Goal: Task Accomplishment & Management: Complete application form

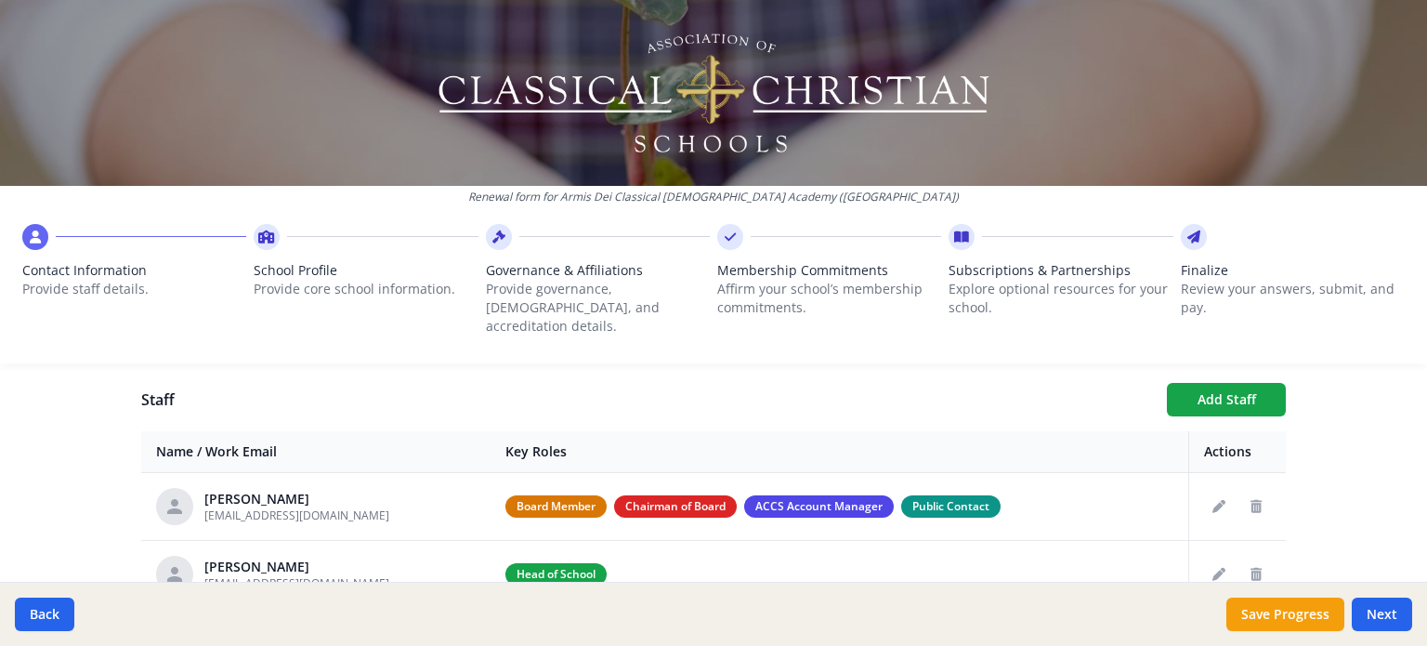
scroll to position [673, 0]
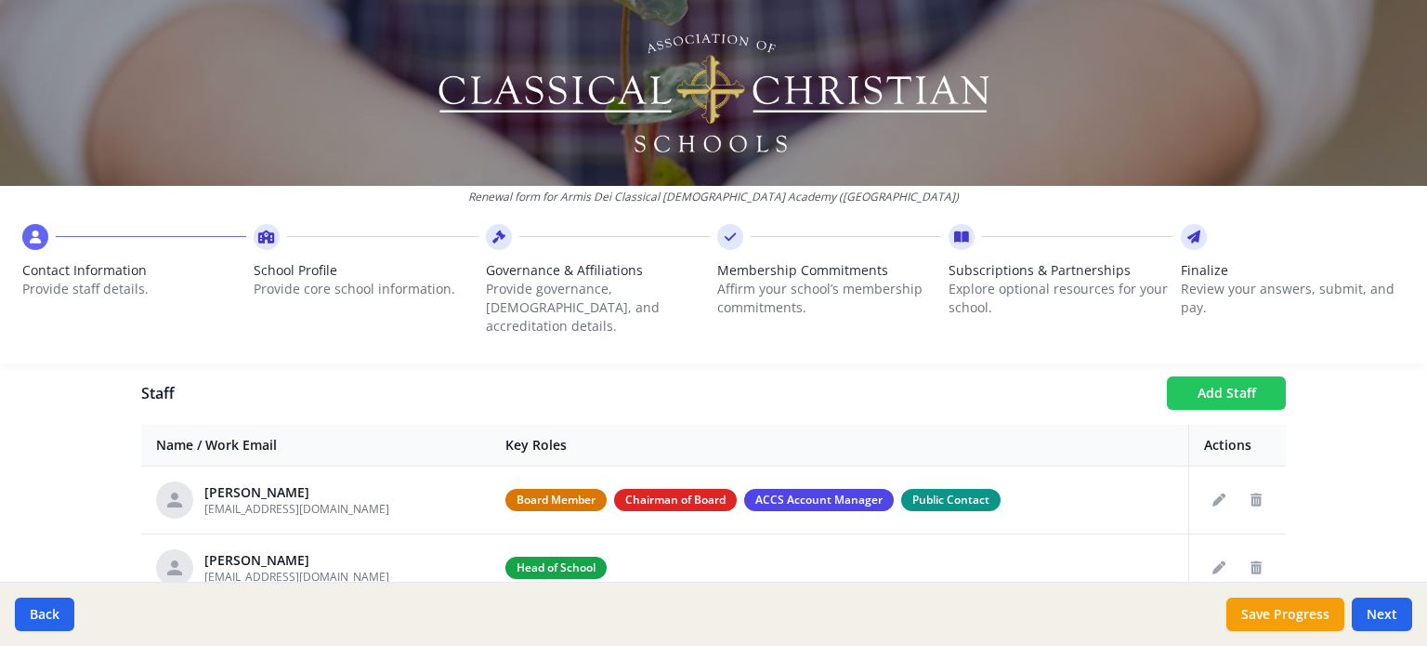
click at [1232, 376] on button "Add Staff" at bounding box center [1226, 392] width 119 height 33
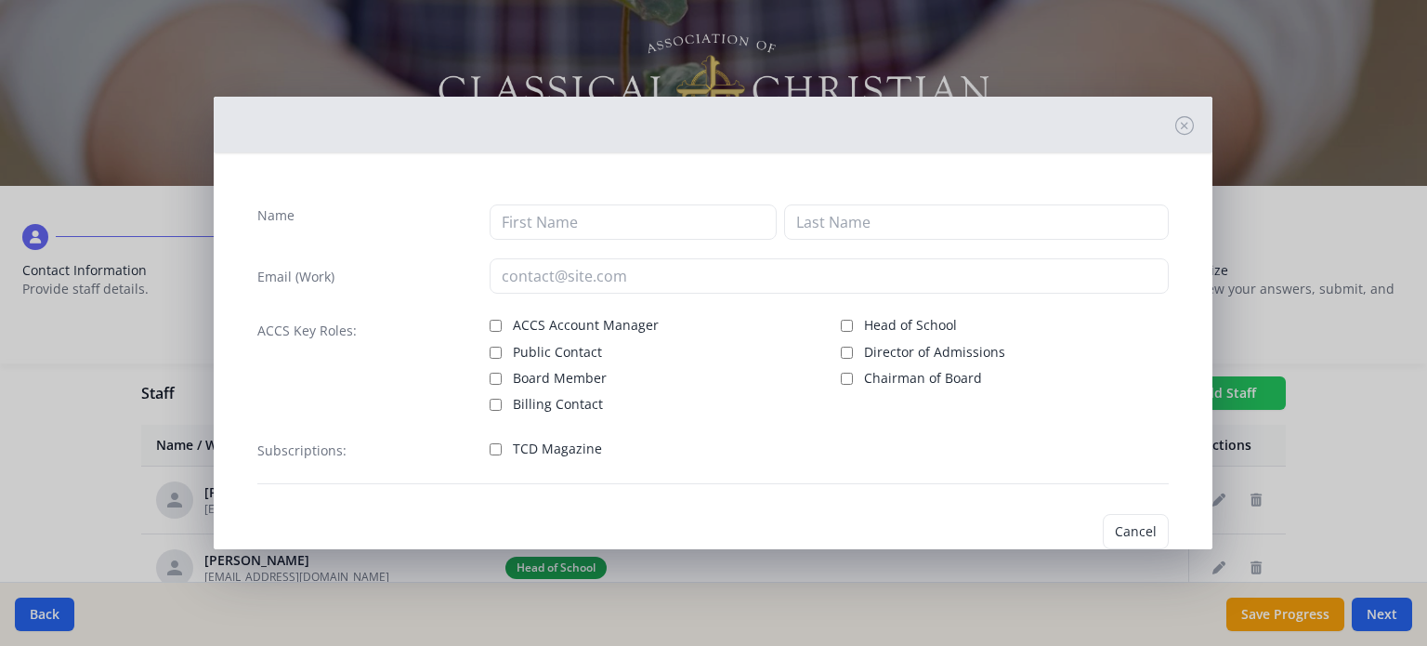
checkbox input "false"
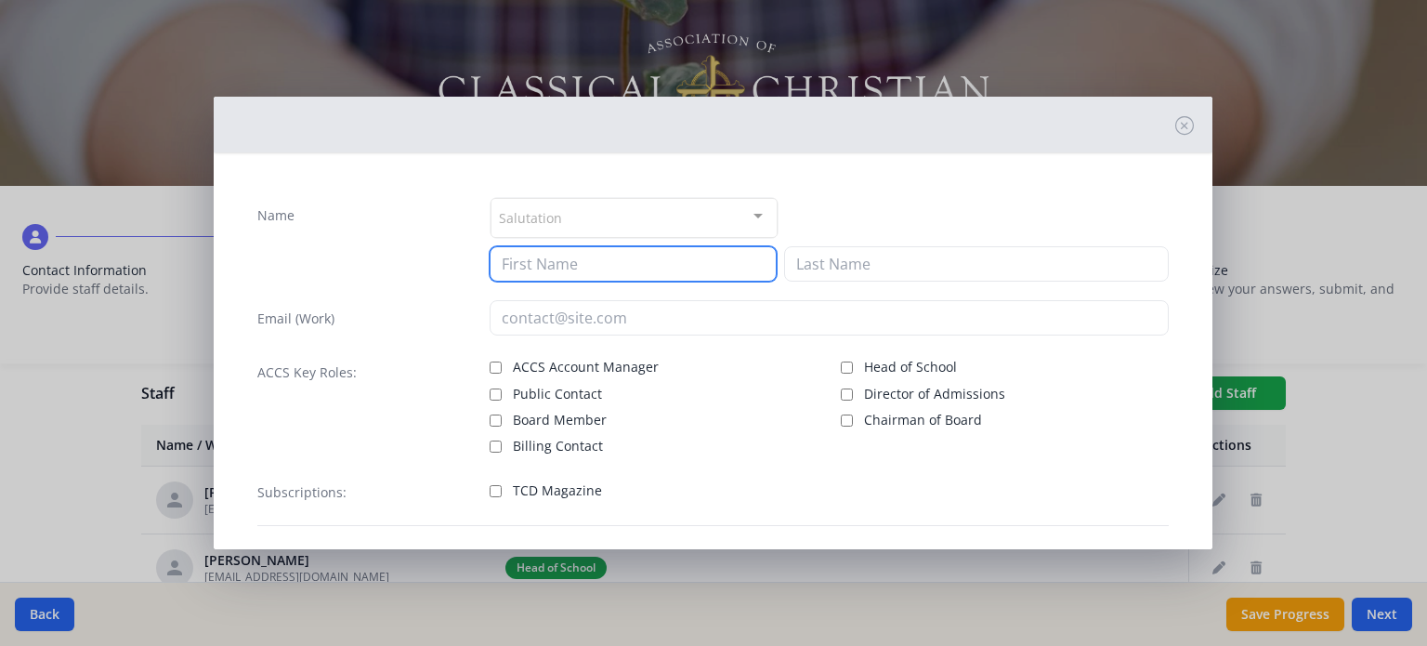
click at [726, 250] on input at bounding box center [633, 263] width 287 height 35
type input "[PERSON_NAME]"
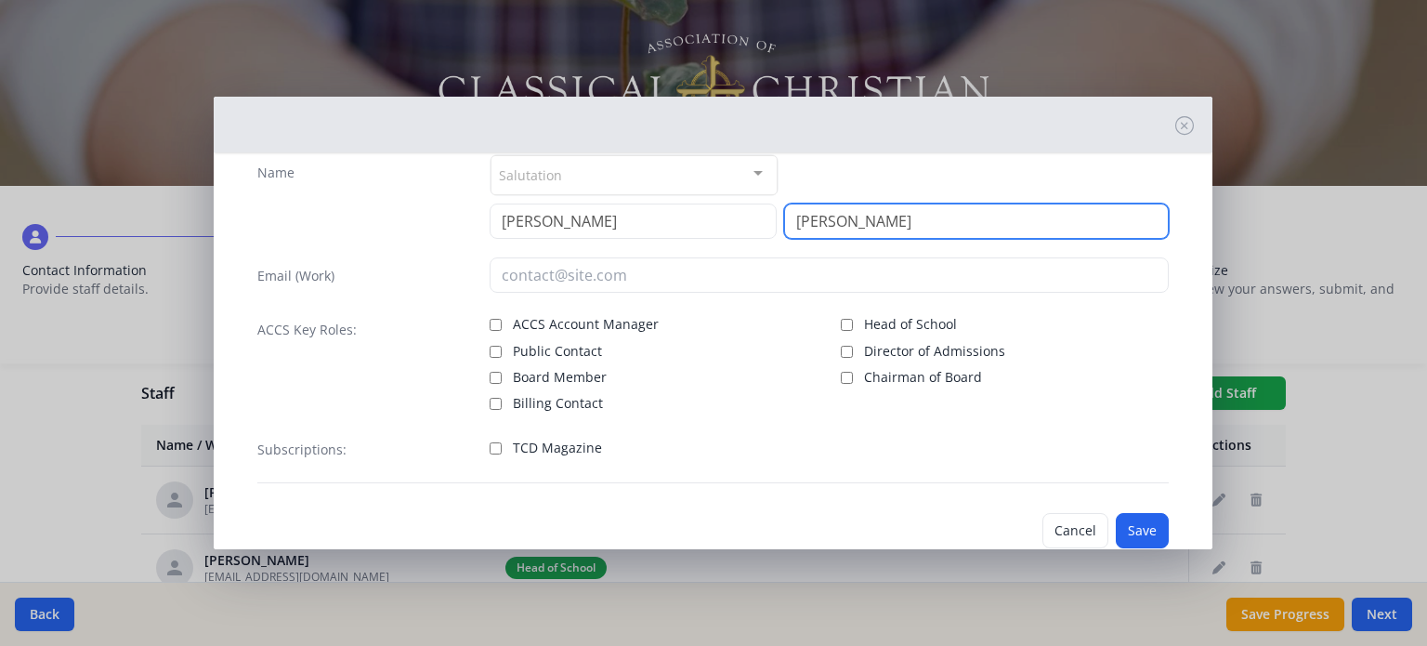
scroll to position [85, 0]
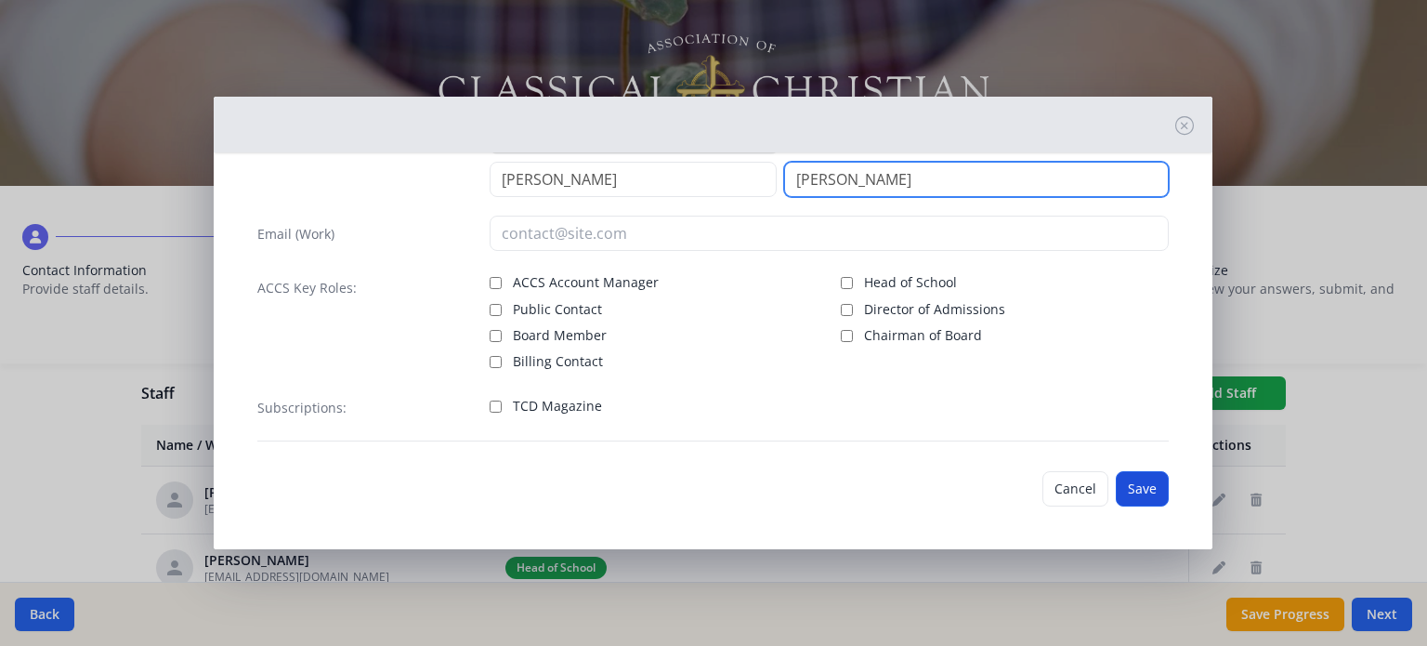
type input "[PERSON_NAME]"
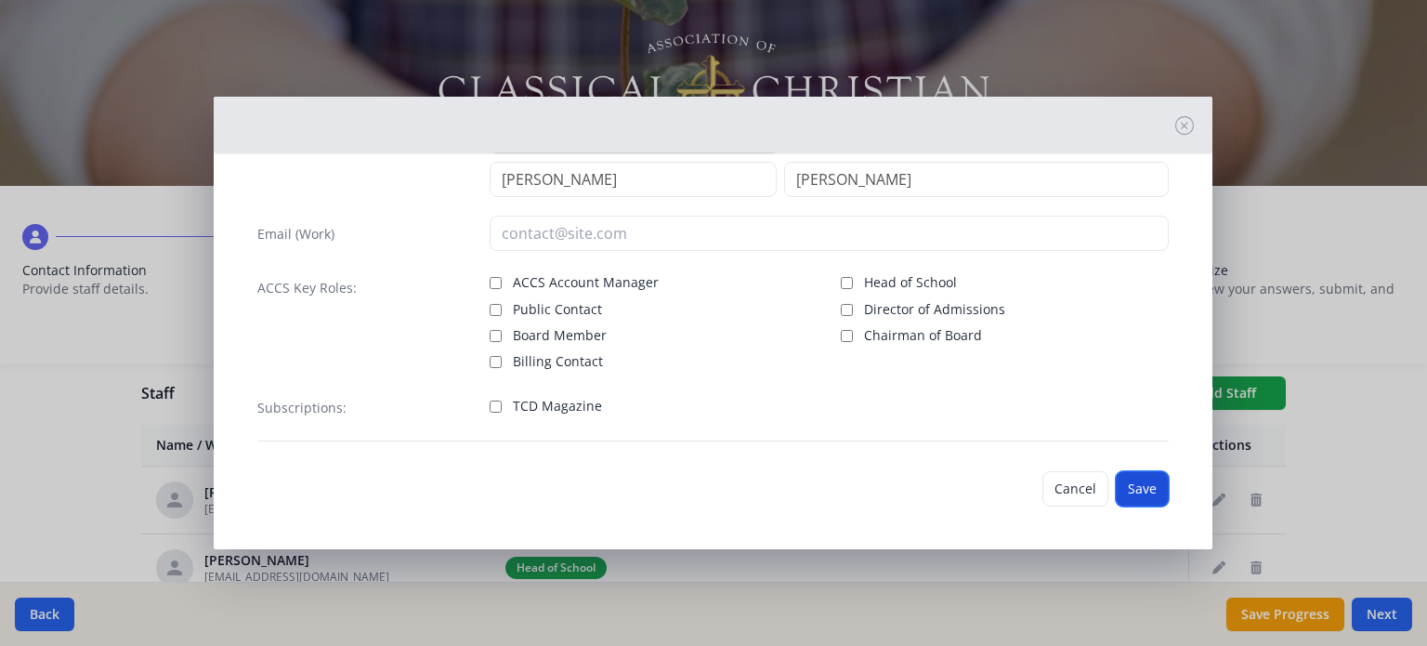
click at [1133, 495] on button "Save" at bounding box center [1142, 488] width 53 height 35
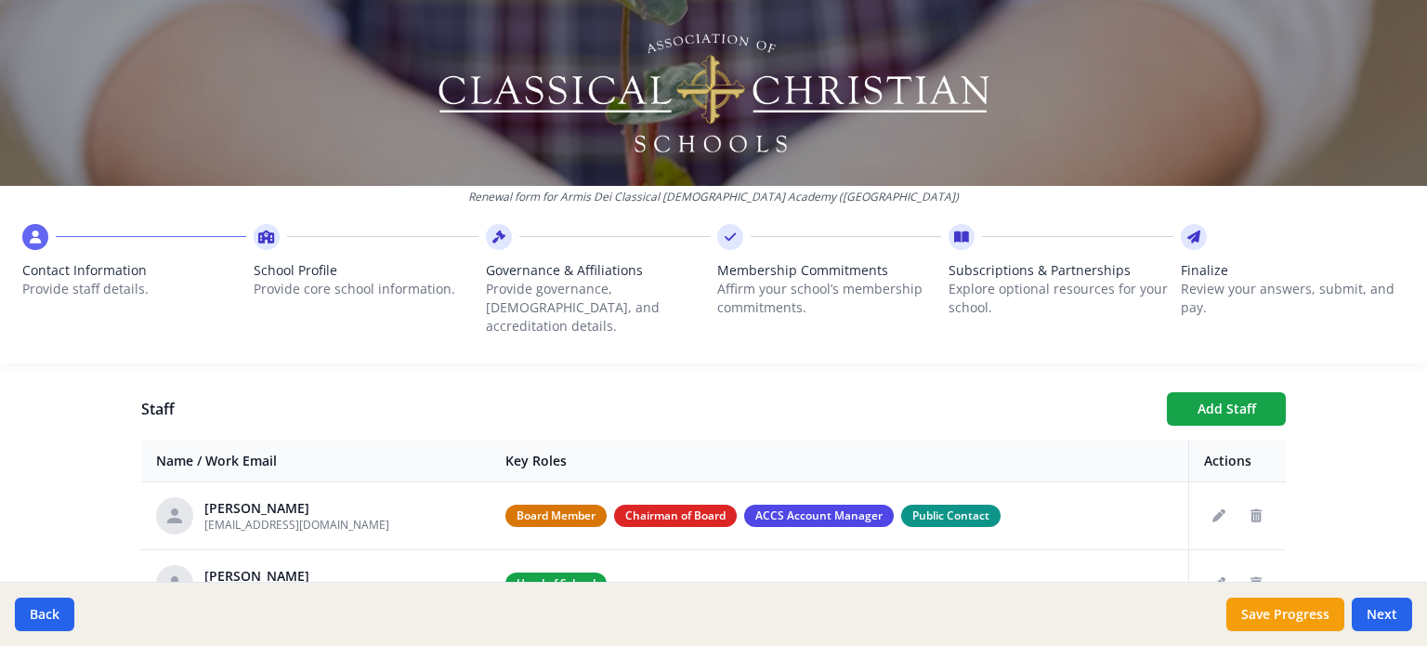
scroll to position [647, 0]
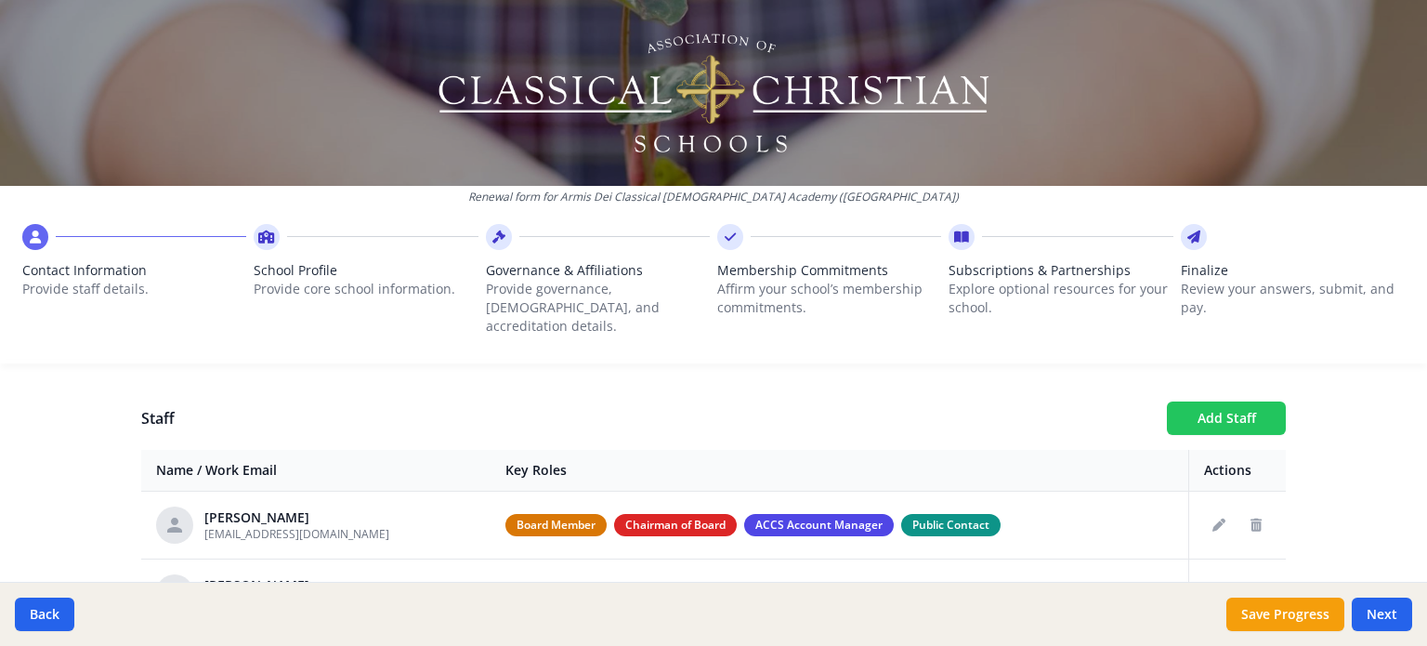
click at [1243, 403] on button "Add Staff" at bounding box center [1226, 417] width 119 height 33
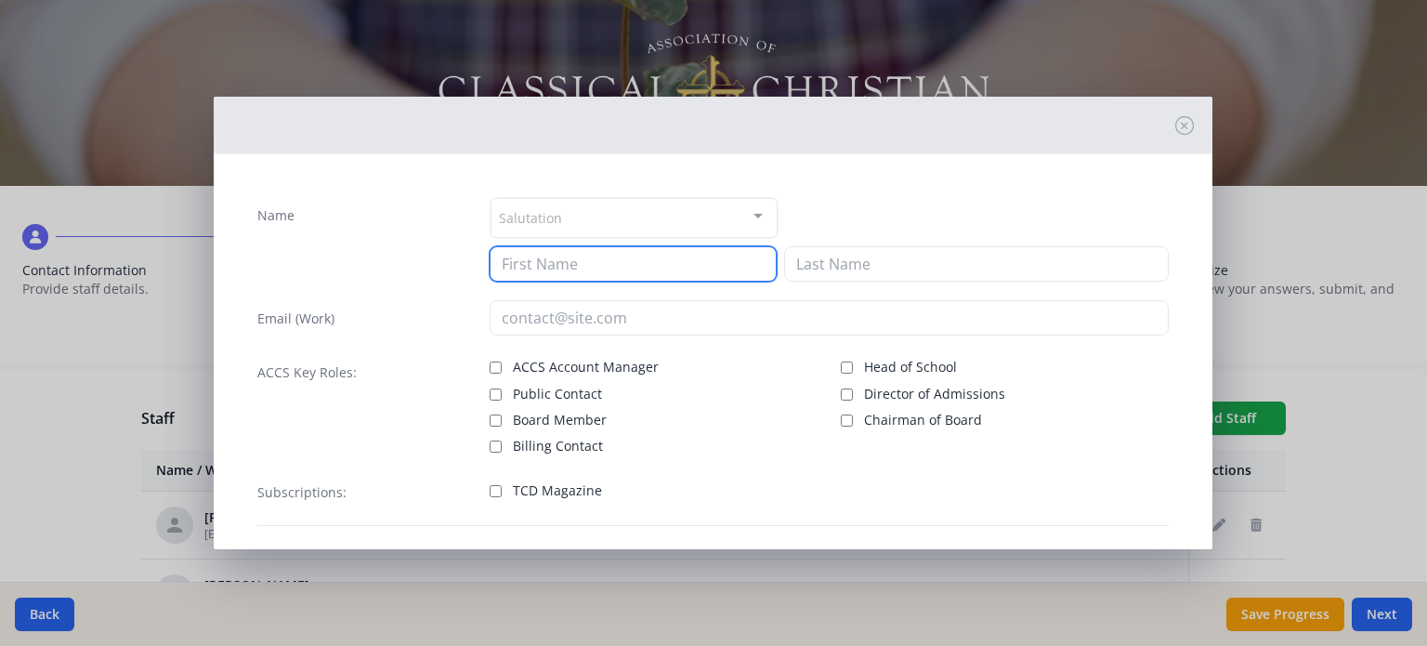
click at [687, 272] on input at bounding box center [633, 263] width 287 height 35
type input "[PERSON_NAME]"
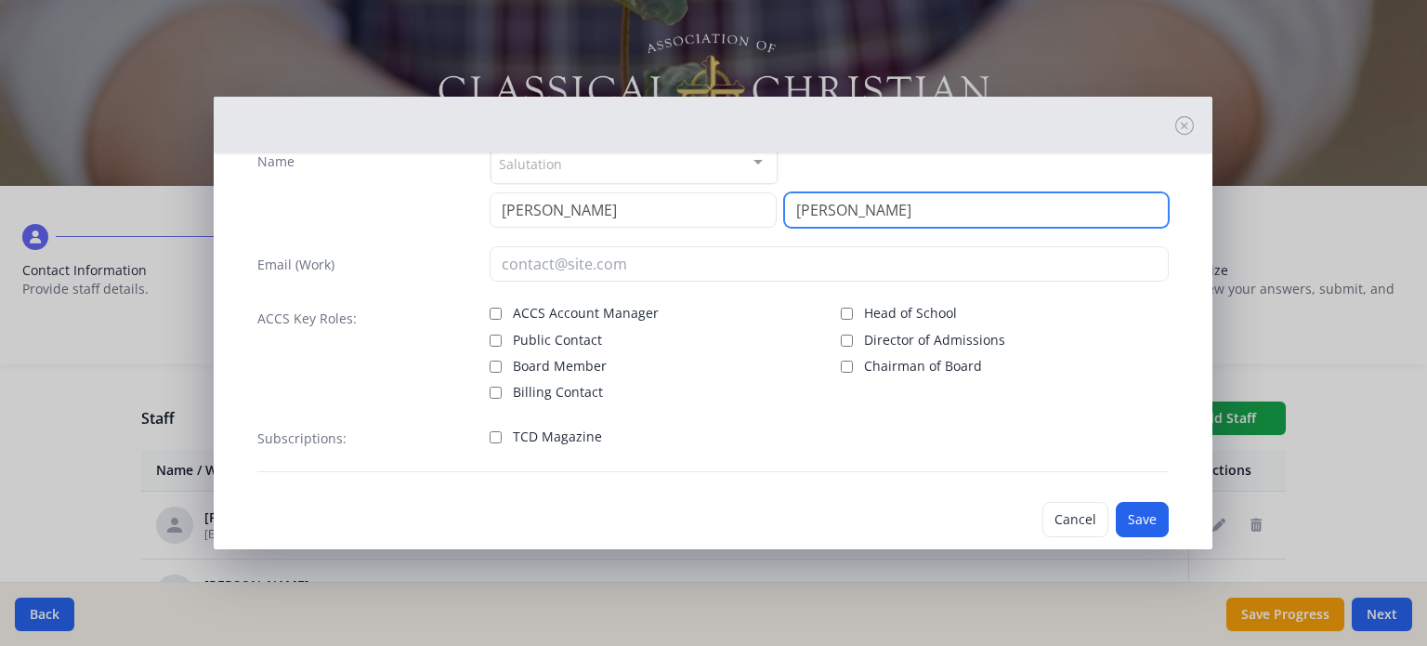
scroll to position [85, 0]
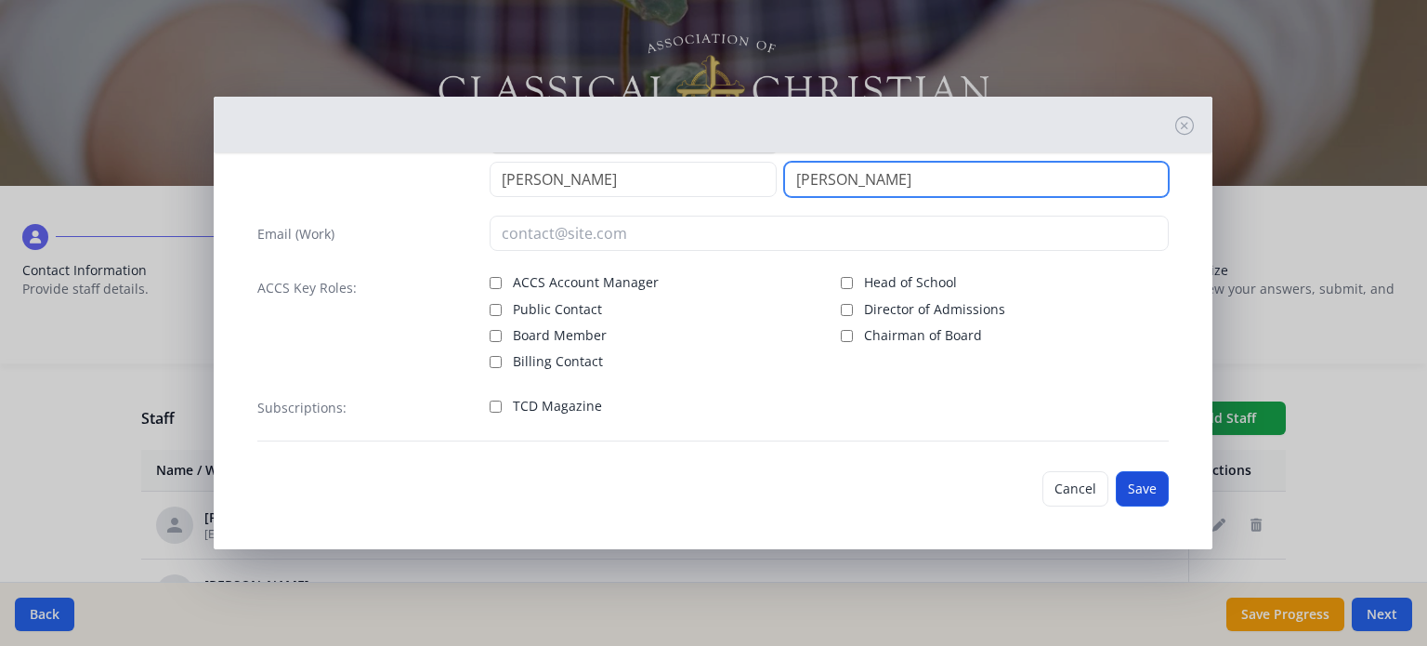
type input "[PERSON_NAME]"
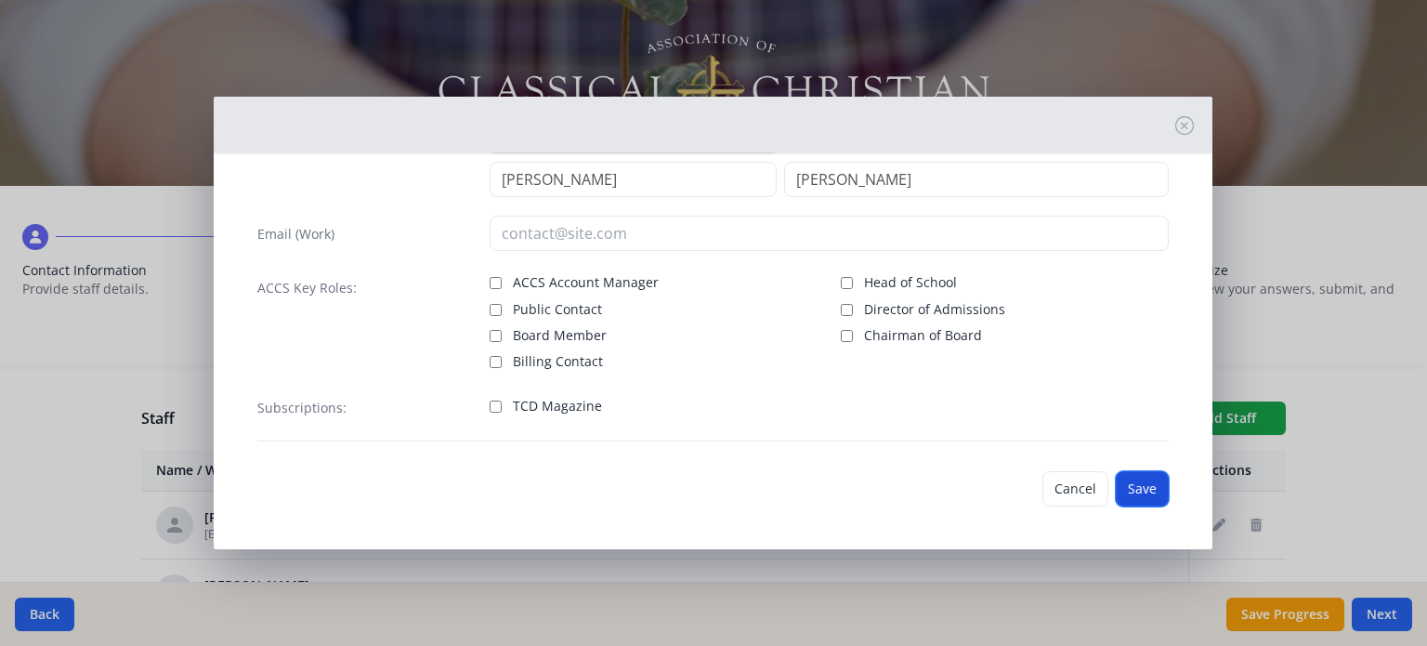
click at [1118, 484] on button "Save" at bounding box center [1142, 488] width 53 height 35
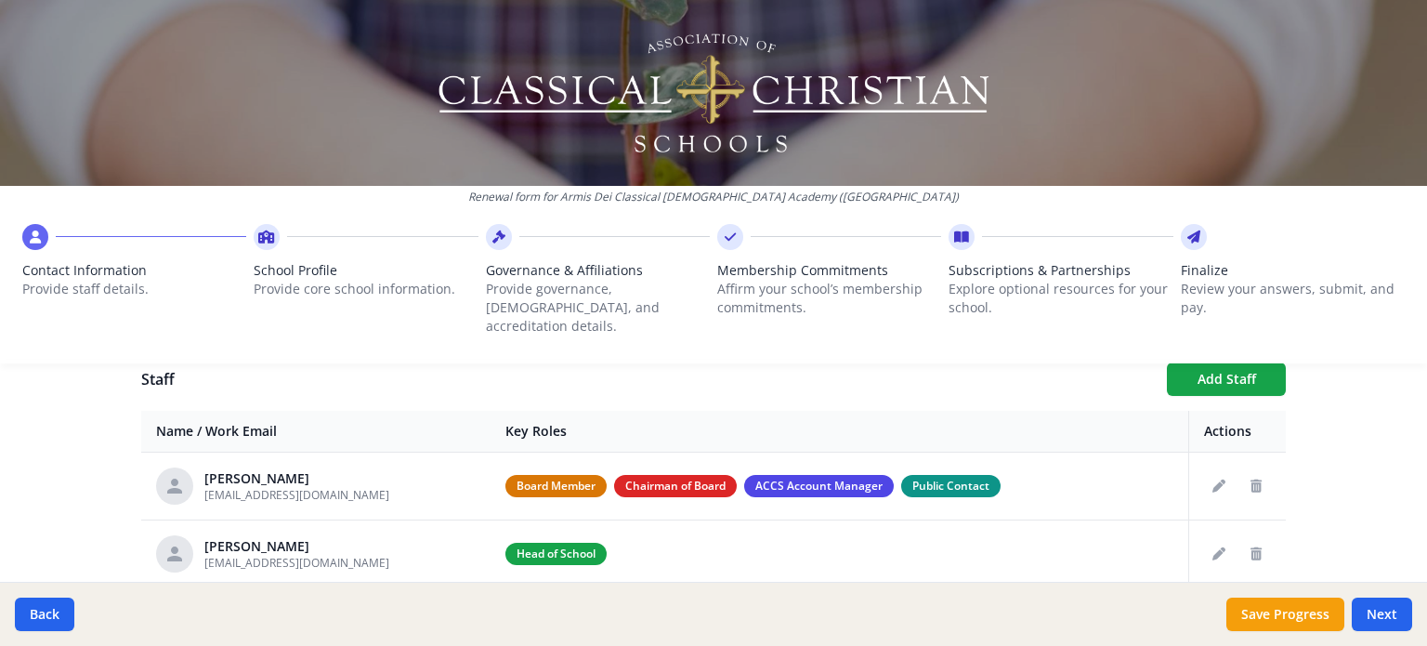
scroll to position [681, 0]
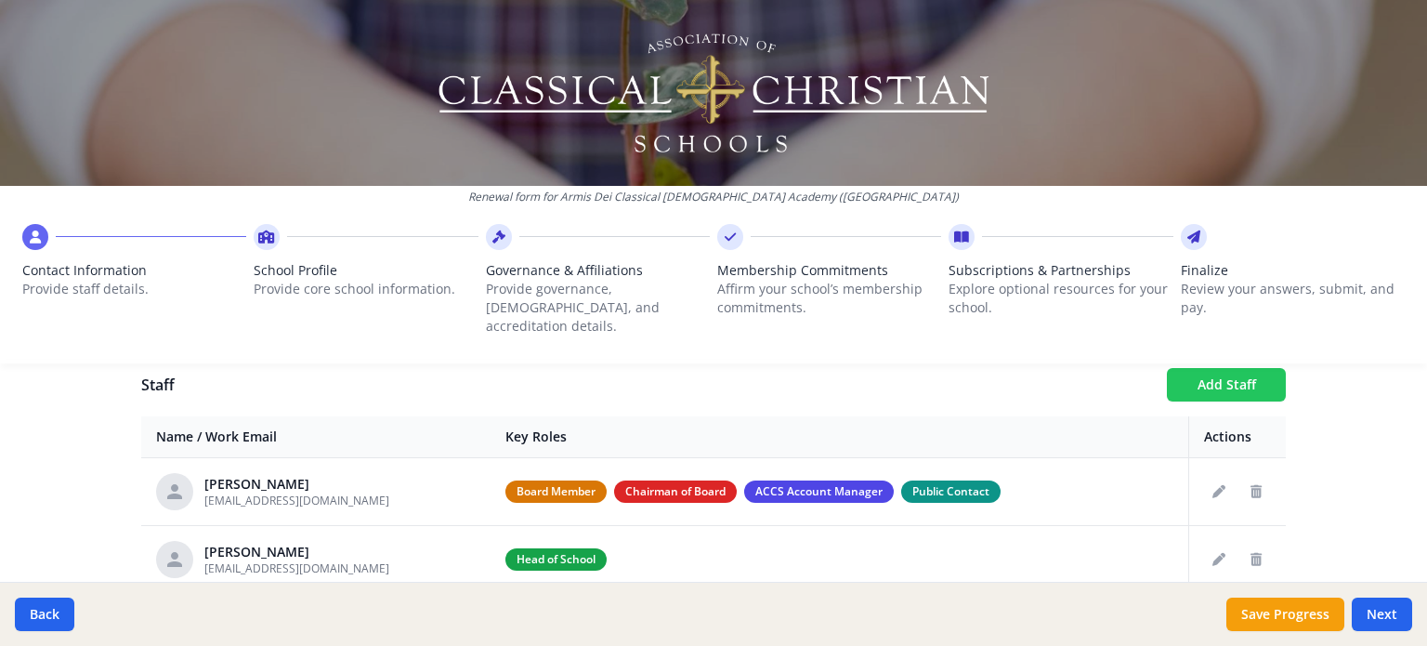
click at [1251, 368] on button "Add Staff" at bounding box center [1226, 384] width 119 height 33
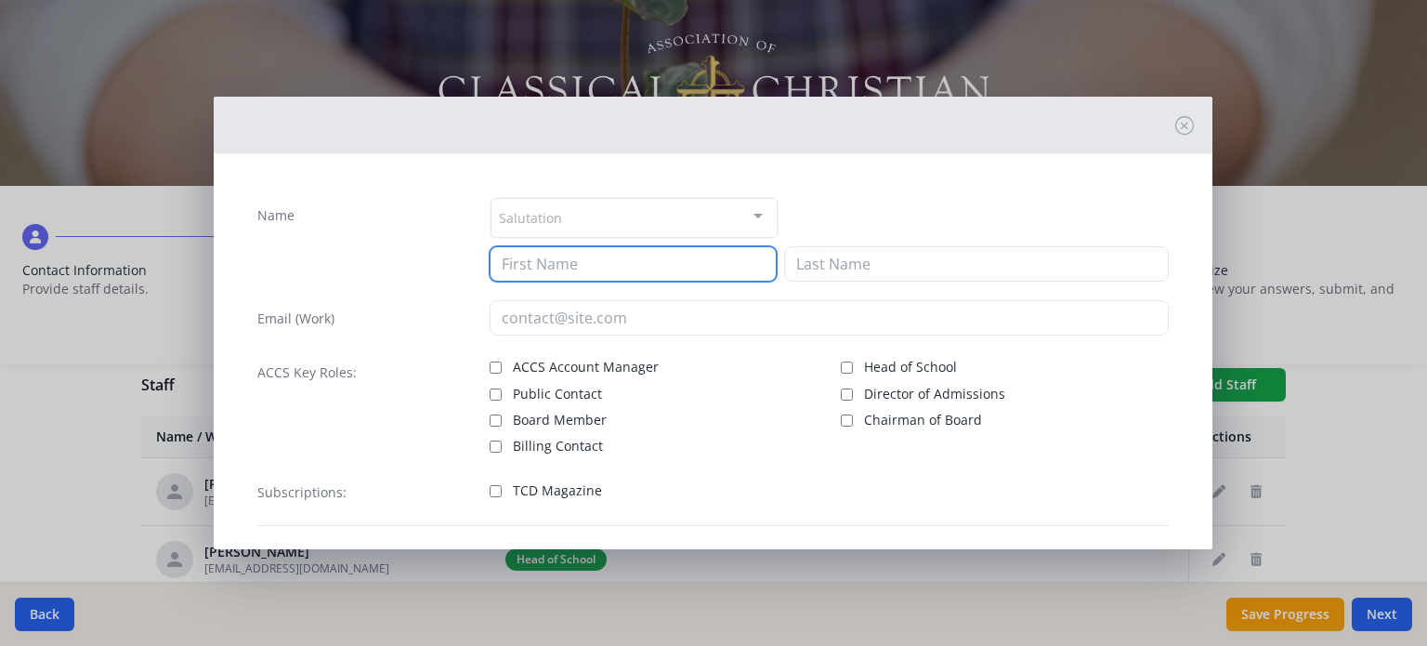
click at [708, 267] on input at bounding box center [633, 263] width 287 height 35
type input "[PERSON_NAME]"
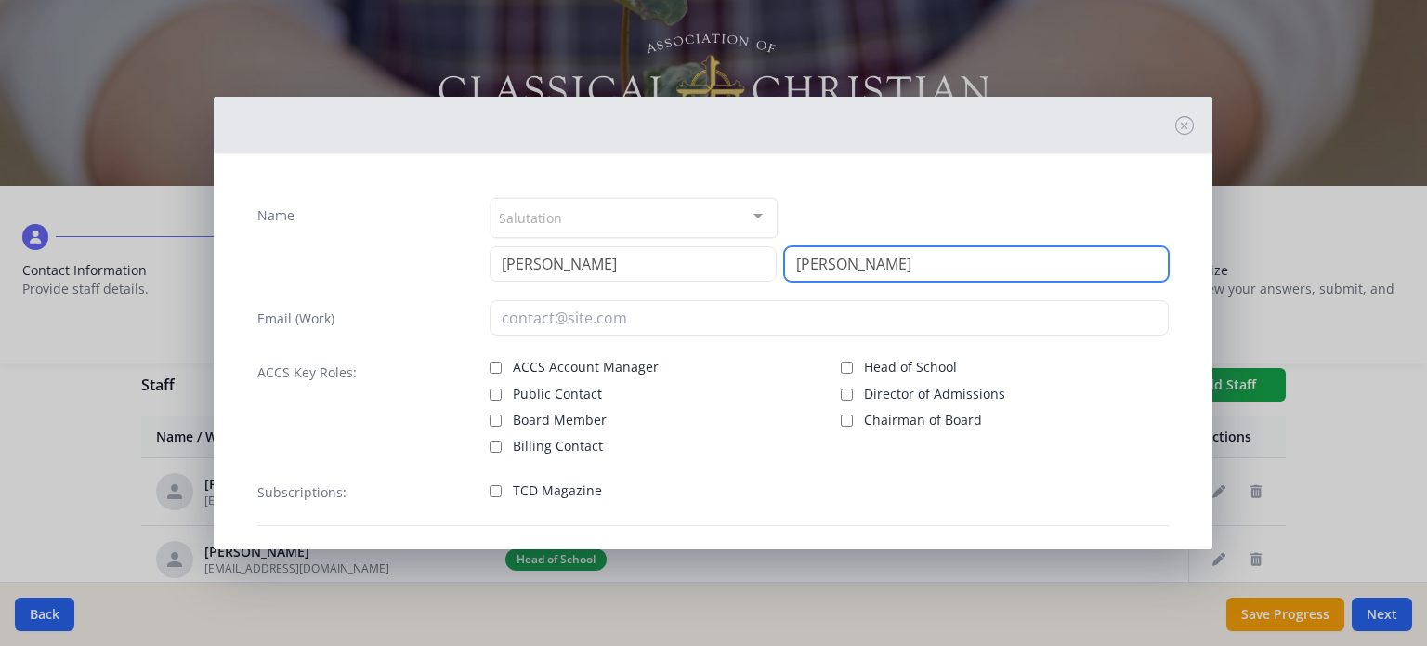
scroll to position [85, 0]
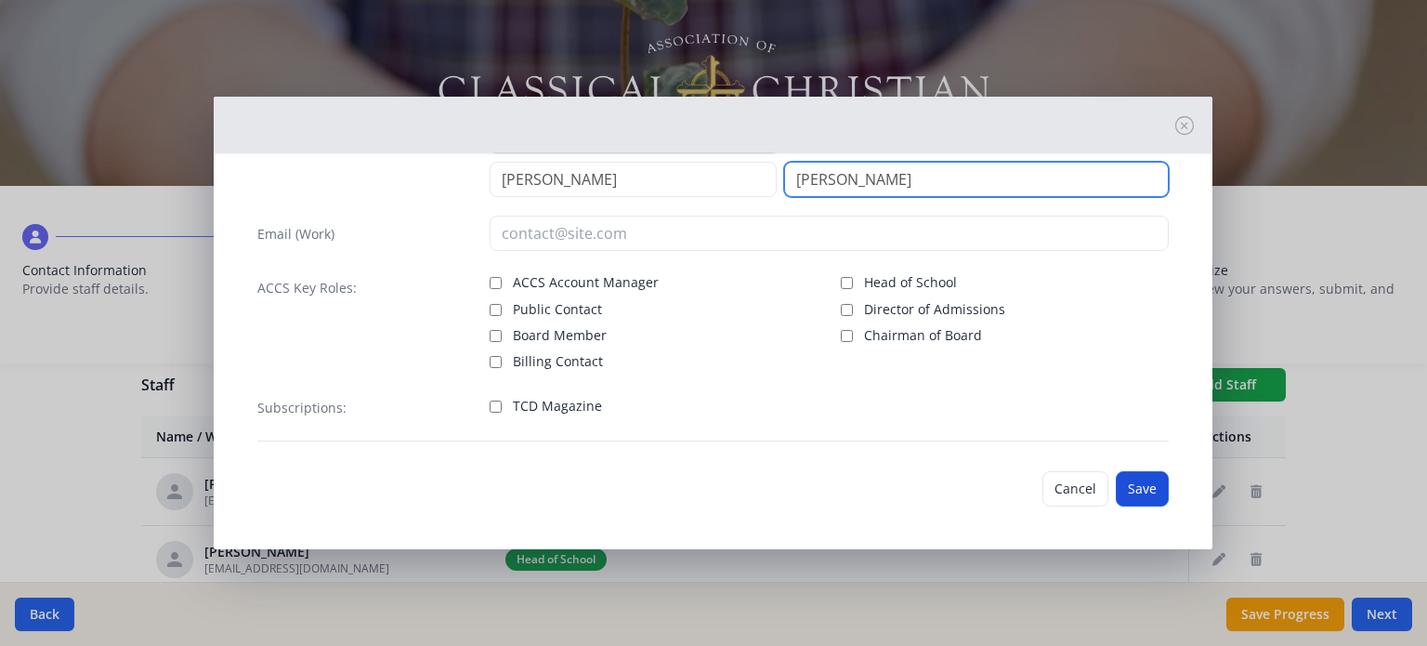
type input "[PERSON_NAME]"
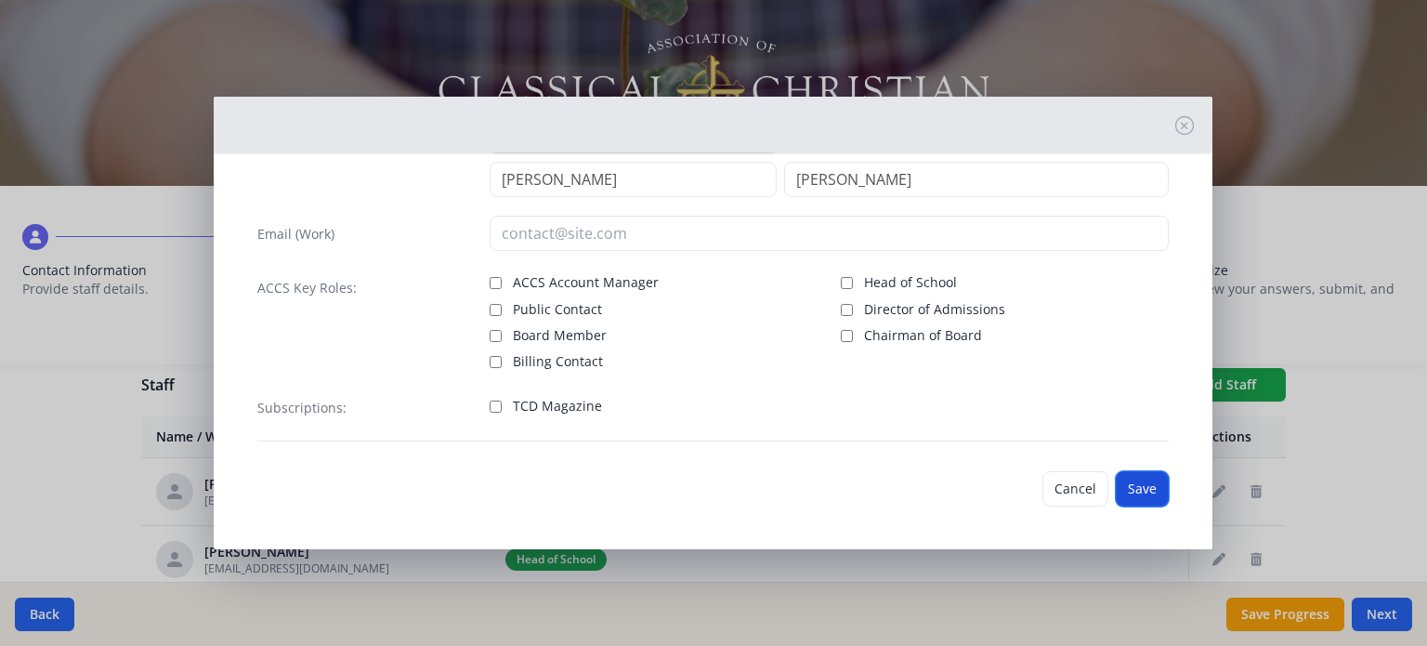
click at [1137, 487] on button "Save" at bounding box center [1142, 488] width 53 height 35
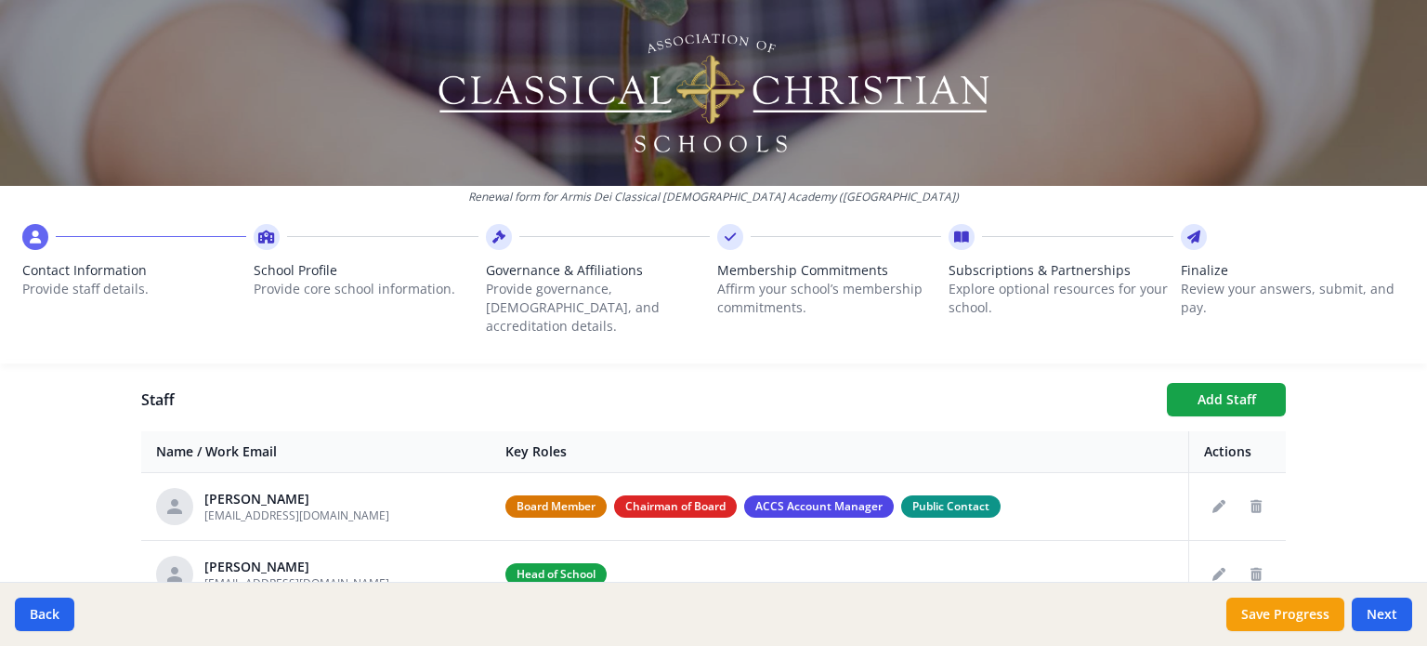
scroll to position [603, 0]
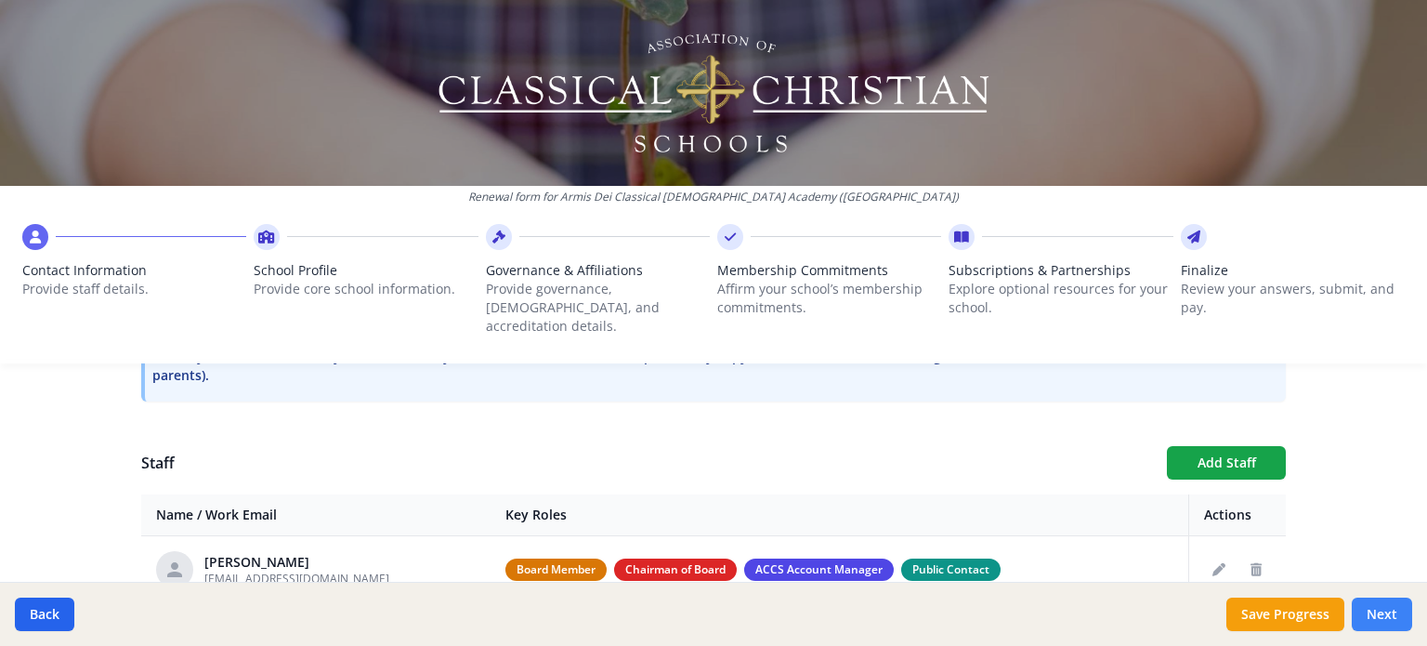
click at [1371, 610] on button "Next" at bounding box center [1382, 613] width 60 height 33
type input "[PHONE_NUMBER]"
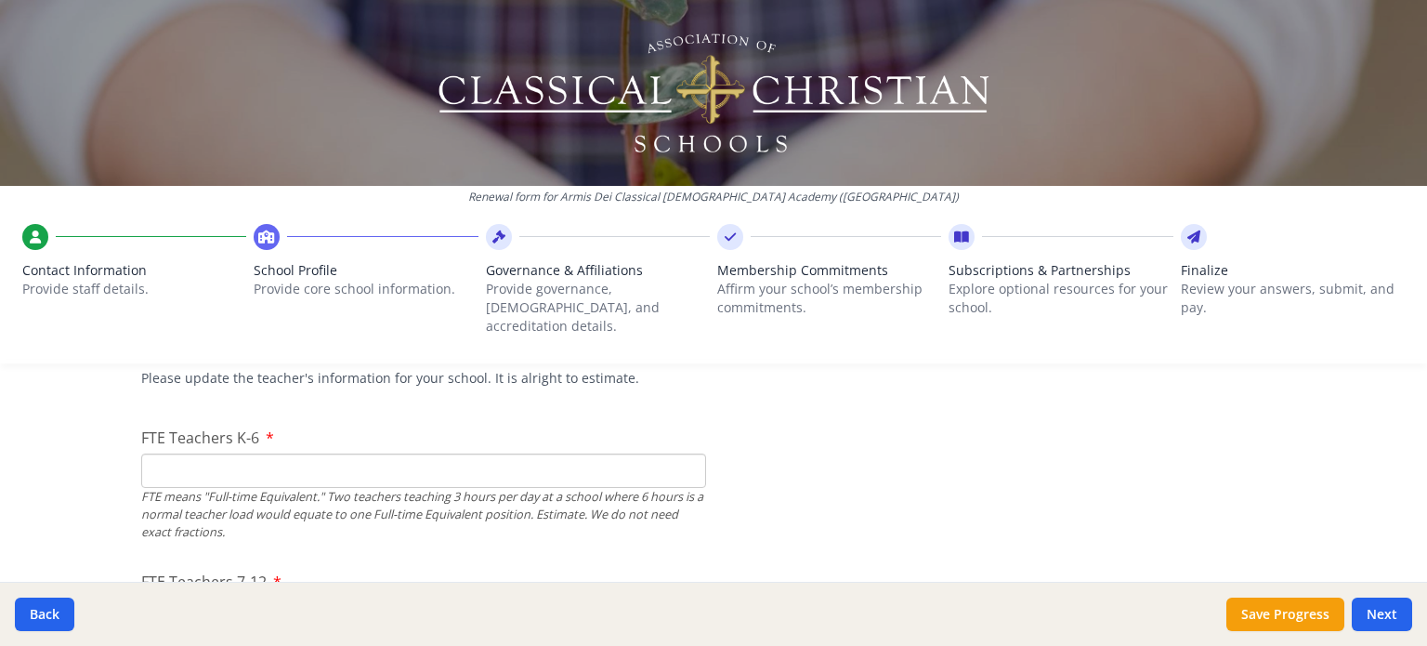
scroll to position [1167, 0]
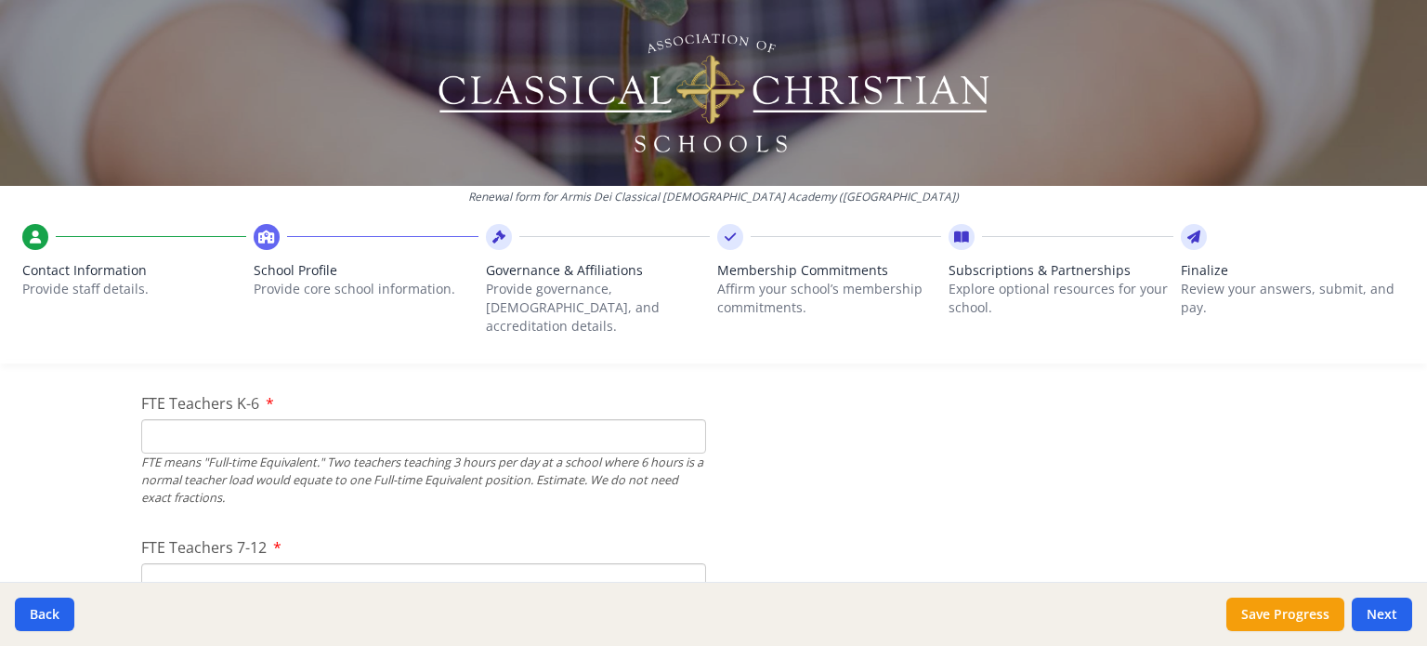
click at [526, 419] on input "FTE Teachers K-6" at bounding box center [423, 436] width 565 height 34
type input "4"
type input "3"
click at [473, 564] on input "FTE Teachers 7-12" at bounding box center [423, 580] width 565 height 34
type input "1"
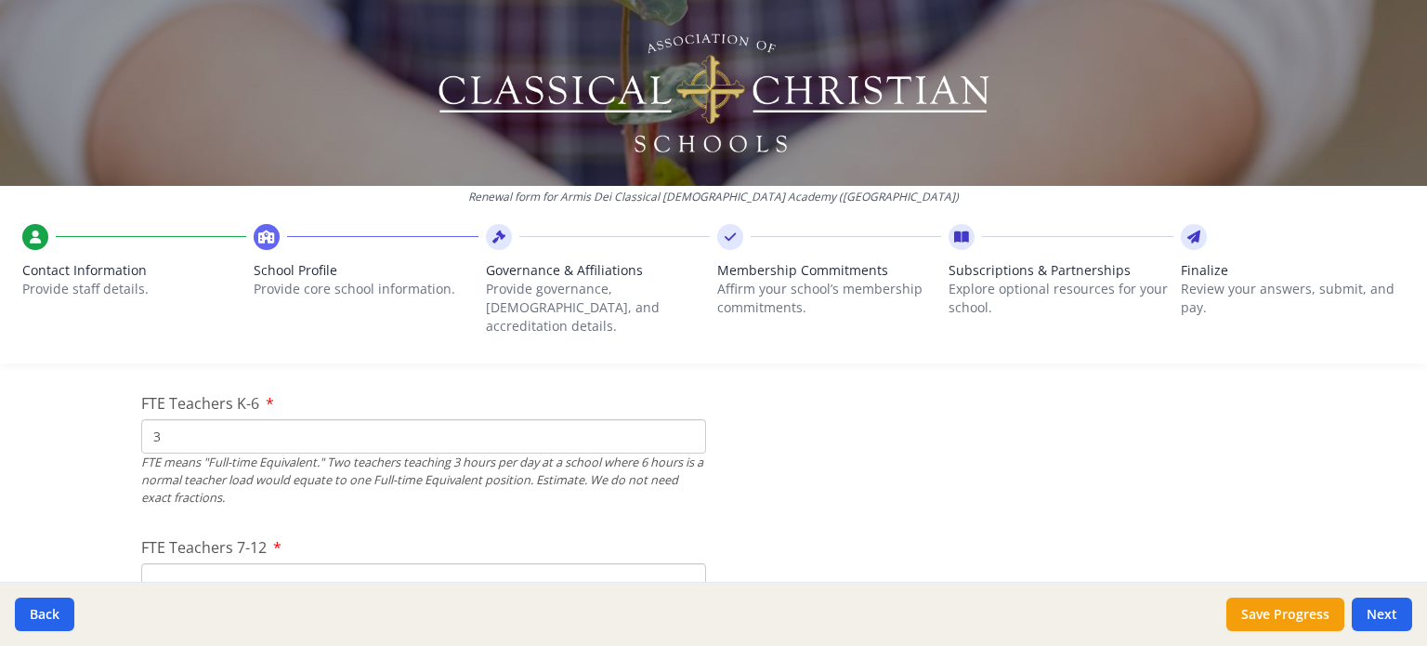
scroll to position [1287, 0]
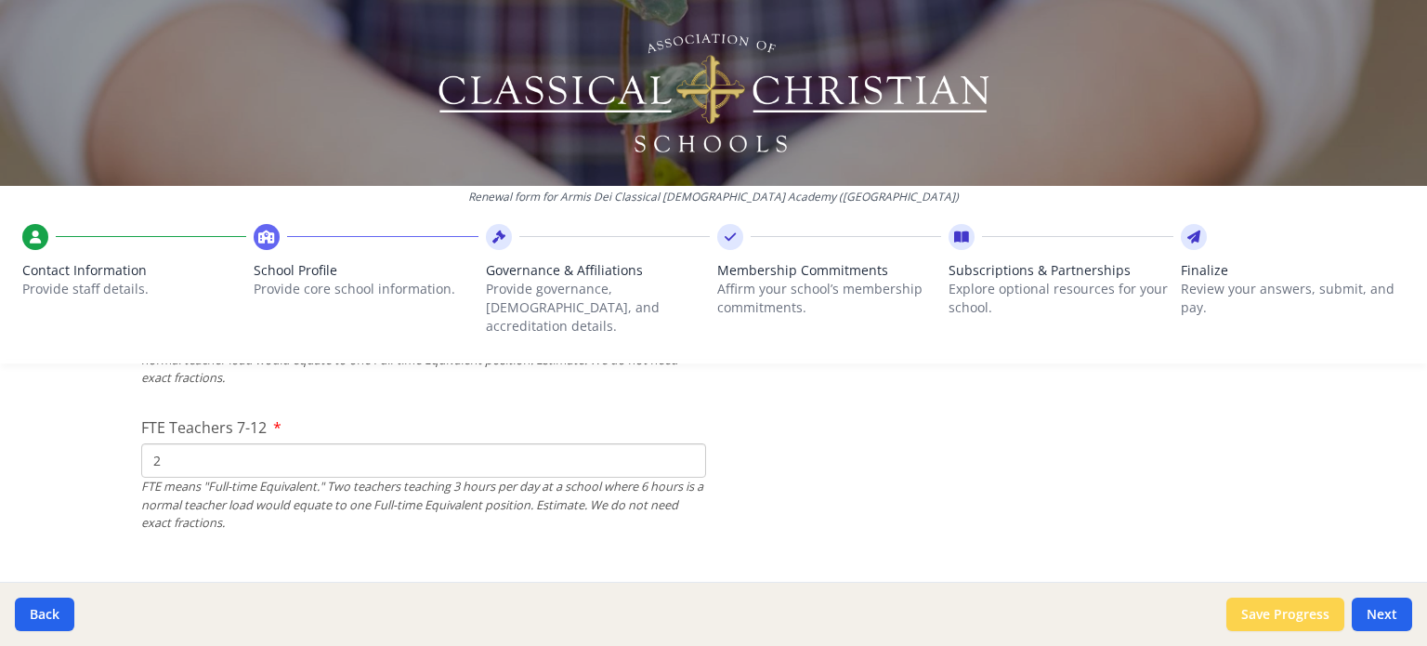
type input "2"
click at [1275, 612] on button "Save Progress" at bounding box center [1285, 613] width 118 height 33
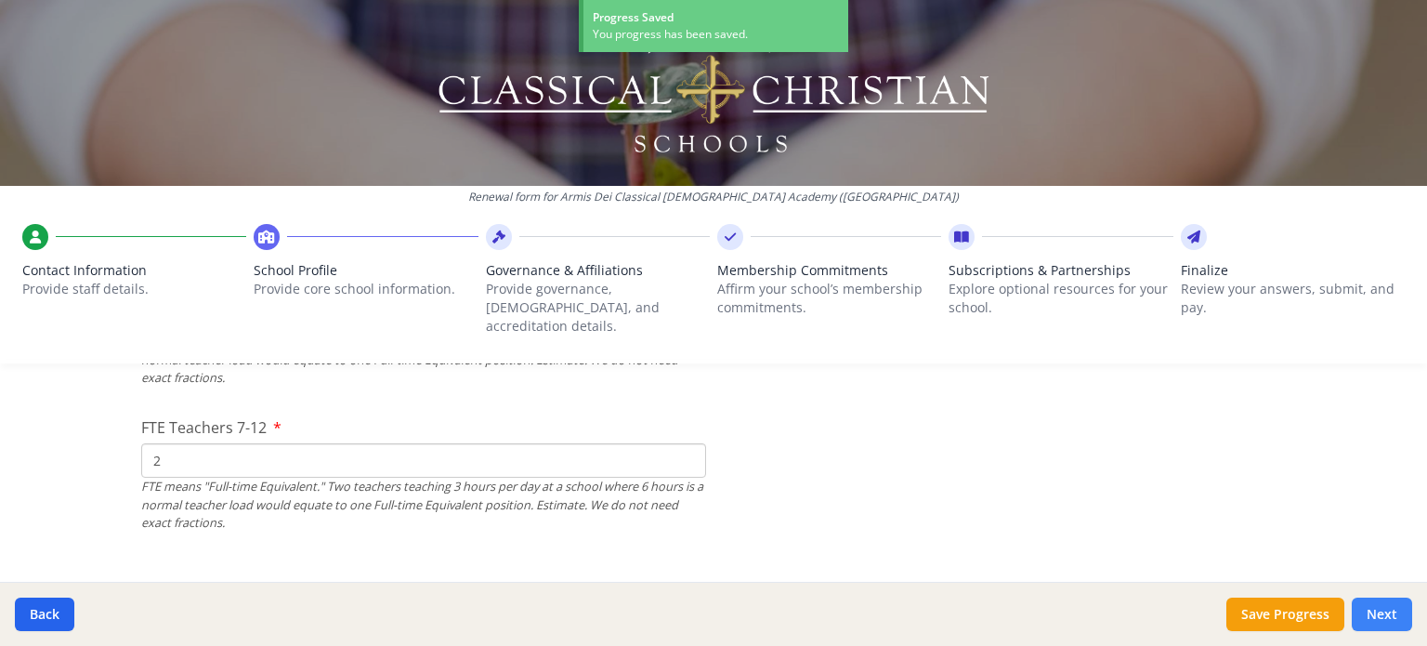
click at [1377, 615] on button "Next" at bounding box center [1382, 613] width 60 height 33
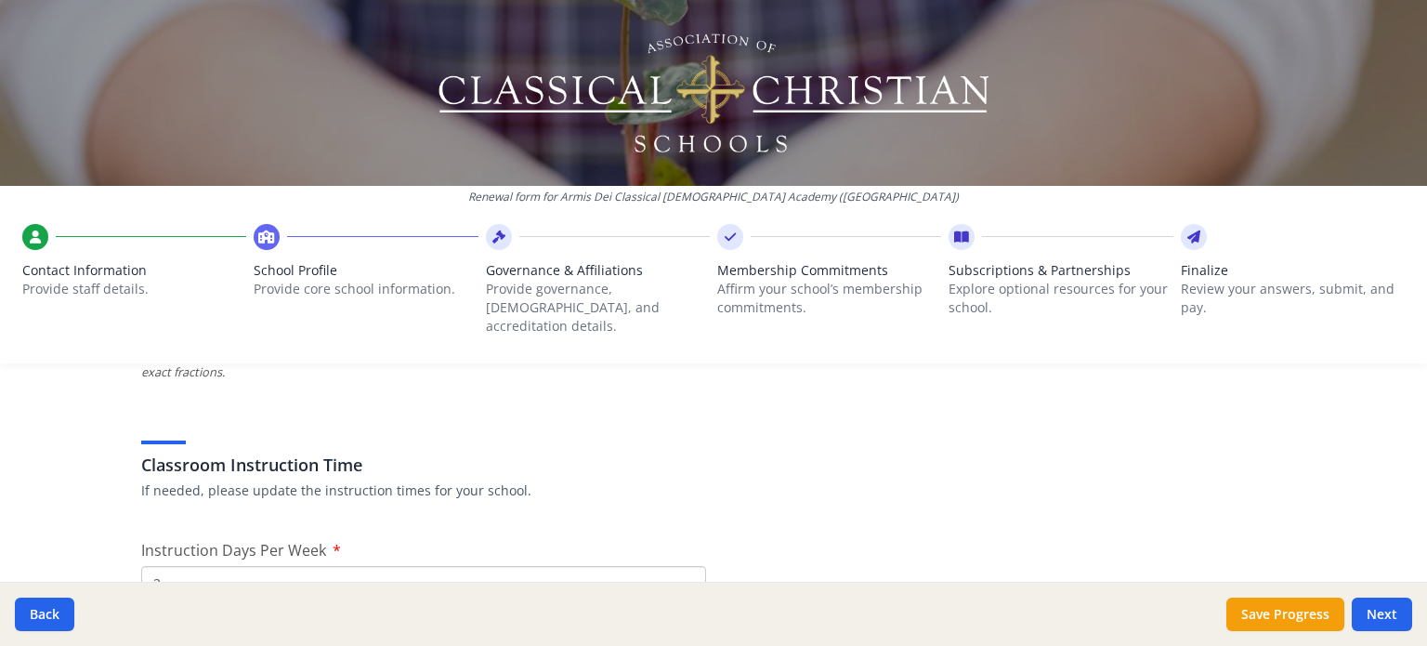
scroll to position [1597, 0]
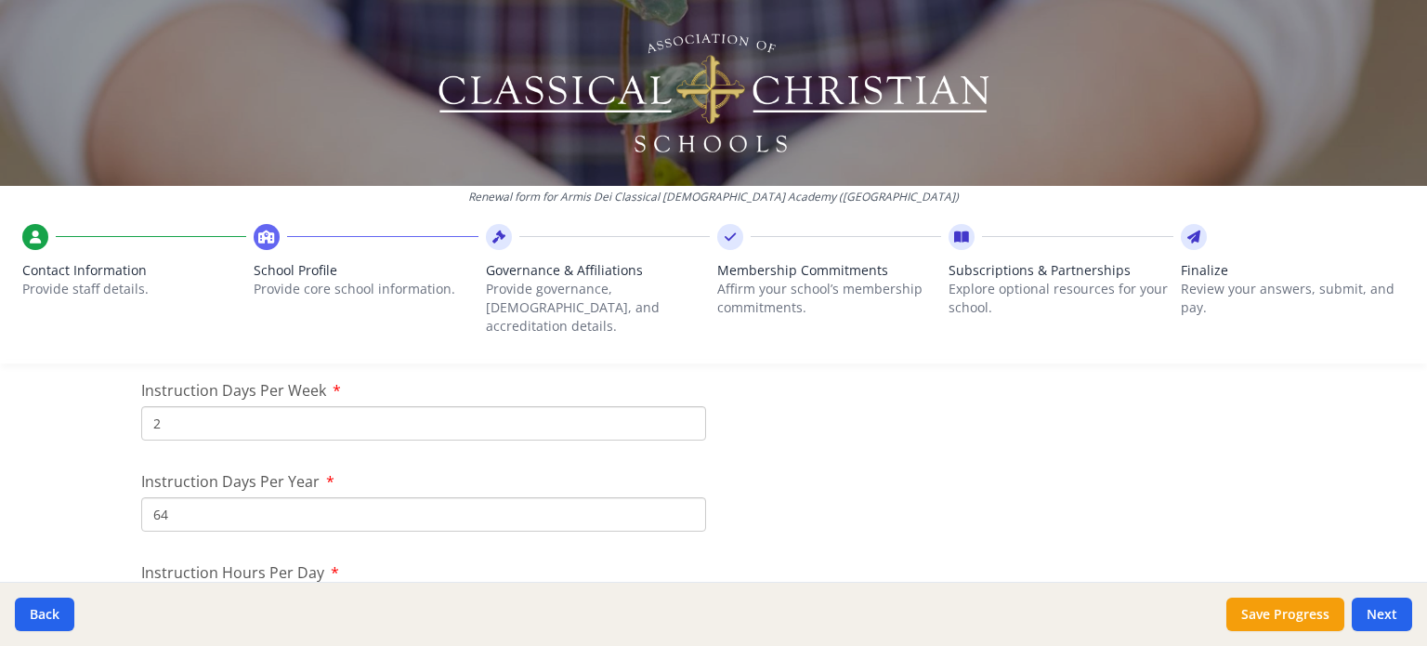
click at [233, 408] on input "2" at bounding box center [423, 423] width 565 height 34
type input "3"
click at [403, 497] on input "64" at bounding box center [423, 514] width 565 height 34
type input "6"
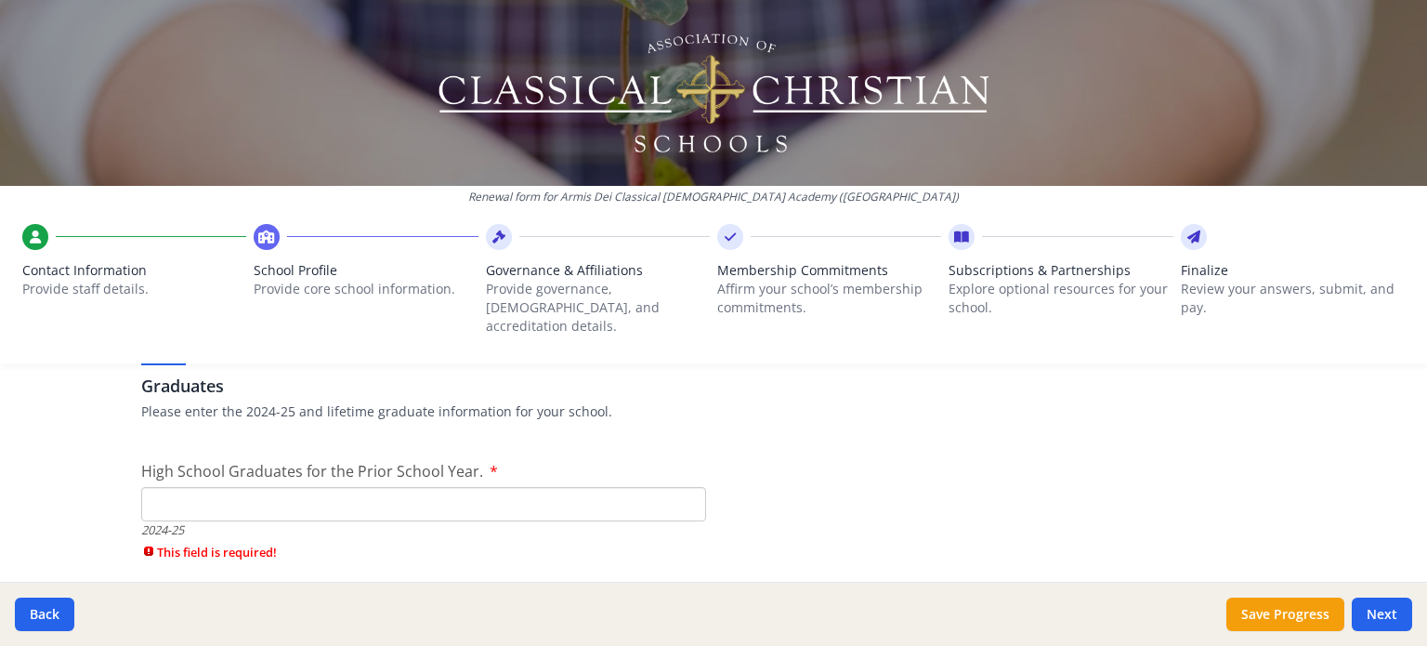
scroll to position [2661, 0]
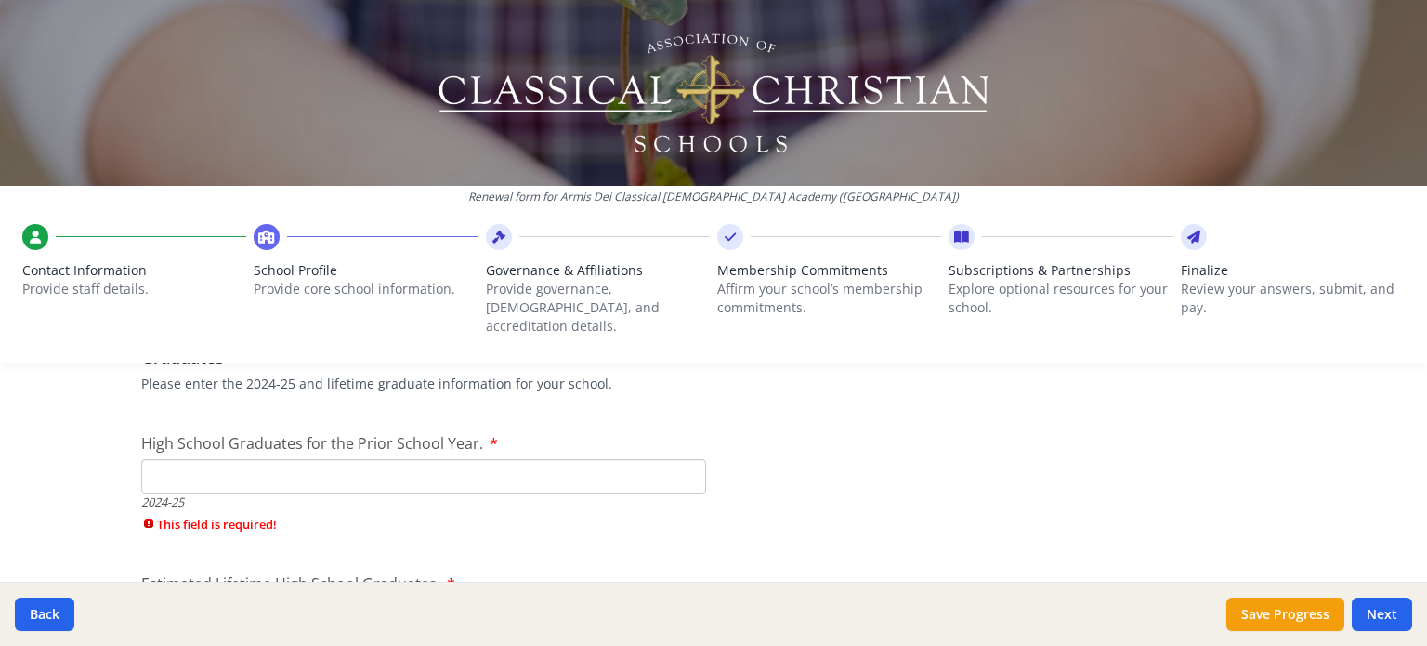
type input "96"
click at [640, 459] on input "High School Graduates for the Prior School Year." at bounding box center [423, 476] width 565 height 34
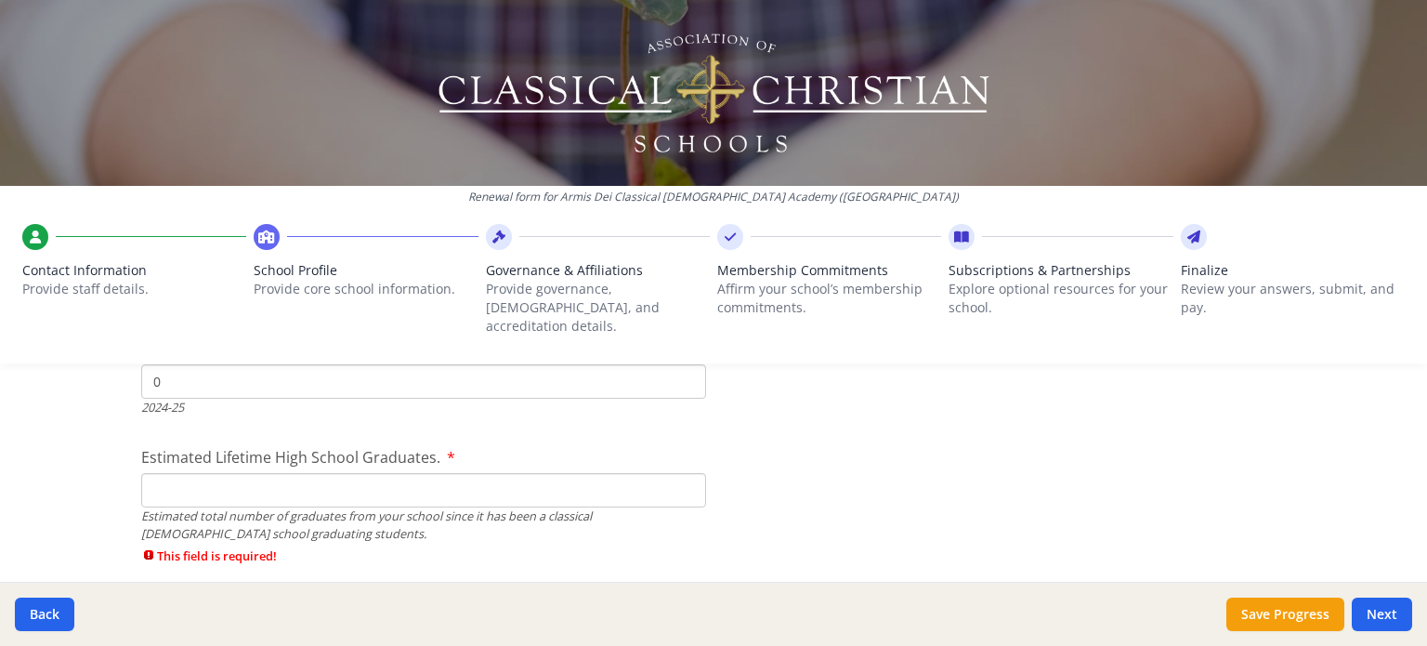
scroll to position [2811, 0]
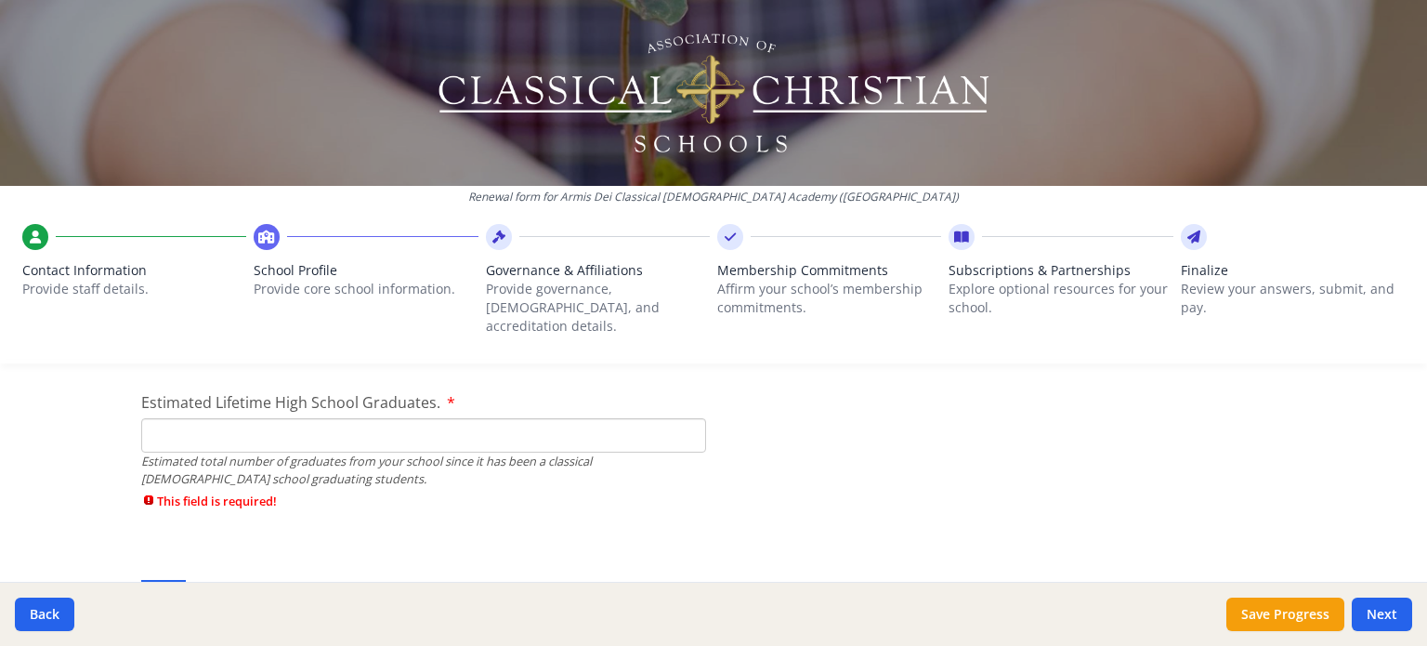
type input "0"
click at [631, 418] on input "Estimated Lifetime High School Graduates." at bounding box center [423, 435] width 565 height 34
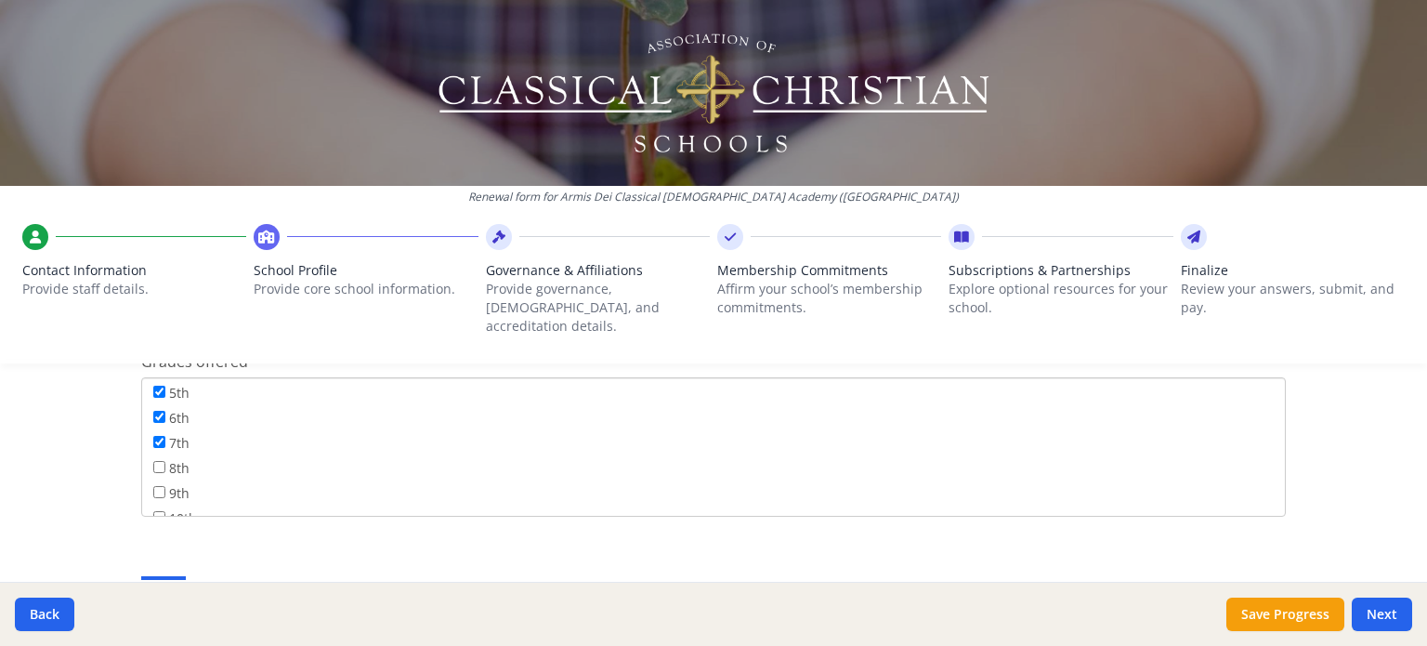
scroll to position [155, 0]
type input "0"
click at [153, 458] on input "8th" at bounding box center [159, 464] width 12 height 12
checkbox input "true"
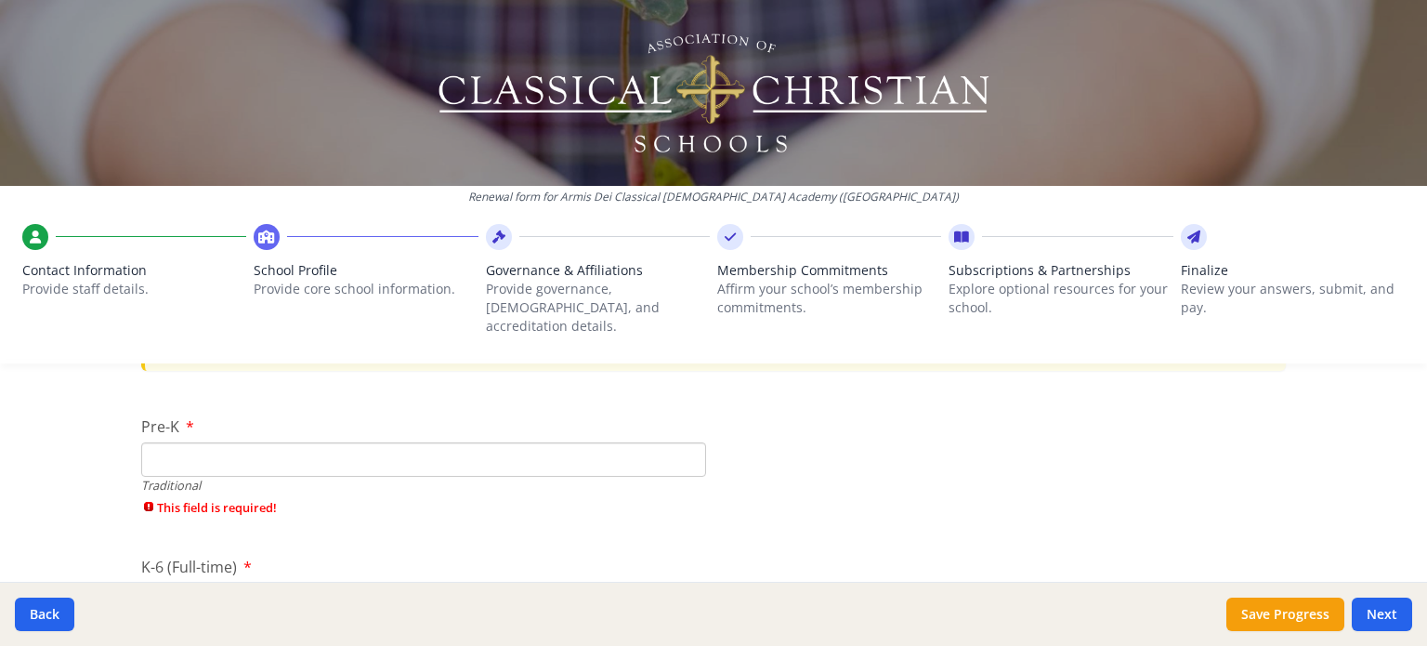
scroll to position [3898, 0]
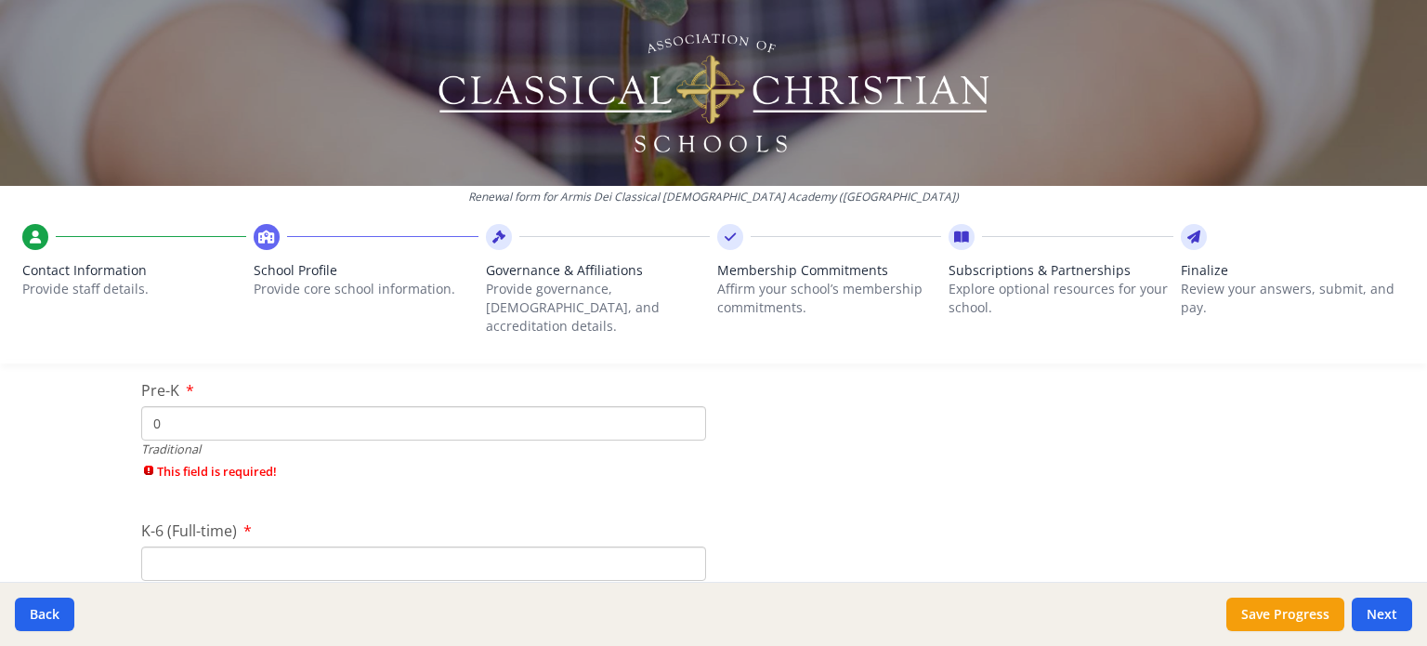
click at [673, 406] on input "0" at bounding box center [423, 423] width 565 height 34
type input "0"
type input "1"
click at [651, 515] on input "K-6 (Full-time)" at bounding box center [423, 532] width 565 height 34
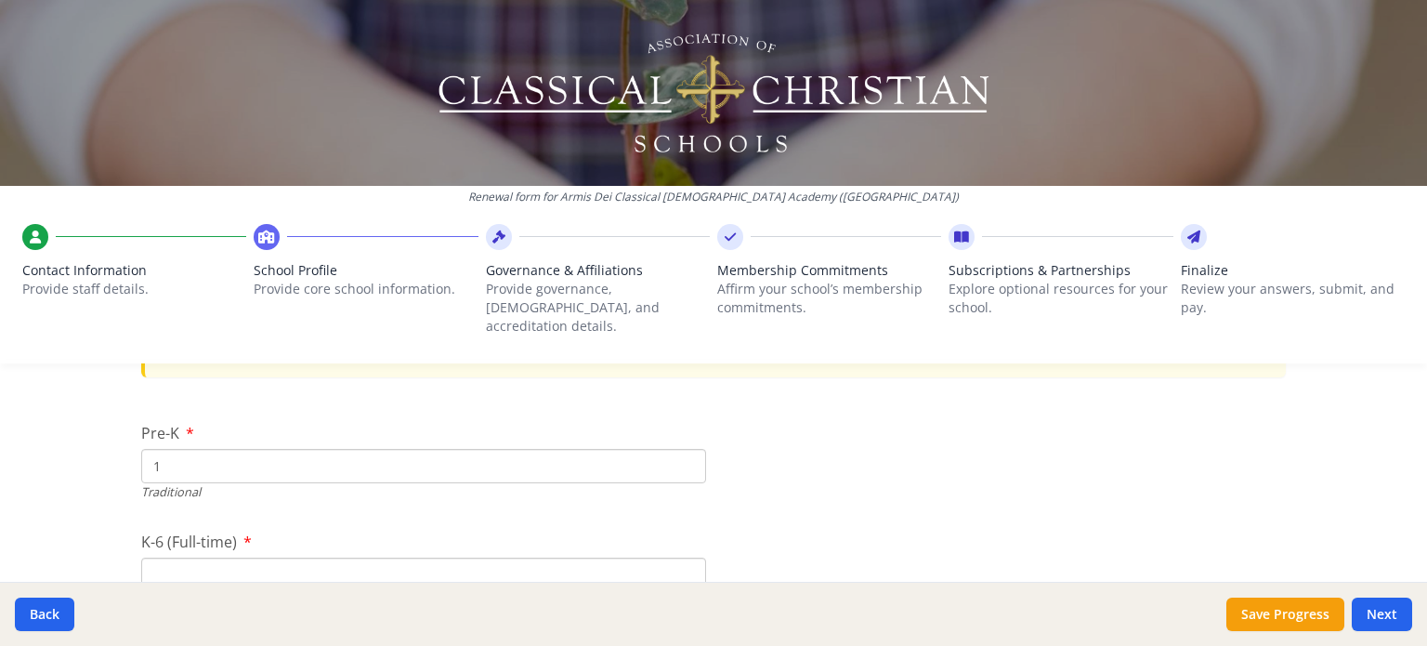
scroll to position [3836, 0]
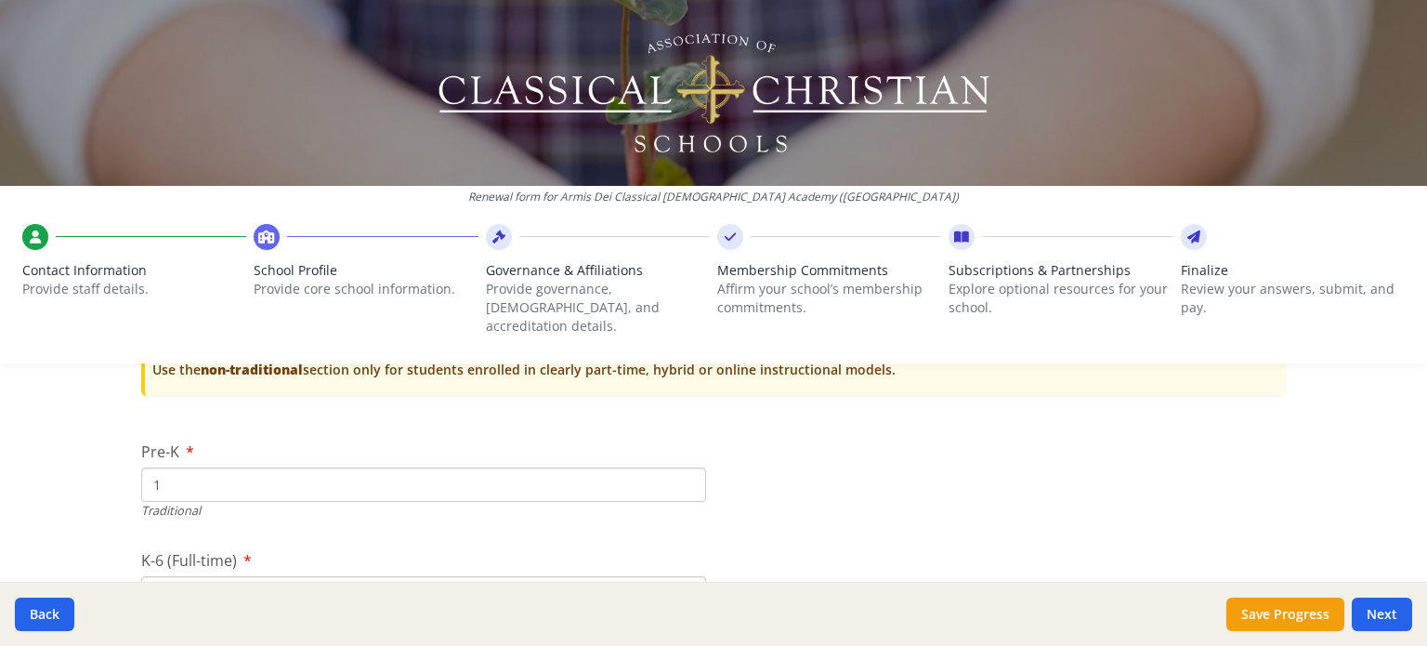
click at [548, 467] on input "1" at bounding box center [423, 484] width 565 height 34
type input "0"
click at [568, 576] on input "K-6 (Full-time)" at bounding box center [423, 593] width 565 height 34
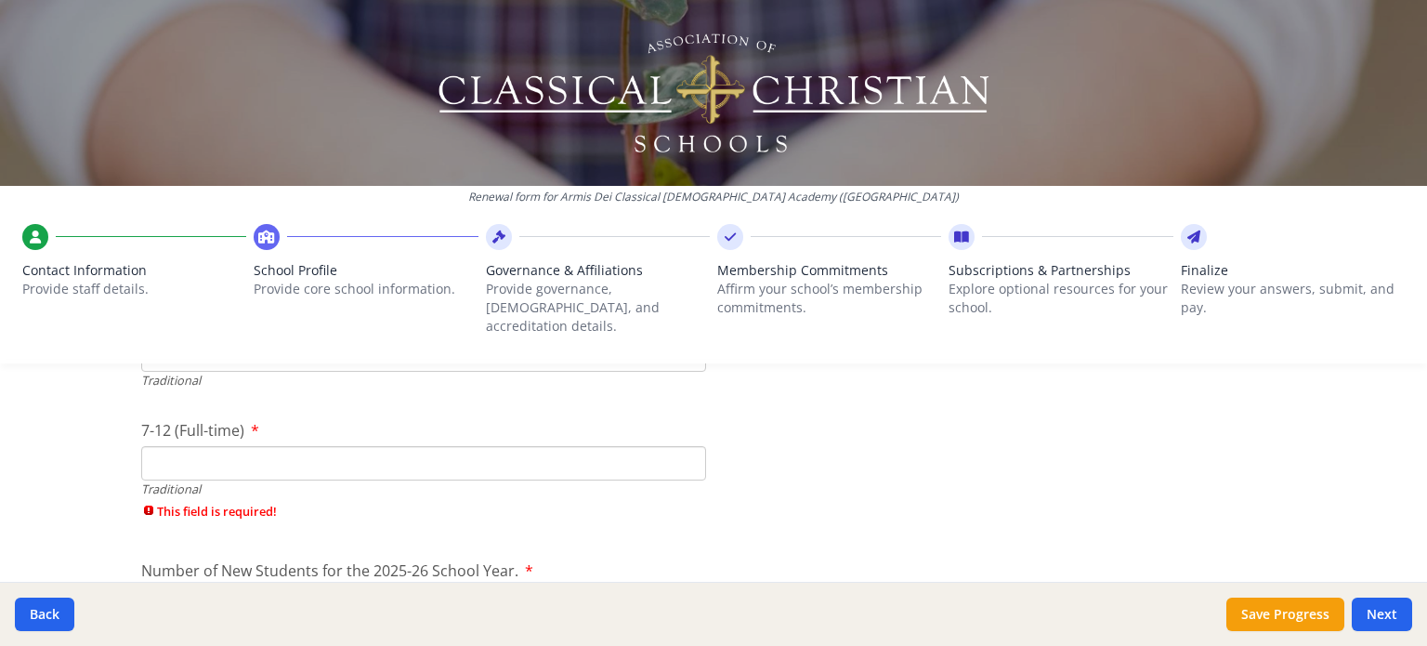
scroll to position [4084, 0]
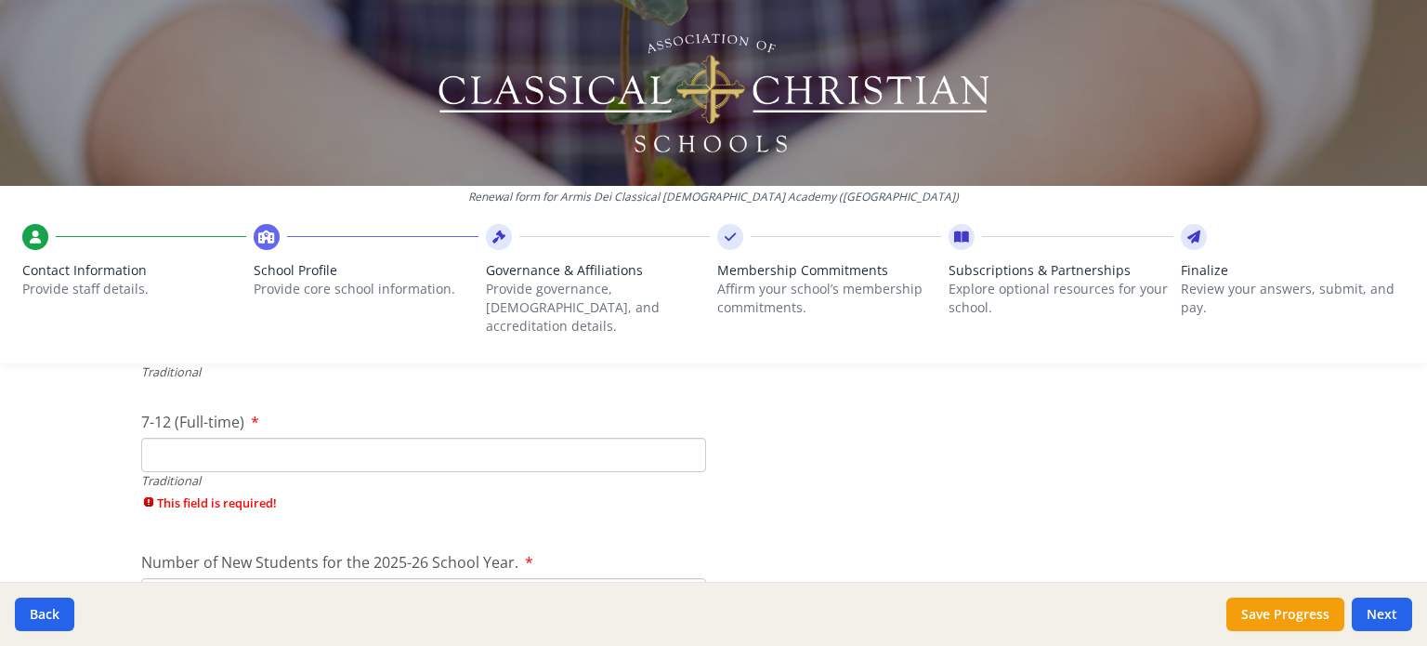
type input "0"
click at [613, 438] on input "7-12 (Full-time)" at bounding box center [423, 455] width 565 height 34
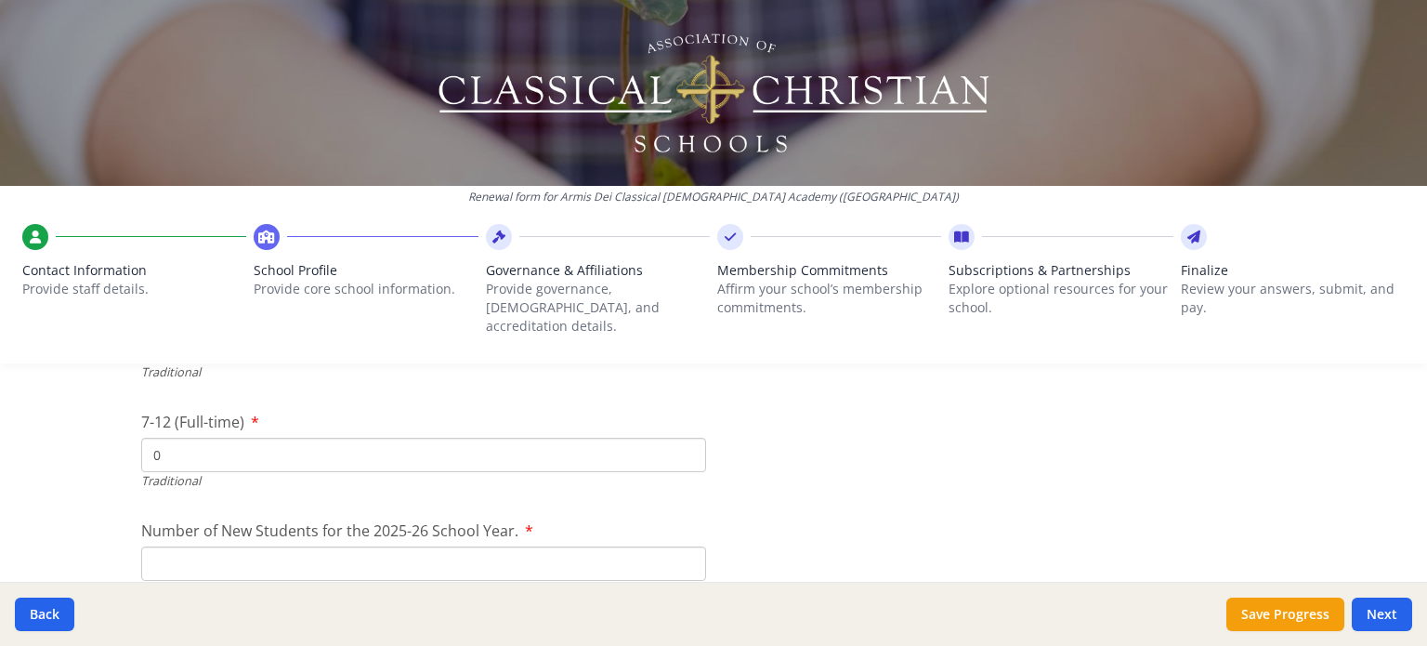
type input "0"
click at [681, 546] on input "1" at bounding box center [423, 563] width 565 height 34
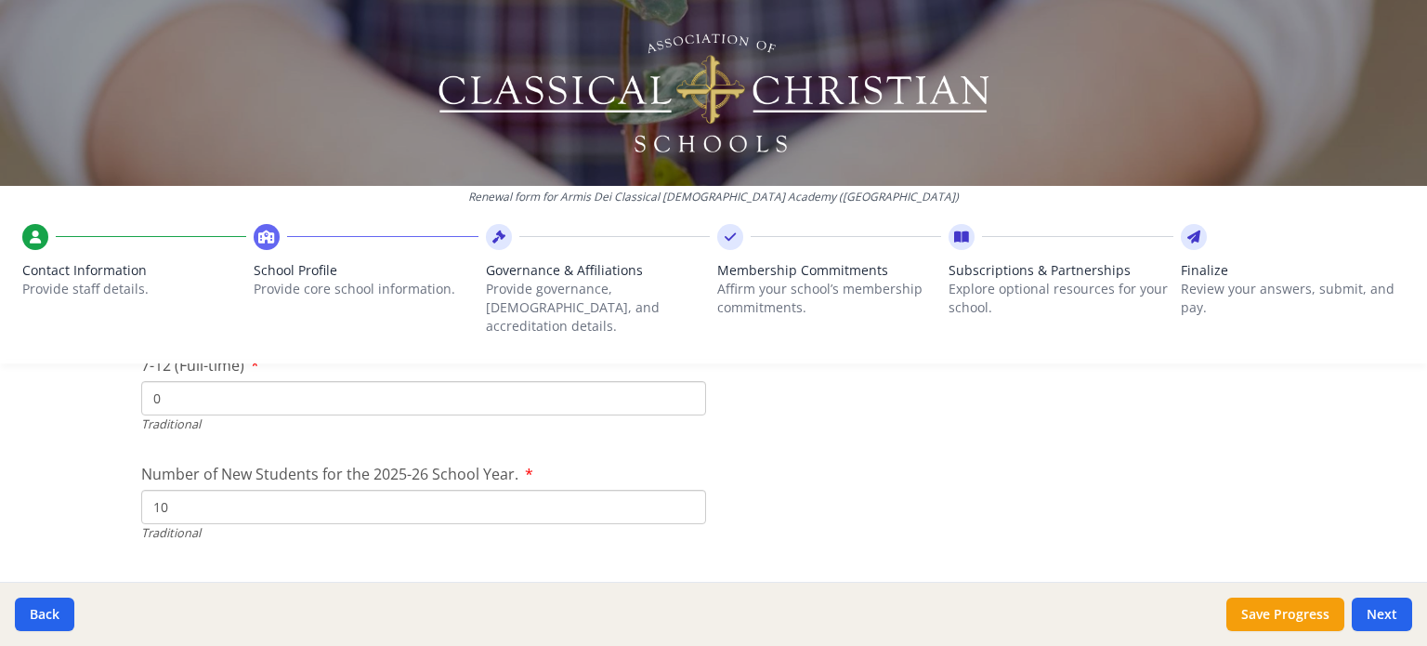
scroll to position [4149, 0]
type input "1"
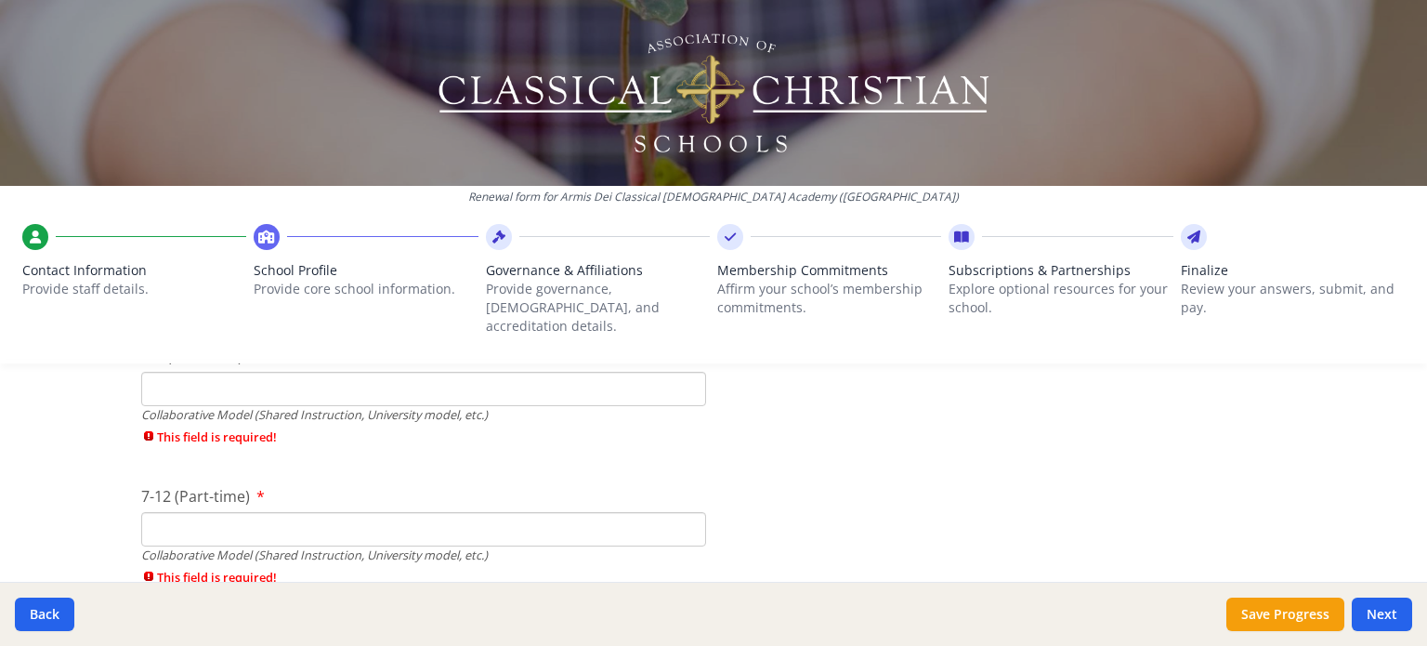
scroll to position [4350, 0]
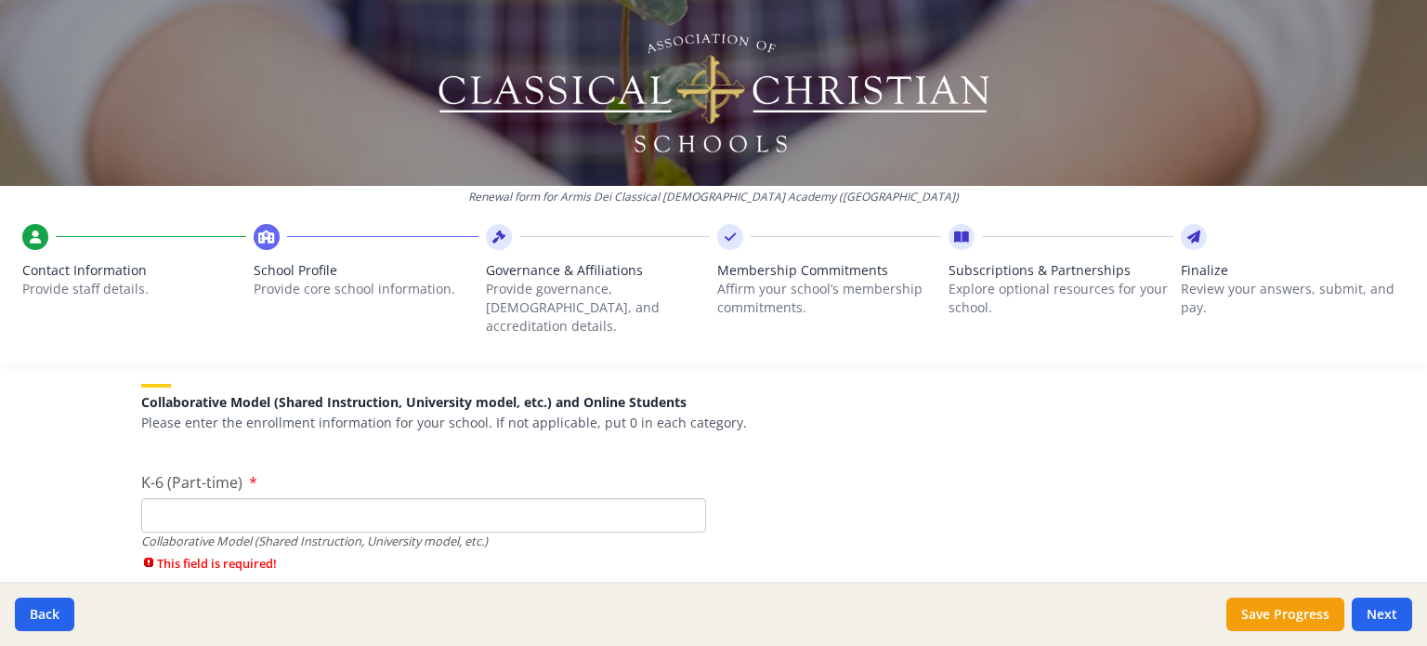
type input "0"
click at [626, 498] on input "K-6 (Part-time)" at bounding box center [423, 515] width 565 height 34
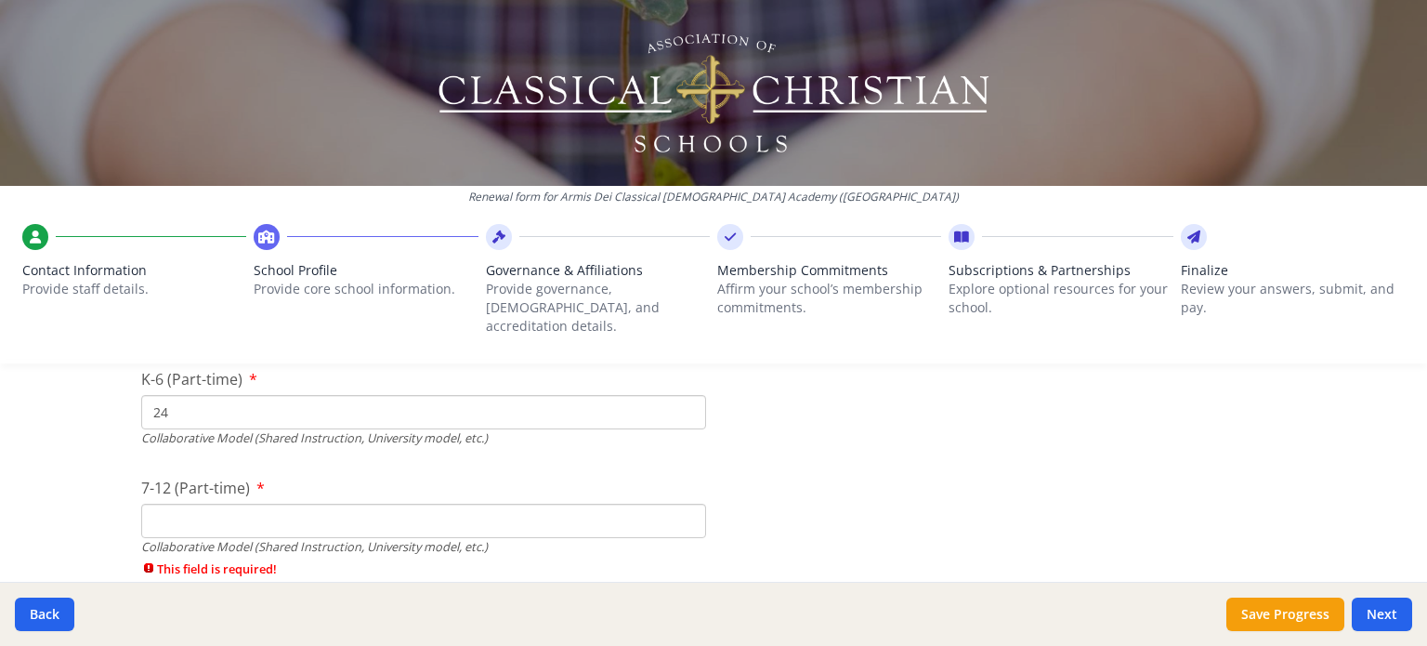
scroll to position [4498, 0]
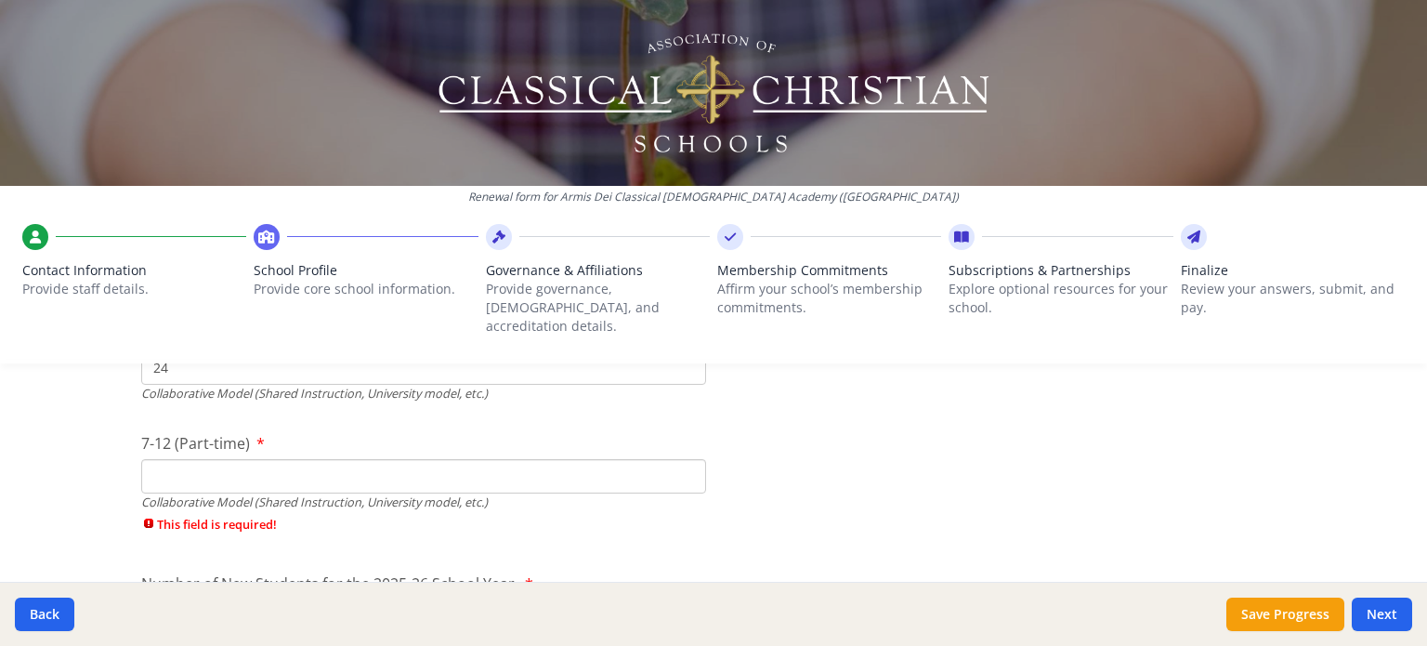
type input "24"
click at [629, 459] on input "7-12 (Part-time)" at bounding box center [423, 476] width 565 height 34
type input "4"
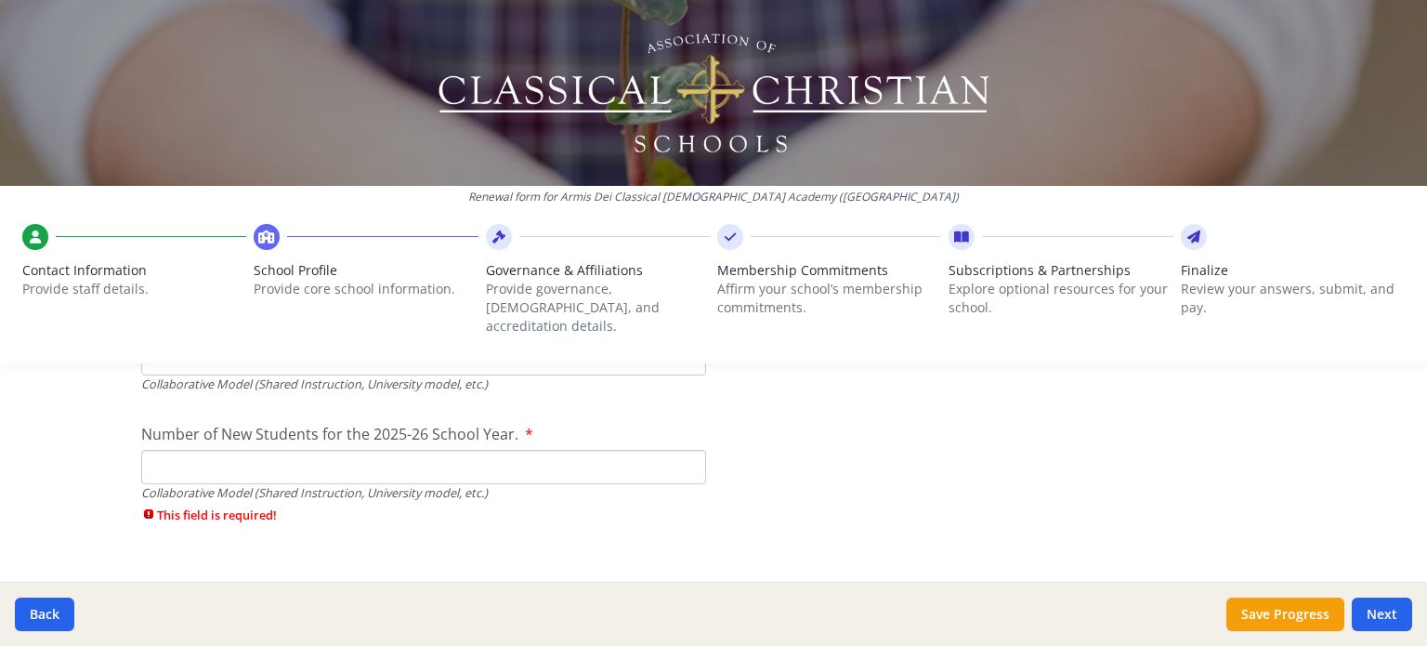
type input "7"
click at [616, 450] on input "Number of New Students for the 2025-26 School Year." at bounding box center [423, 467] width 565 height 34
type input "2"
click at [1379, 608] on button "Next" at bounding box center [1382, 613] width 60 height 33
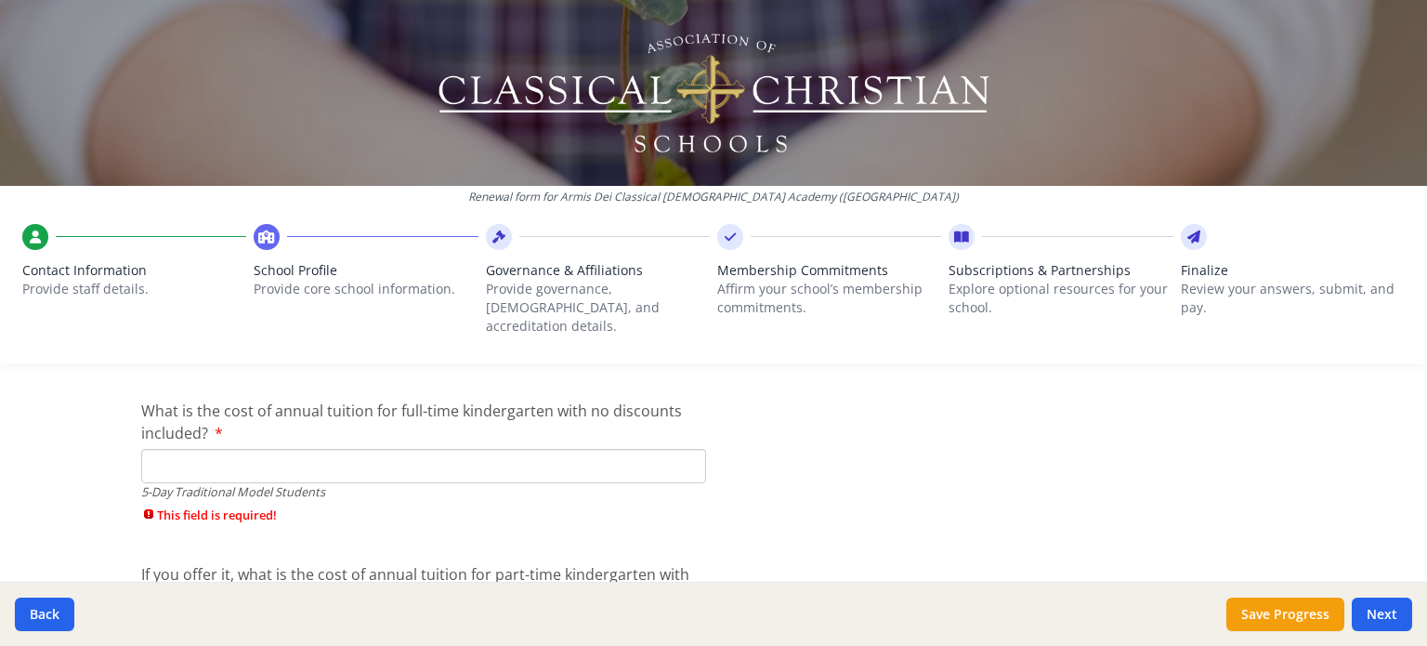
scroll to position [4885, 0]
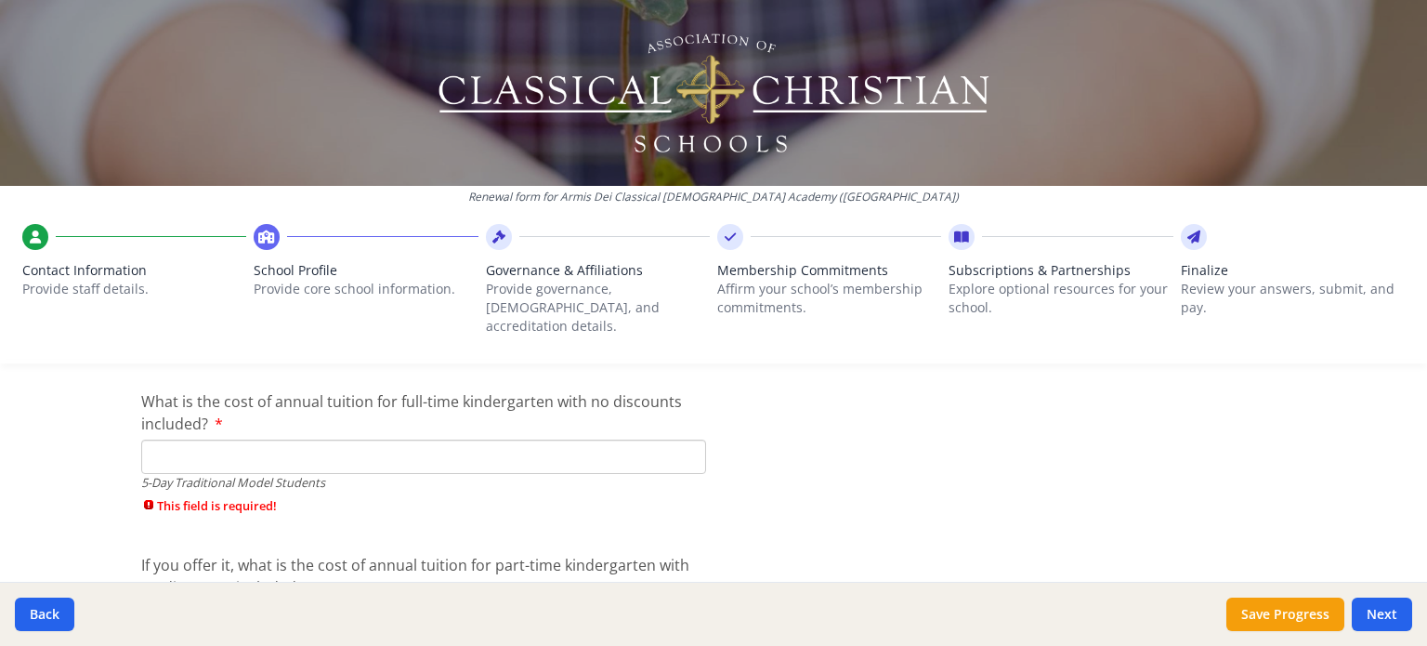
click at [656, 439] on input "What is the cost of annual tuition for full-time kindergarten with no discounts…" at bounding box center [423, 456] width 565 height 34
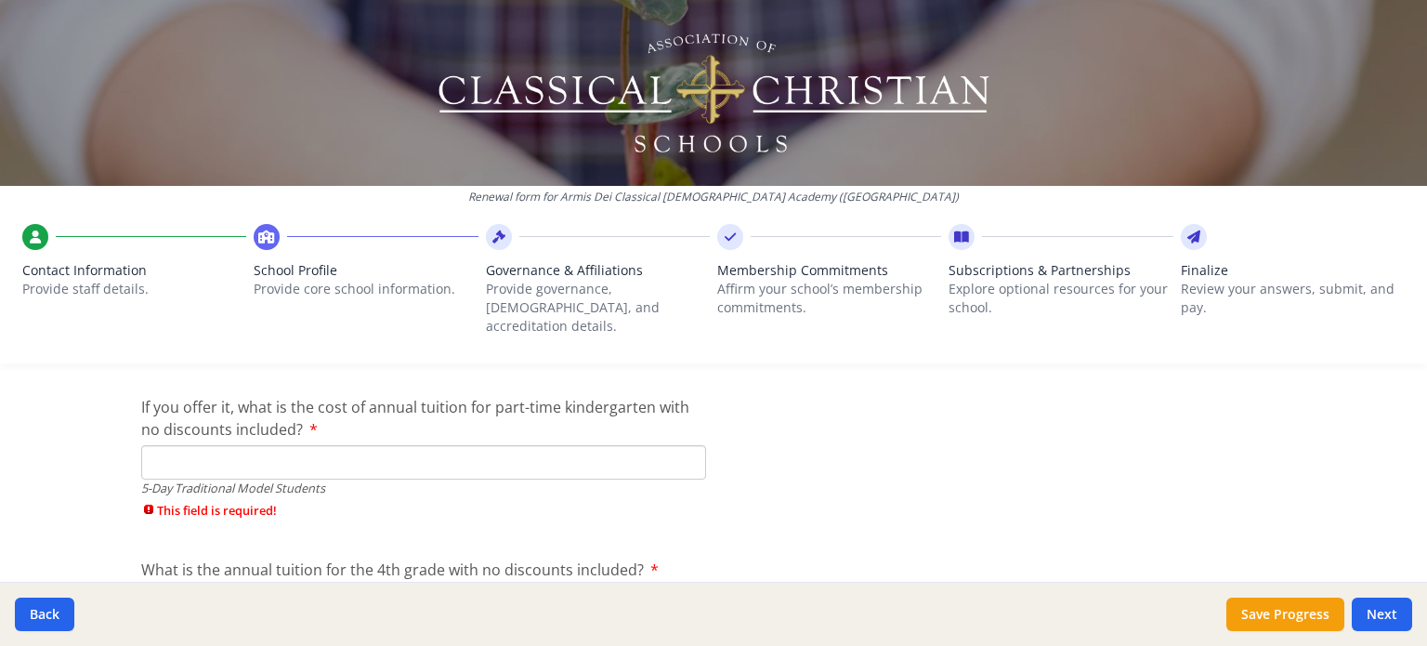
scroll to position [5056, 0]
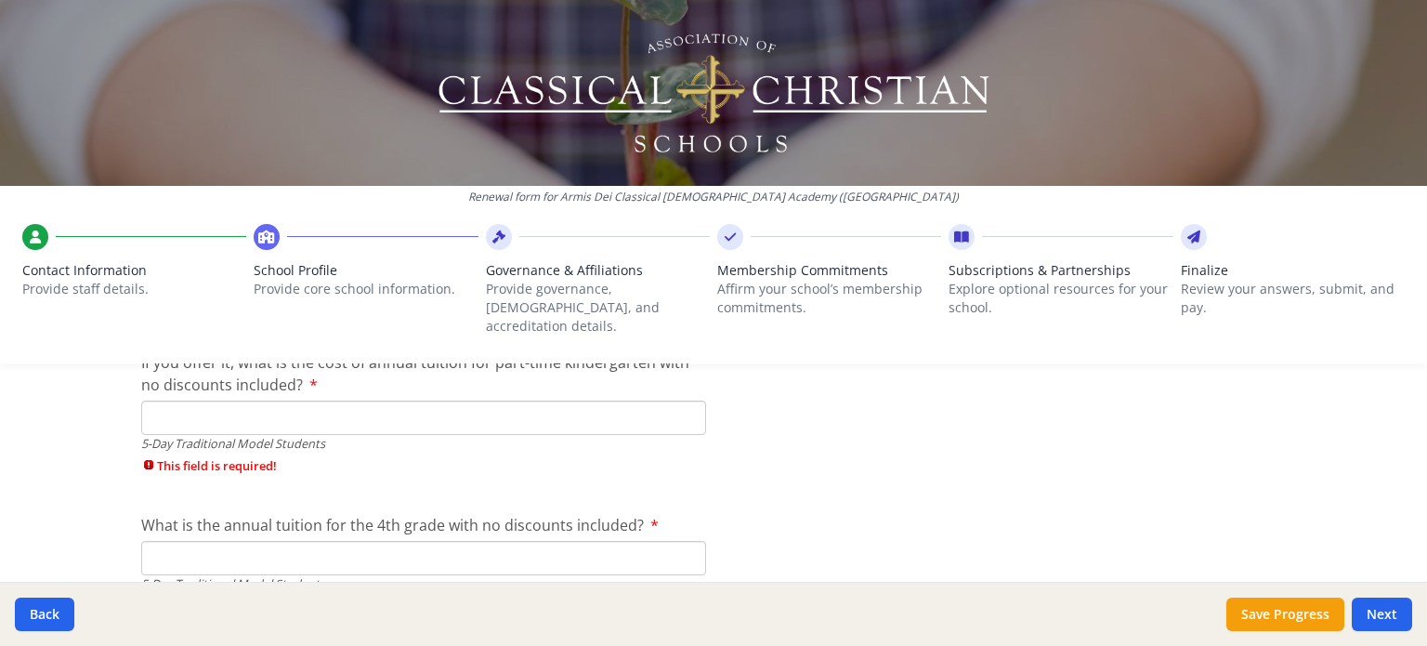
type input "$0"
click at [561, 400] on input "If you offer it, what is the cost of annual tuition for part-time kindergarten …" at bounding box center [423, 417] width 565 height 34
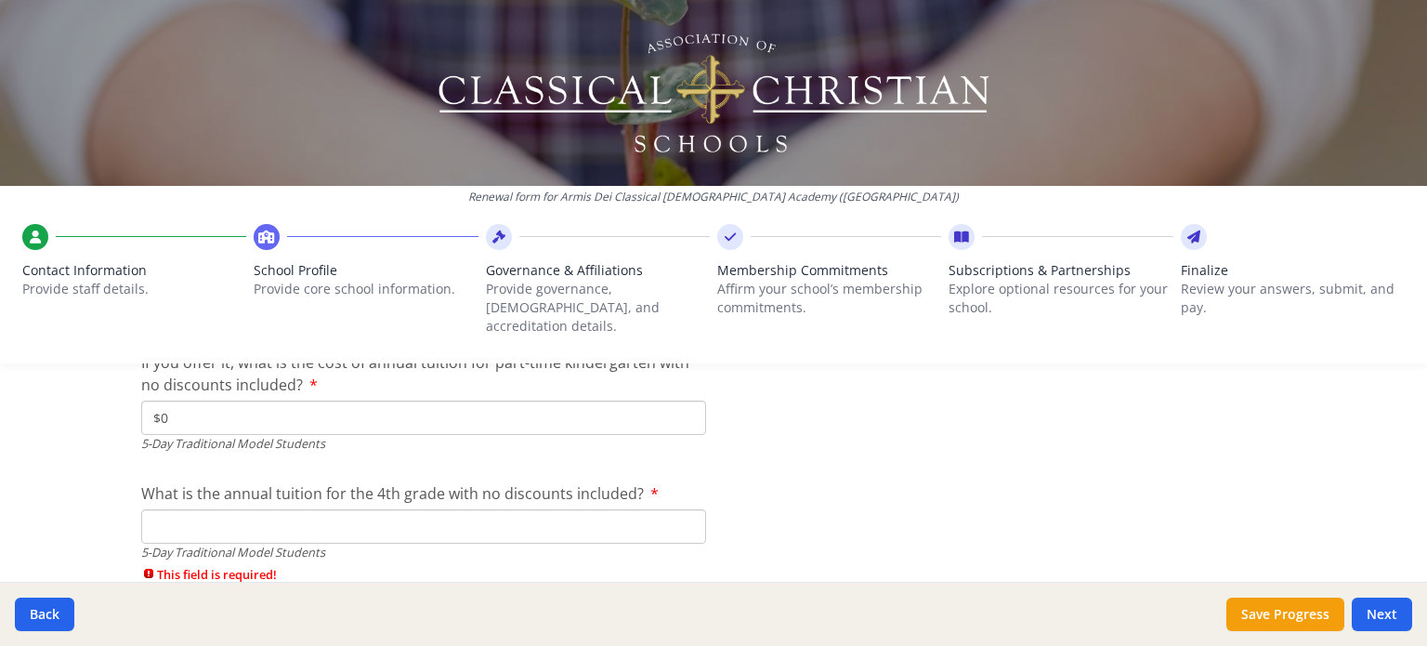
type input "$0"
click at [548, 509] on input "What is the annual tuition for the 4th grade with no discounts included?" at bounding box center [423, 526] width 565 height 34
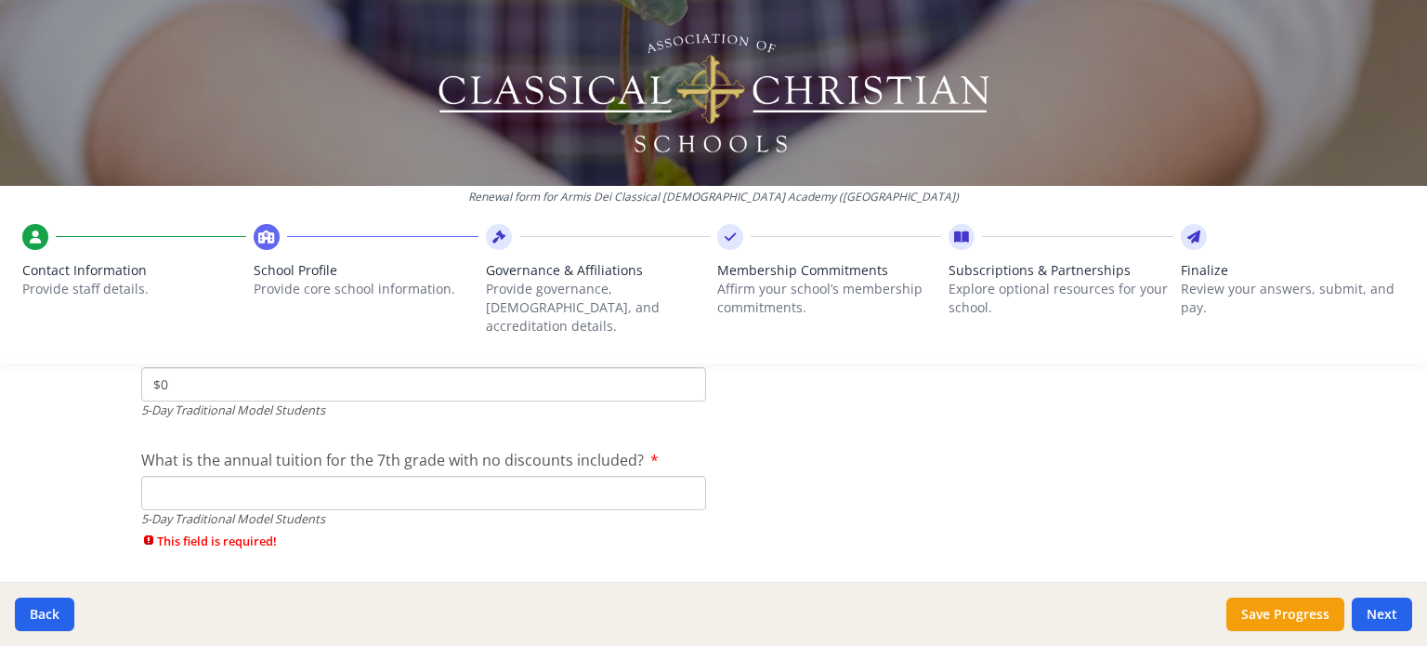
scroll to position [5243, 0]
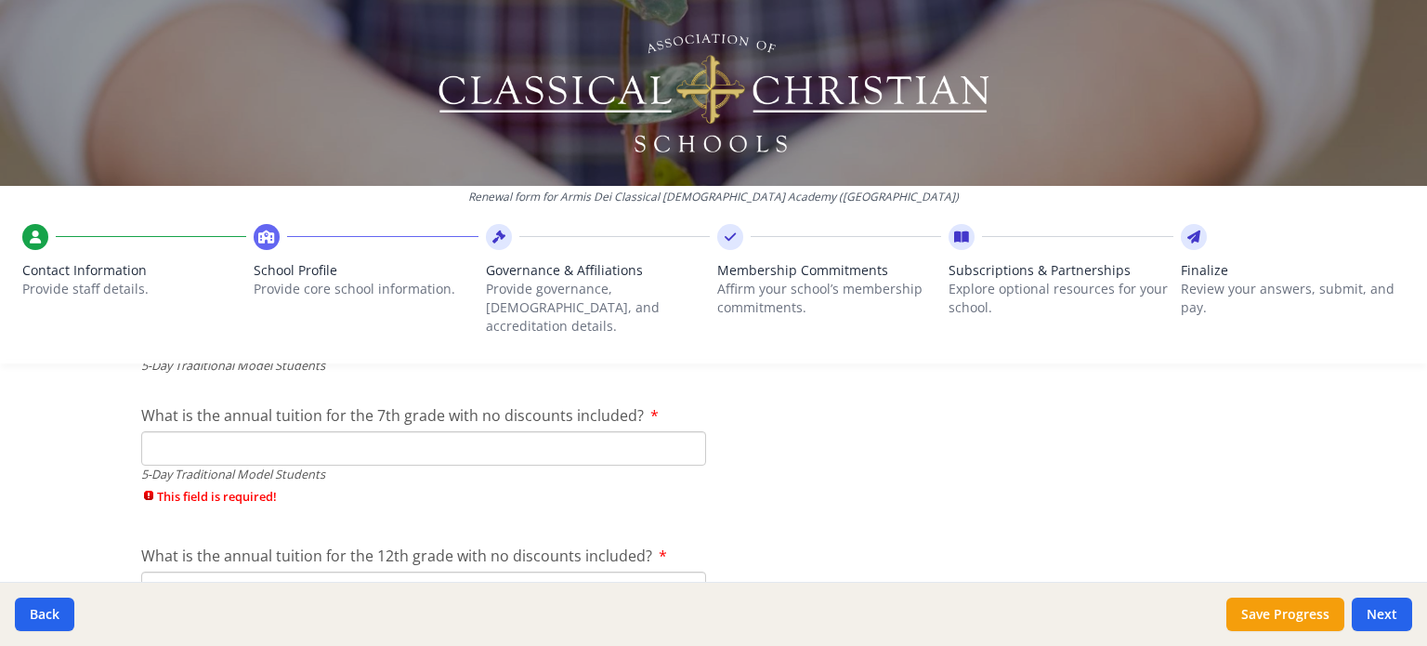
type input "$0"
click at [624, 438] on input "What is the annual tuition for the 7th grade with no discounts included?" at bounding box center [423, 448] width 565 height 34
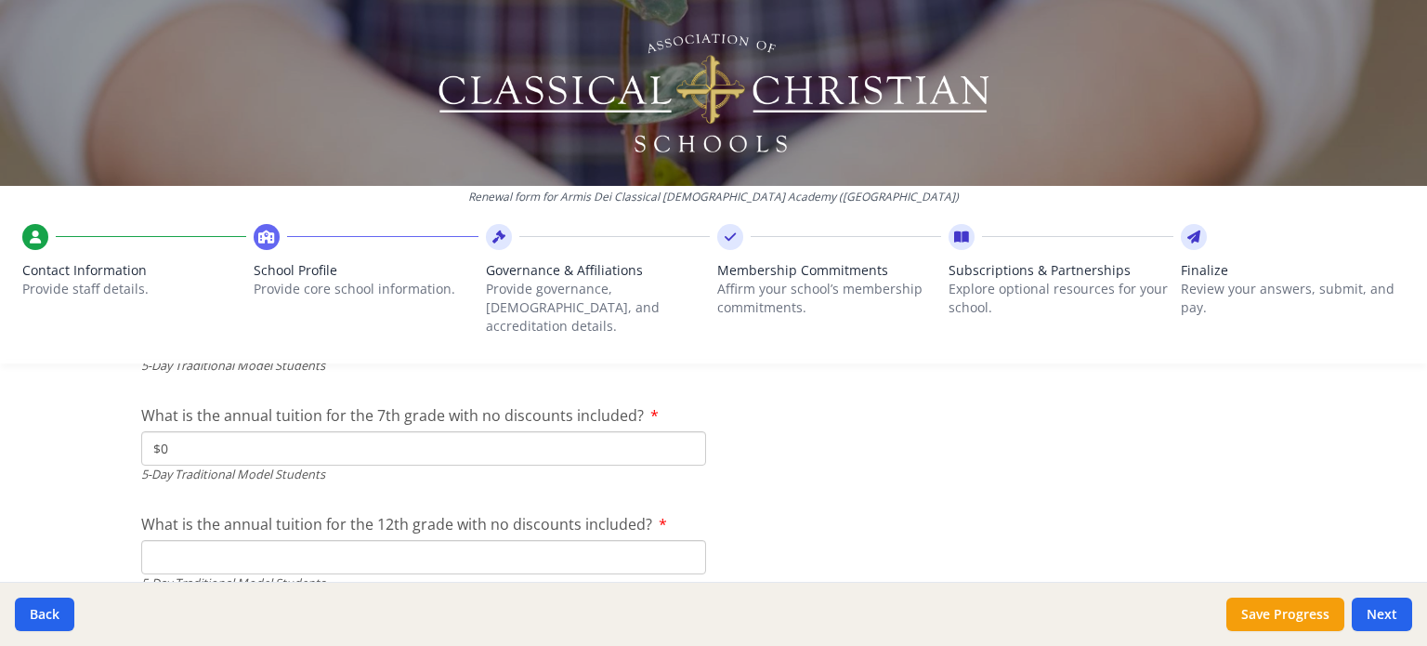
type input "$0"
click at [604, 540] on input "What is the annual tuition for the 12th grade with no discounts included?" at bounding box center [423, 557] width 565 height 34
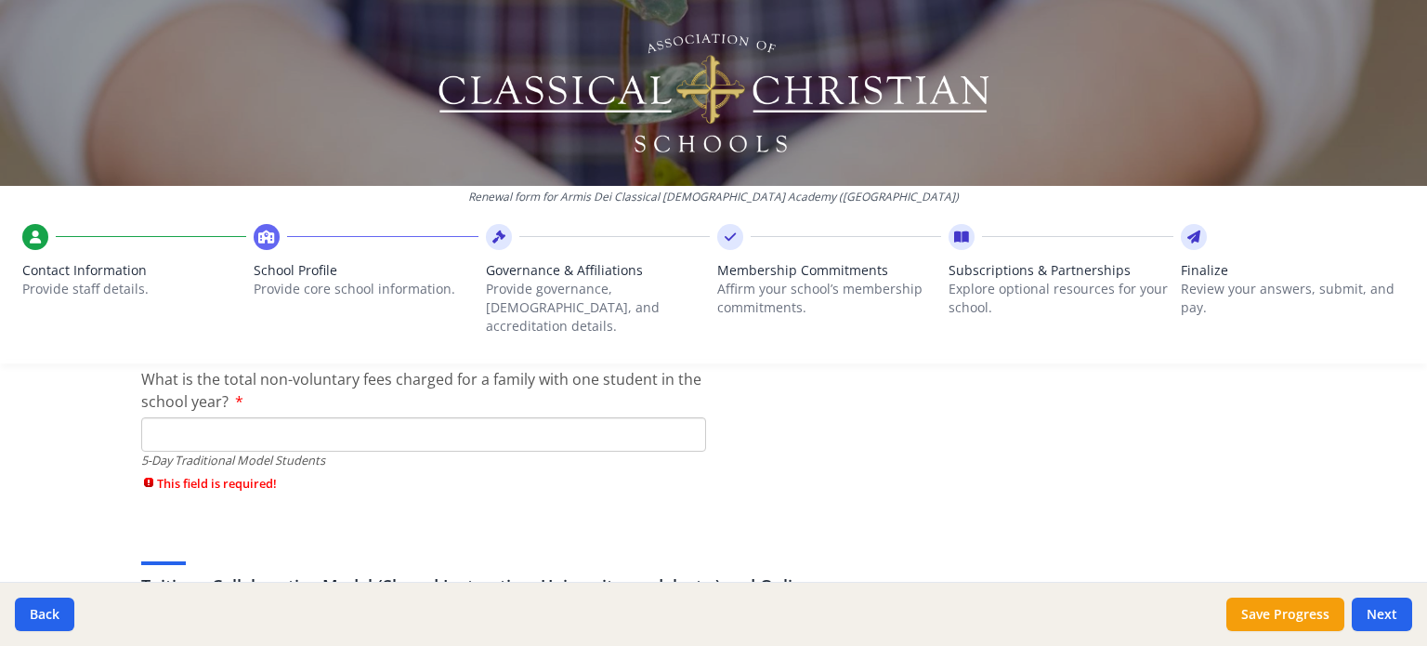
scroll to position [5506, 0]
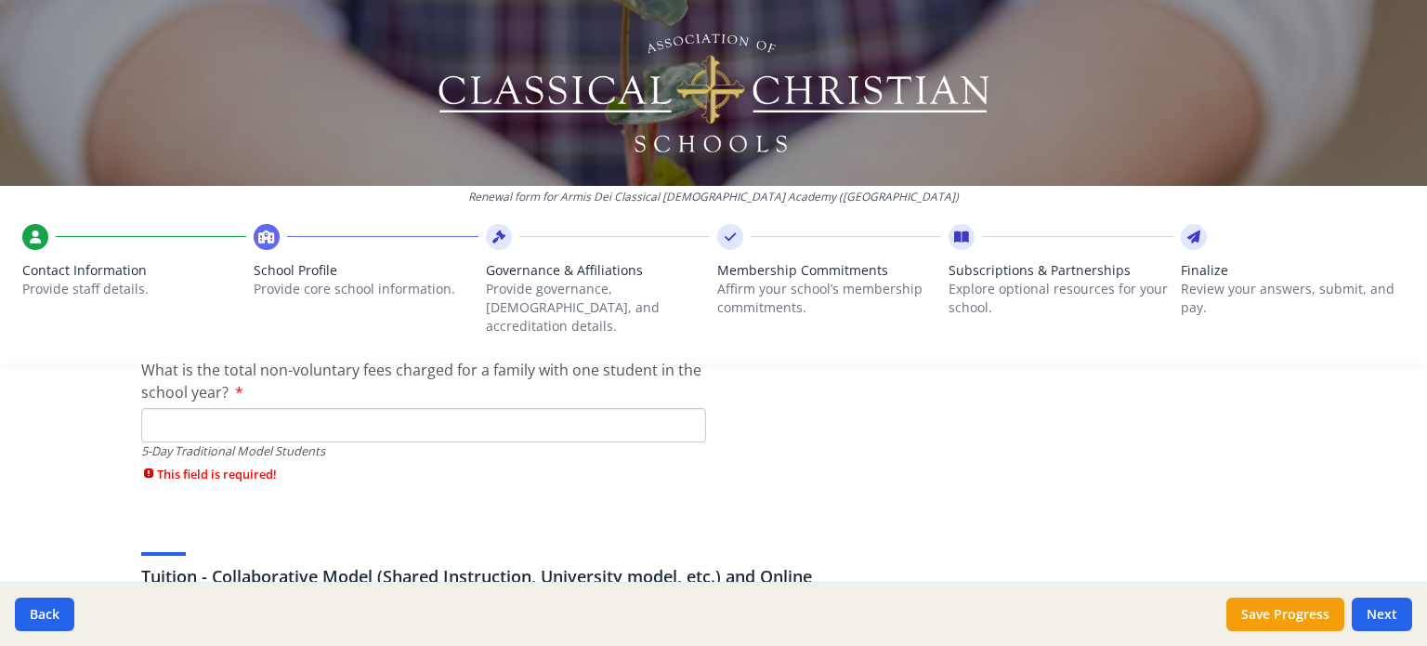
type input "$0"
click at [627, 416] on input "What is the total non-voluntary fees charged for a family with one student in t…" at bounding box center [423, 425] width 565 height 34
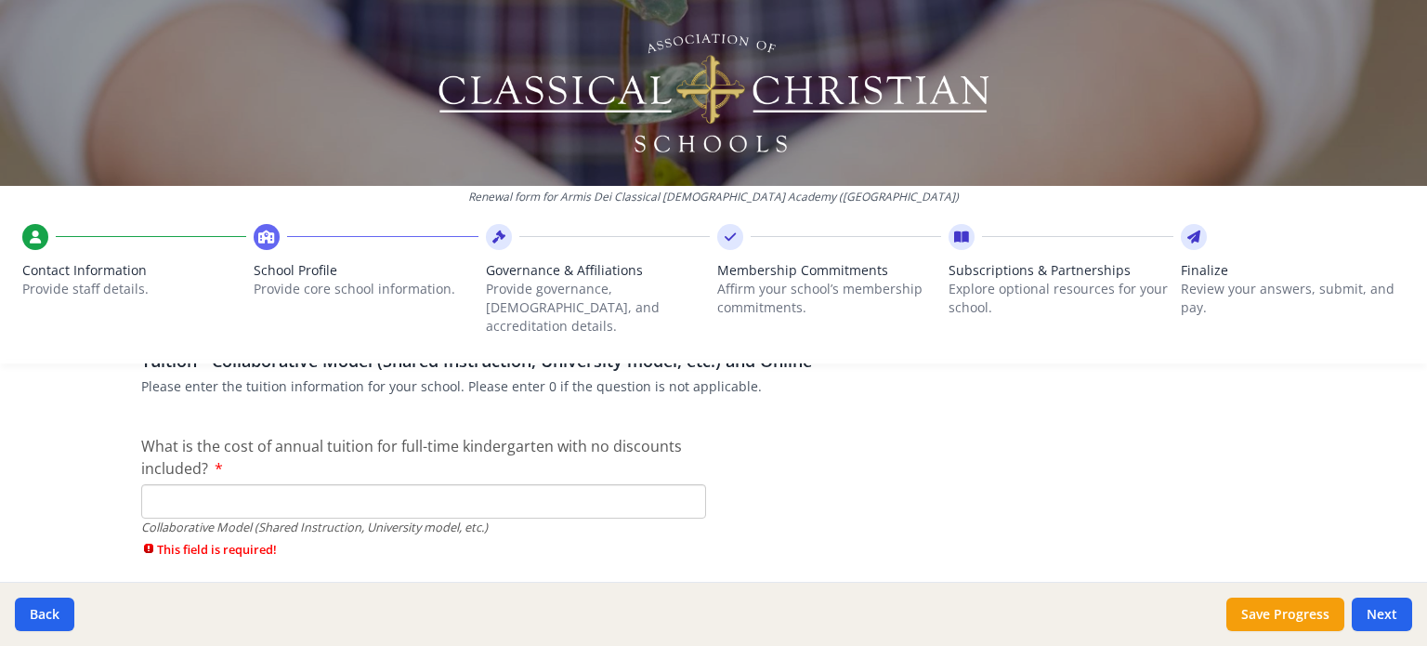
scroll to position [5681, 0]
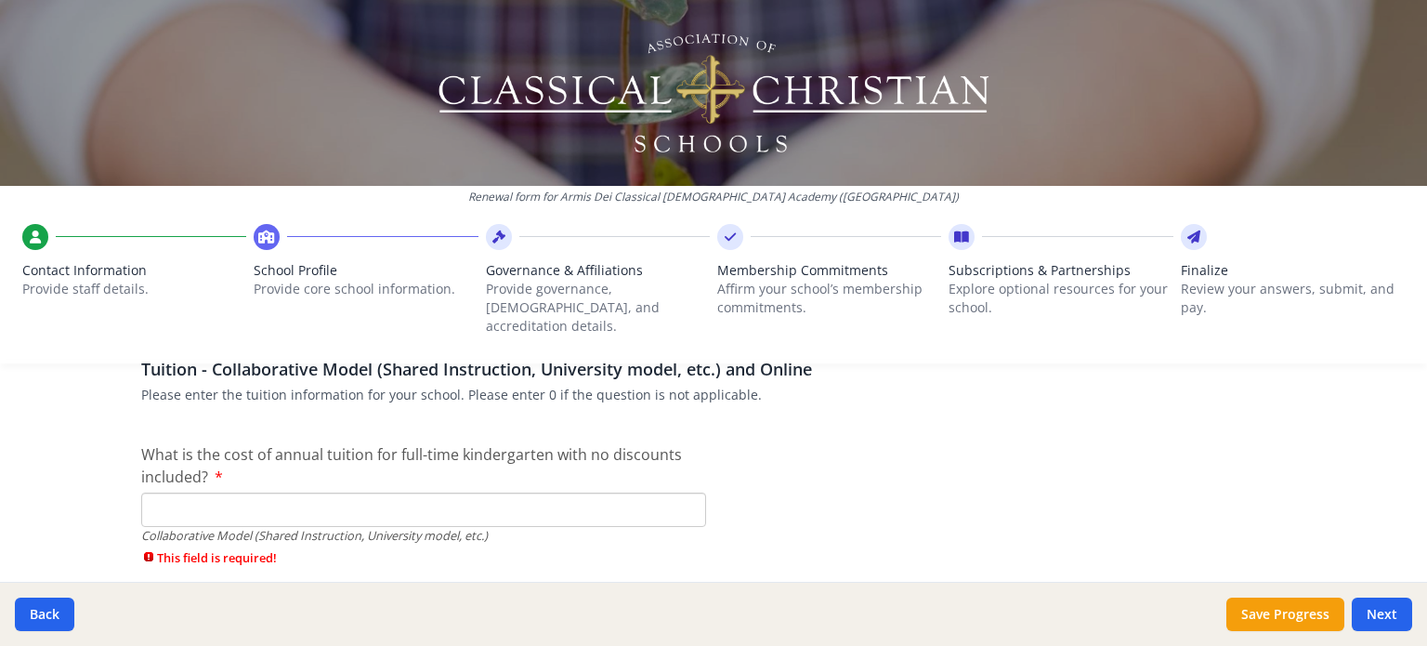
type input "$0"
click at [678, 497] on input "What is the cost of annual tuition for full-time kindergarten with no discounts…" at bounding box center [423, 509] width 565 height 34
type input "$2 250"
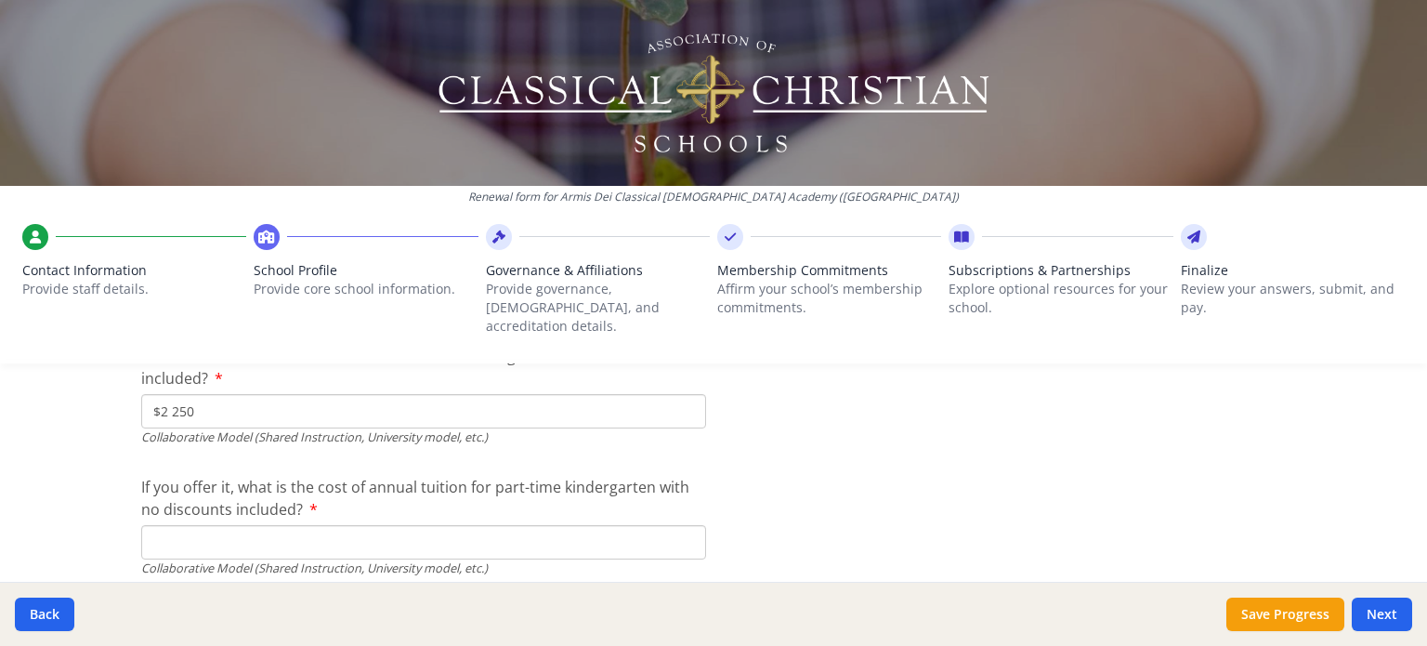
scroll to position [5797, 0]
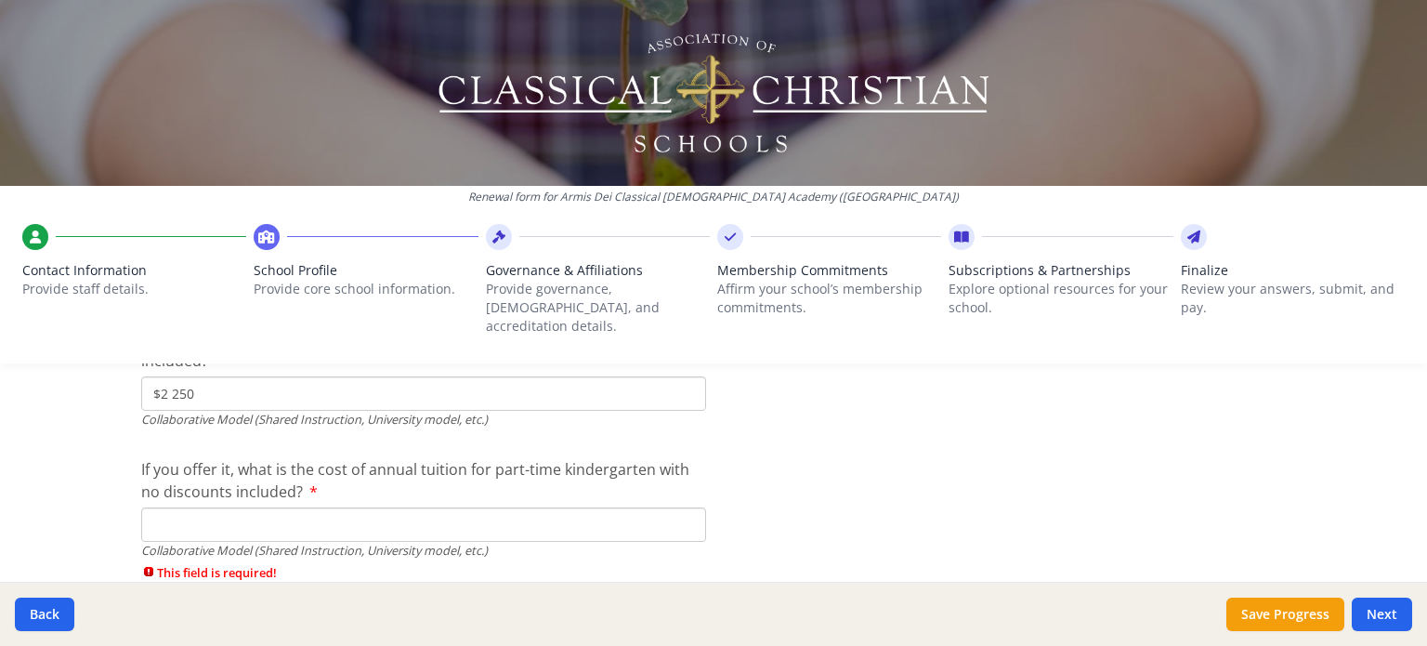
click at [645, 508] on input "If you offer it, what is the cost of annual tuition for part-time kindergarten …" at bounding box center [423, 524] width 565 height 34
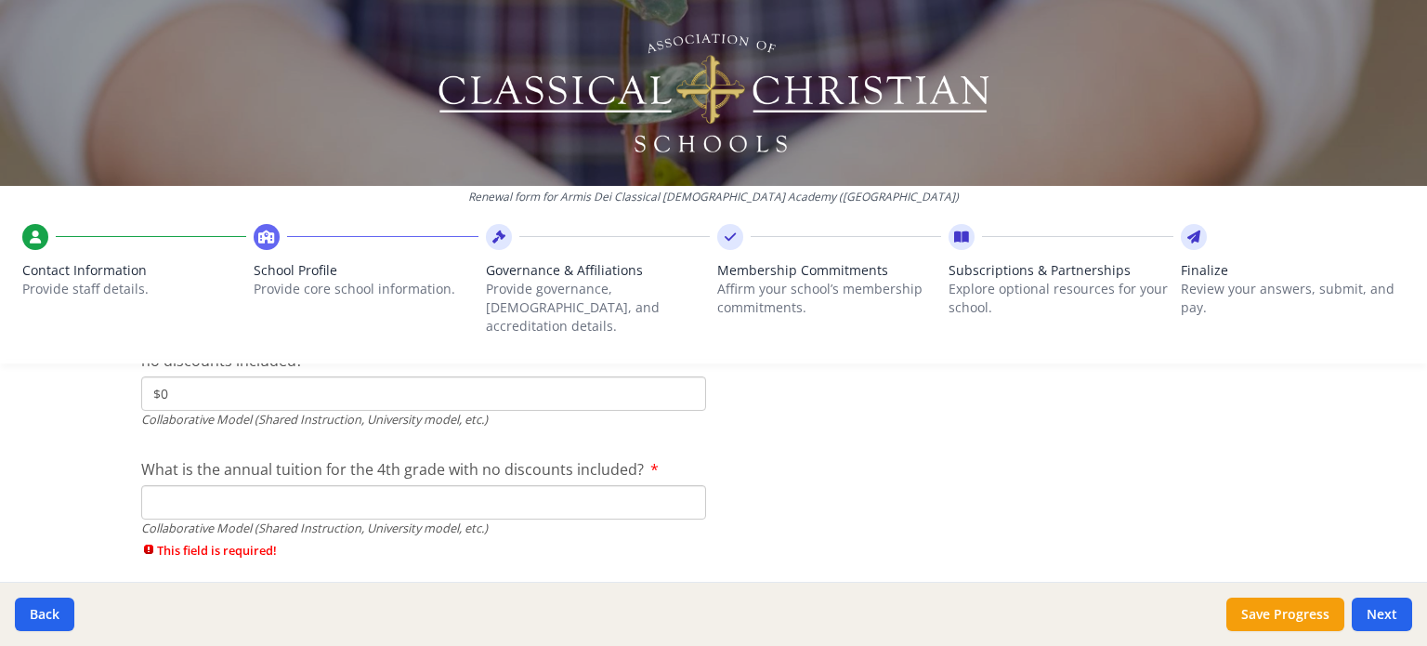
scroll to position [5937, 0]
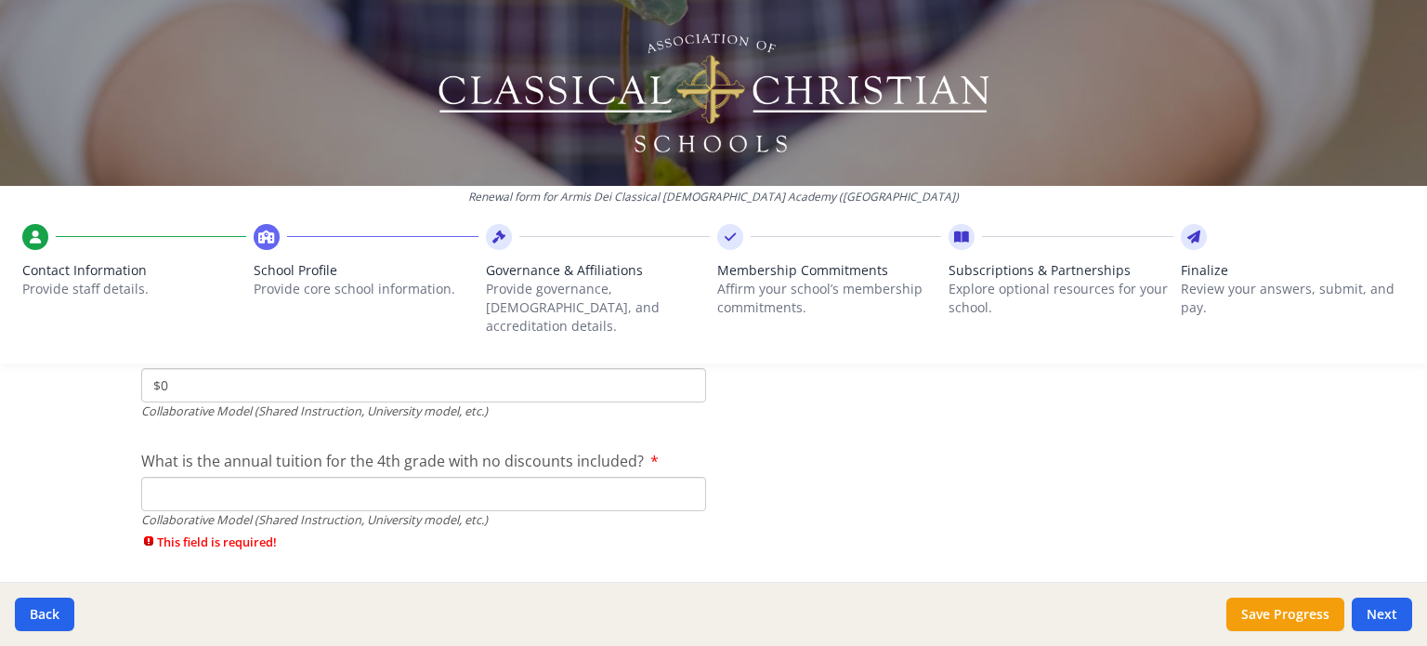
type input "$0"
click at [606, 481] on input "What is the annual tuition for the 4th grade with no discounts included?" at bounding box center [423, 494] width 565 height 34
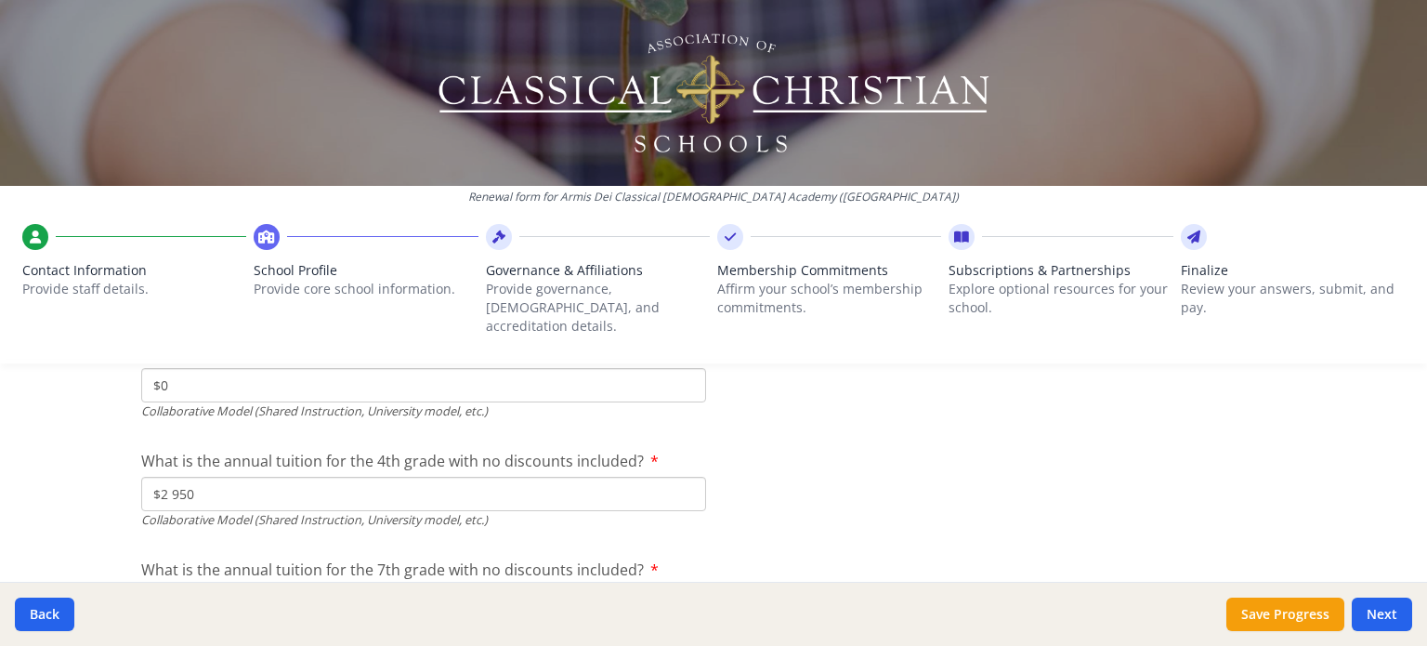
type input "$2 950"
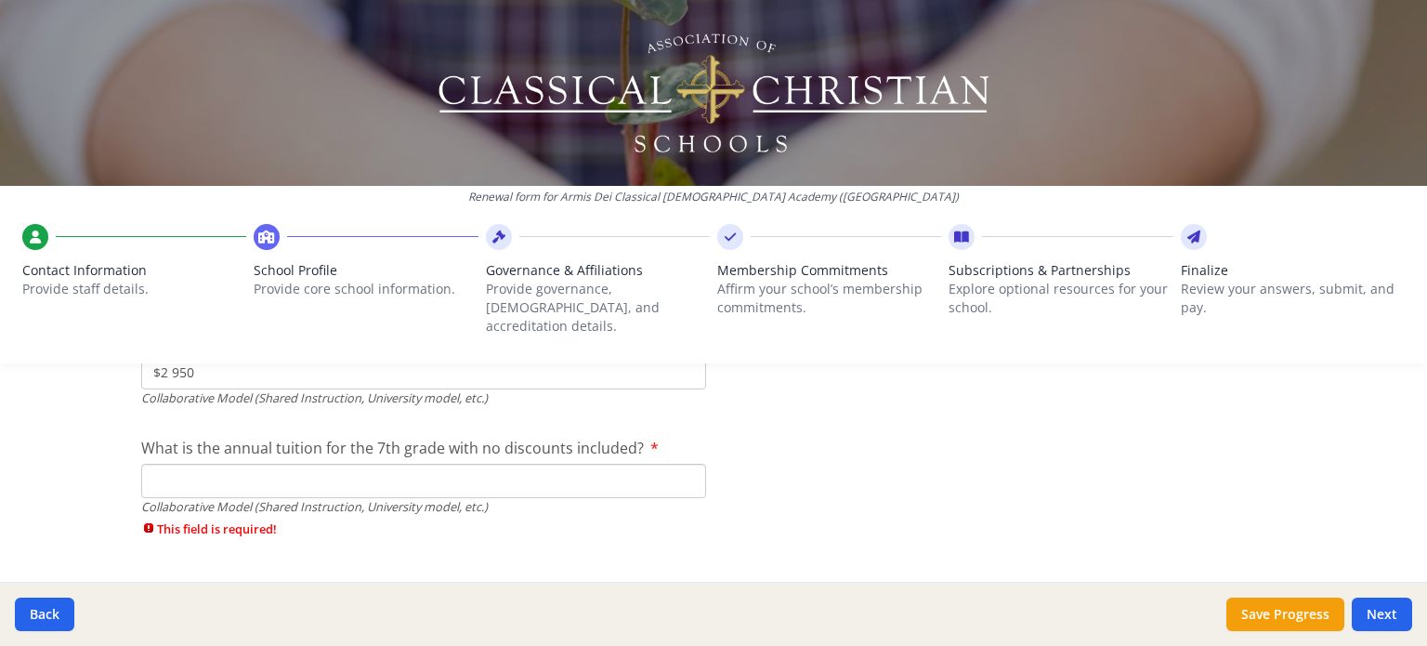
scroll to position [6068, 0]
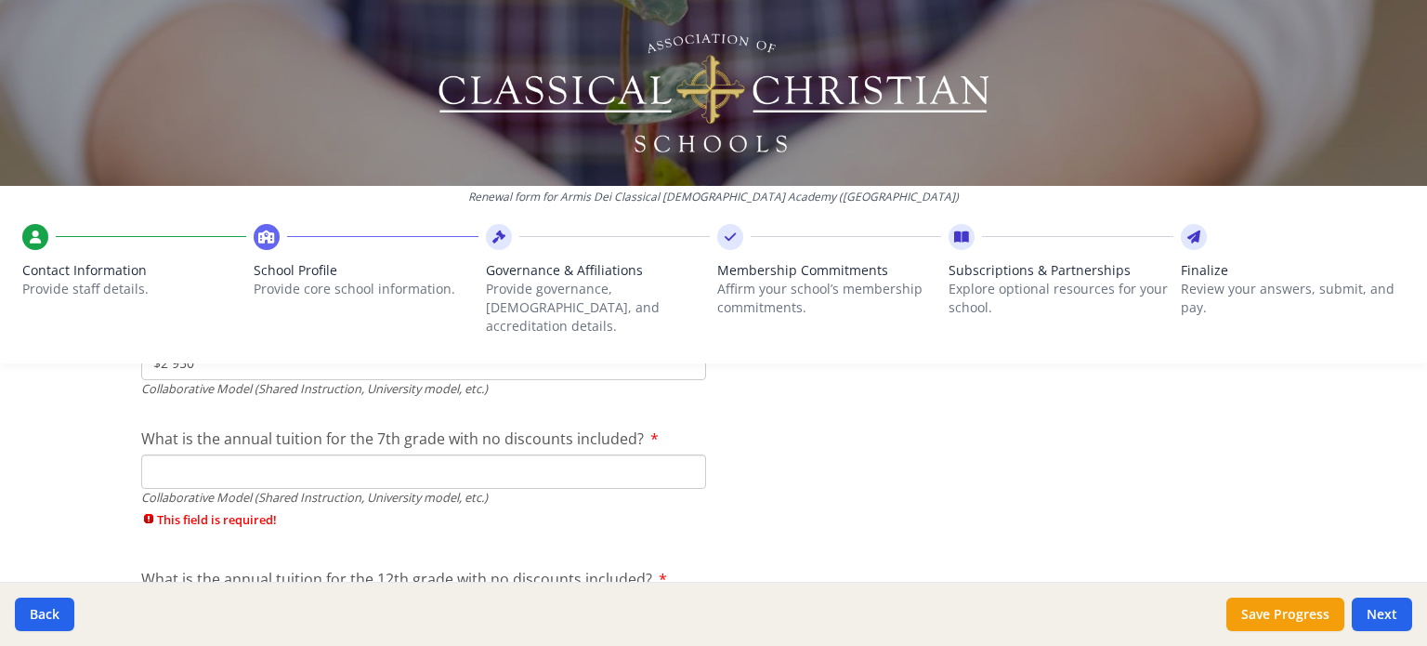
click at [680, 464] on input "What is the annual tuition for the 7th grade with no discounts included?" at bounding box center [423, 471] width 565 height 34
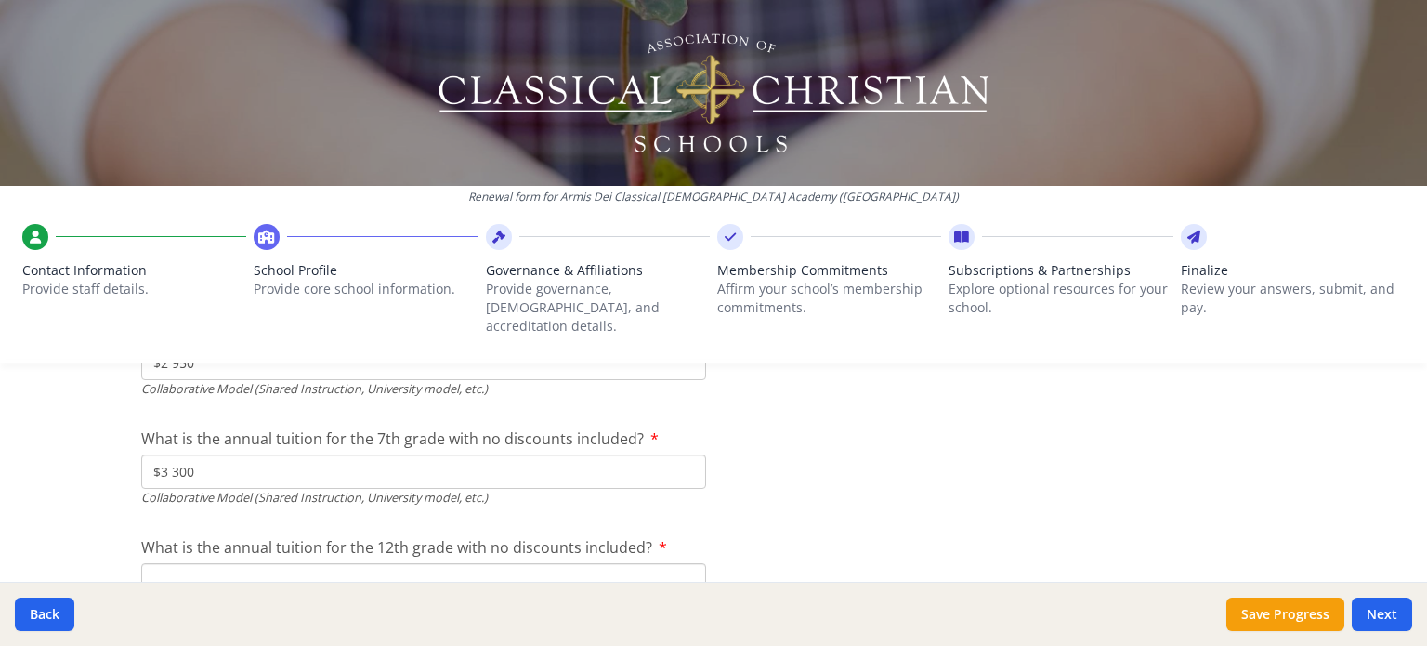
type input "$3 300"
click at [679, 563] on input "What is the annual tuition for the 12th grade with no discounts included?" at bounding box center [423, 580] width 565 height 34
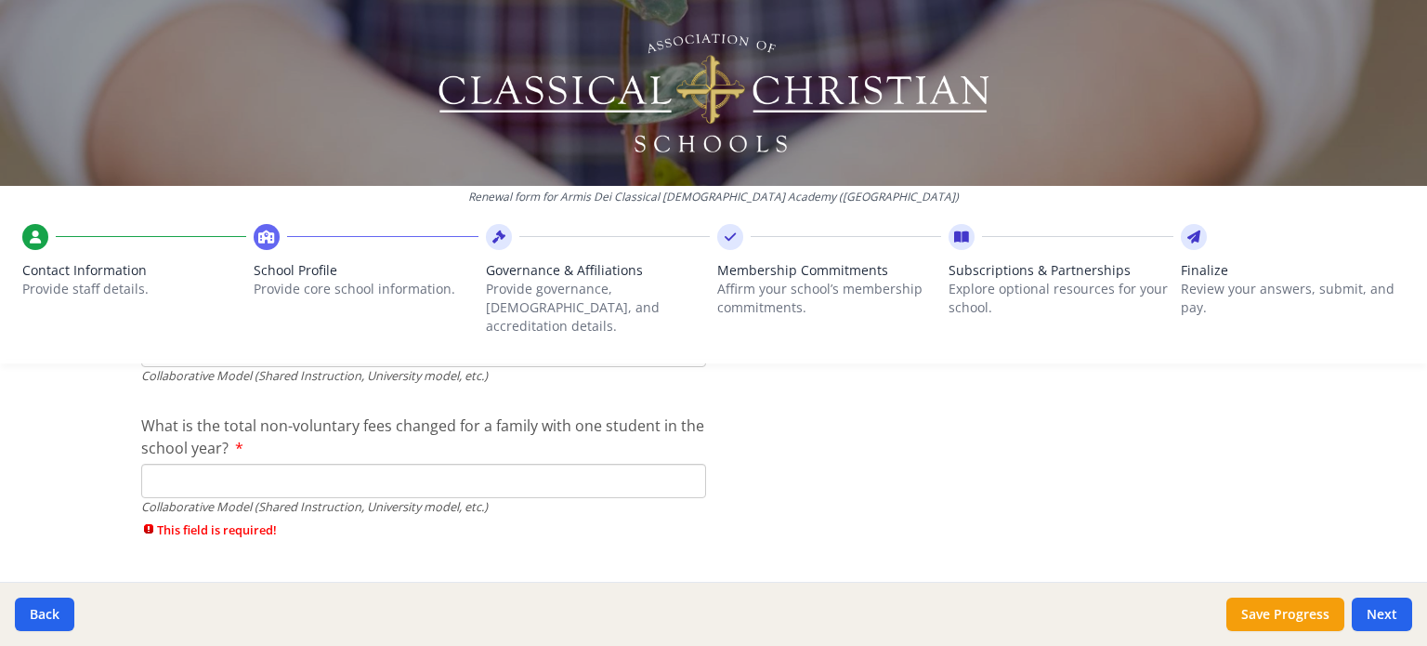
scroll to position [6322, 0]
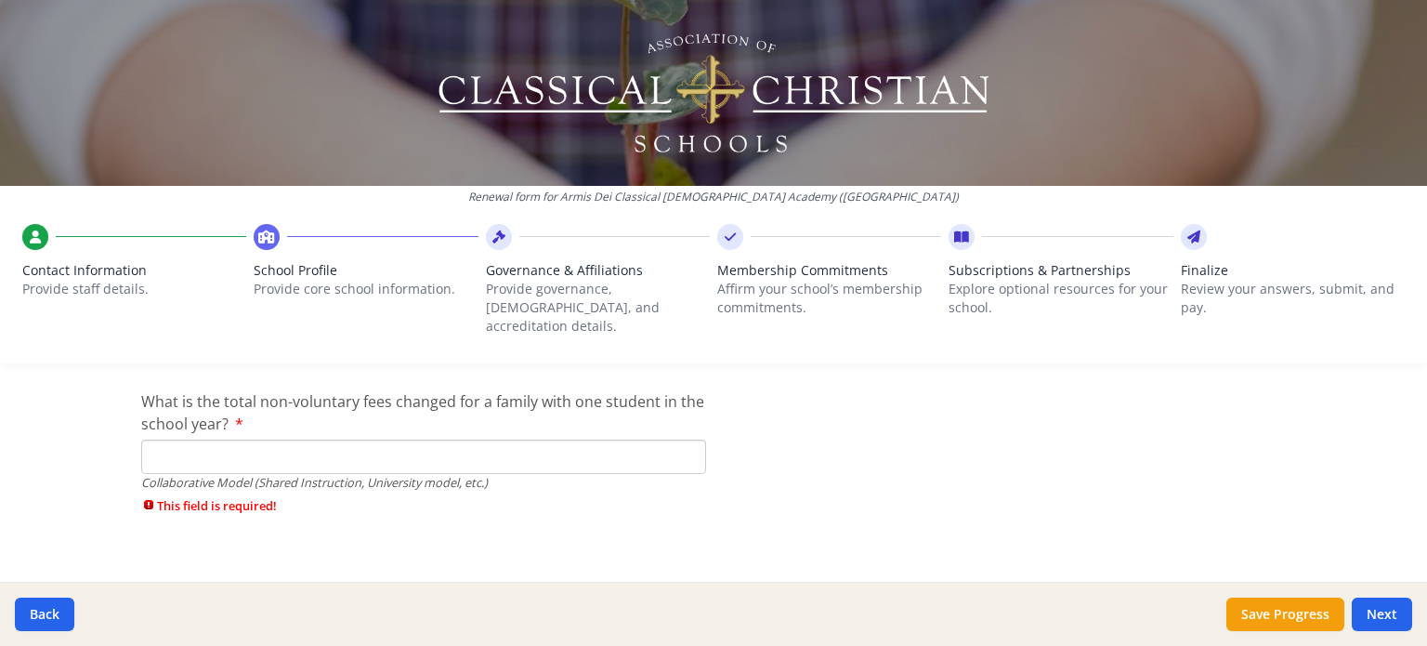
type input "$0"
click at [660, 440] on input "What is the total non-voluntary fees changed for a family with one student in t…" at bounding box center [423, 456] width 565 height 34
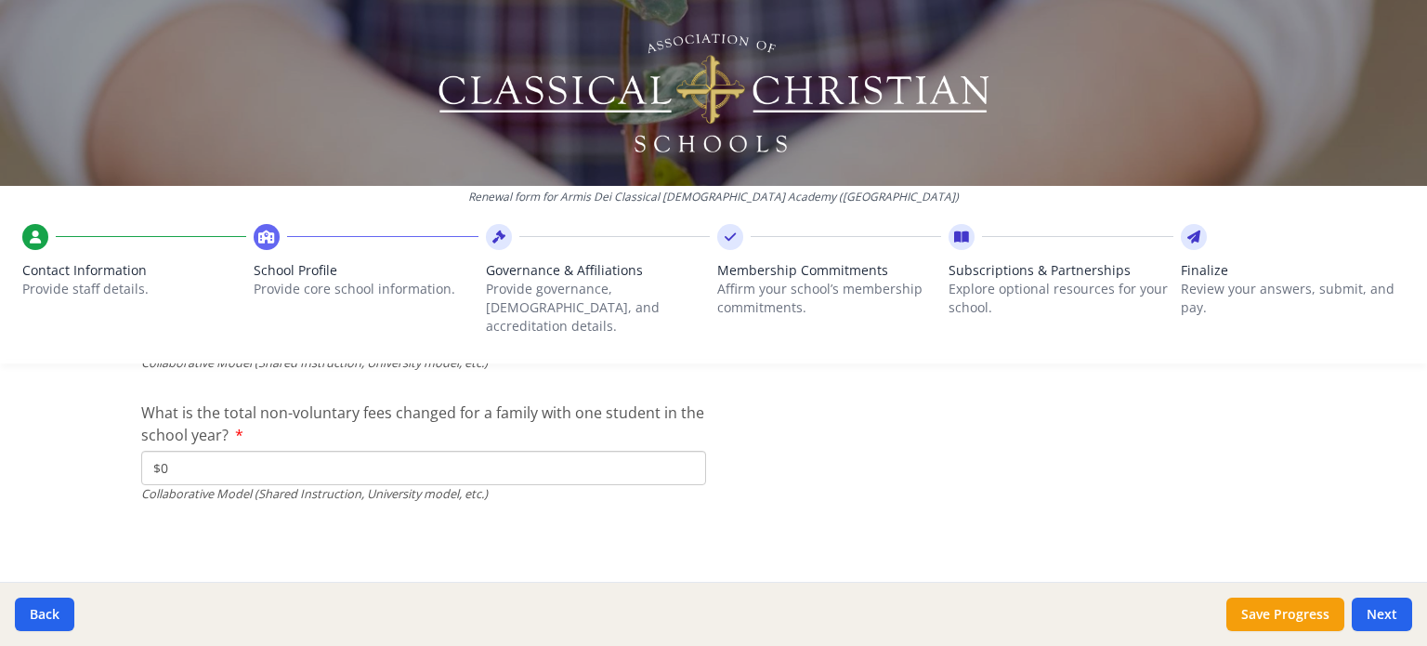
scroll to position [6291, 0]
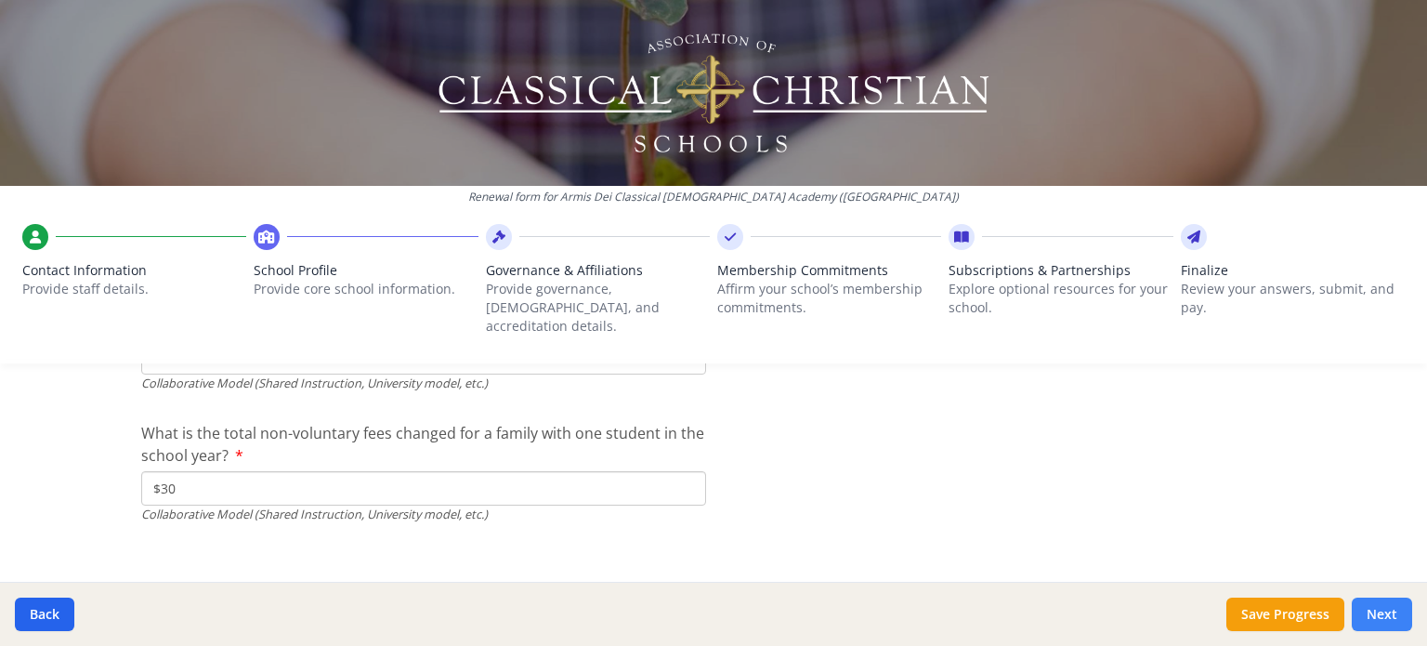
type input "$30"
click at [1384, 616] on button "Next" at bounding box center [1382, 613] width 60 height 33
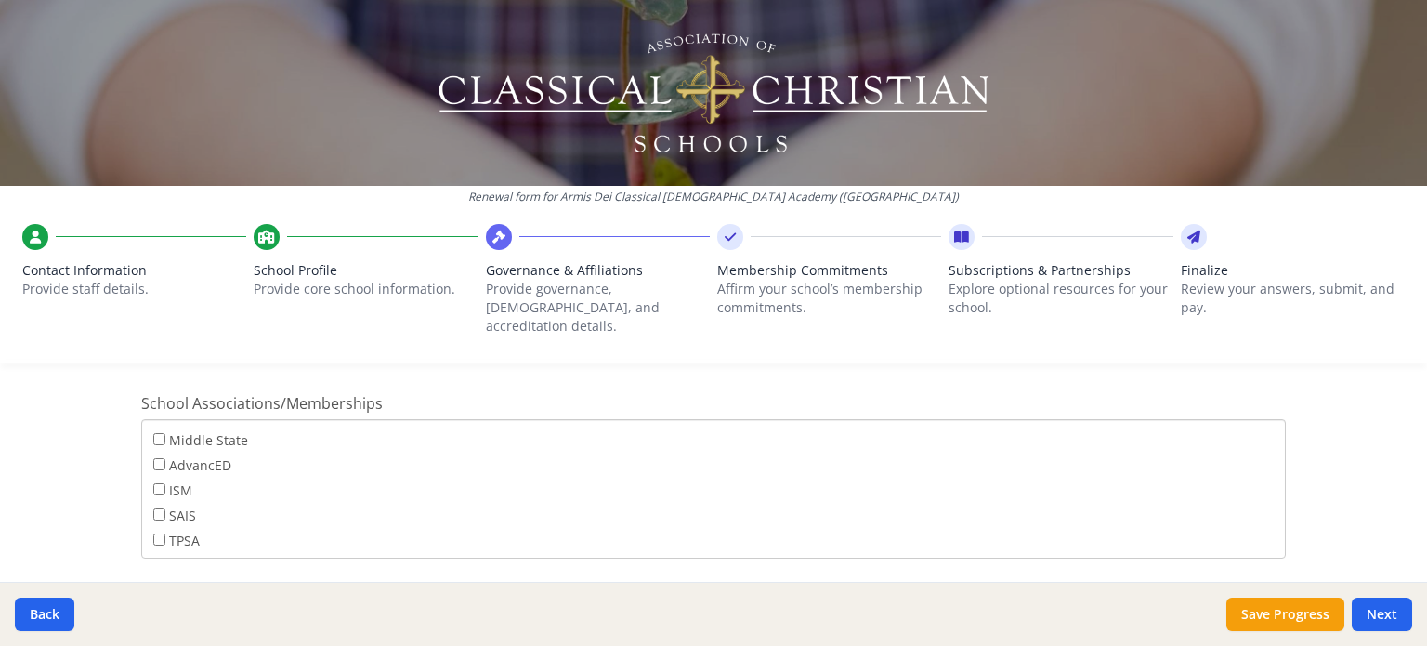
scroll to position [1303, 0]
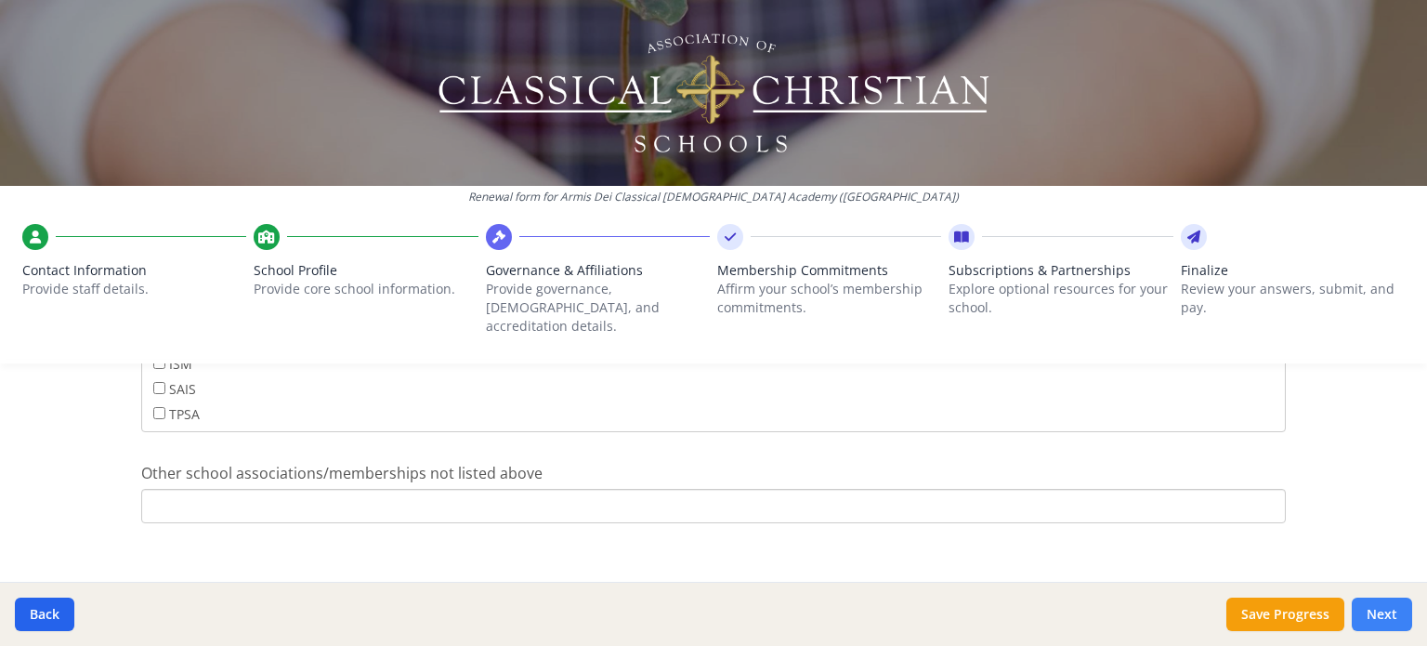
click at [1371, 627] on button "Next" at bounding box center [1382, 613] width 60 height 33
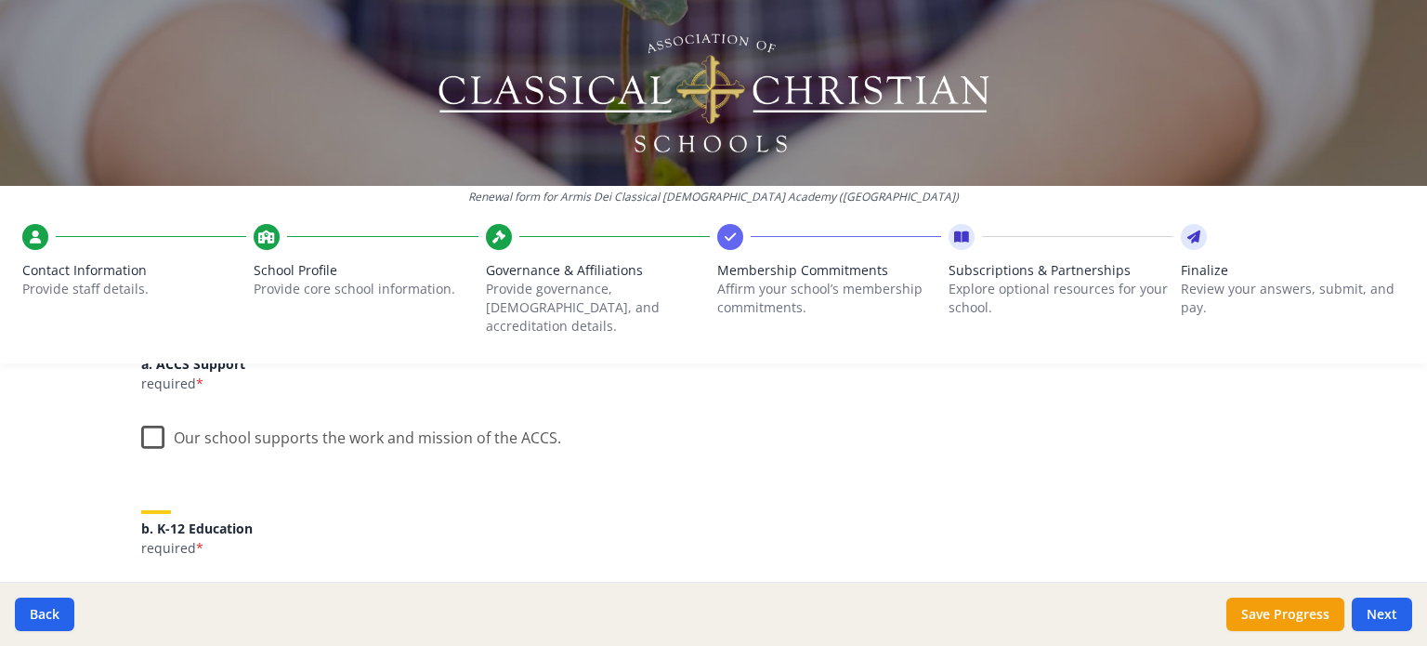
scroll to position [281, 0]
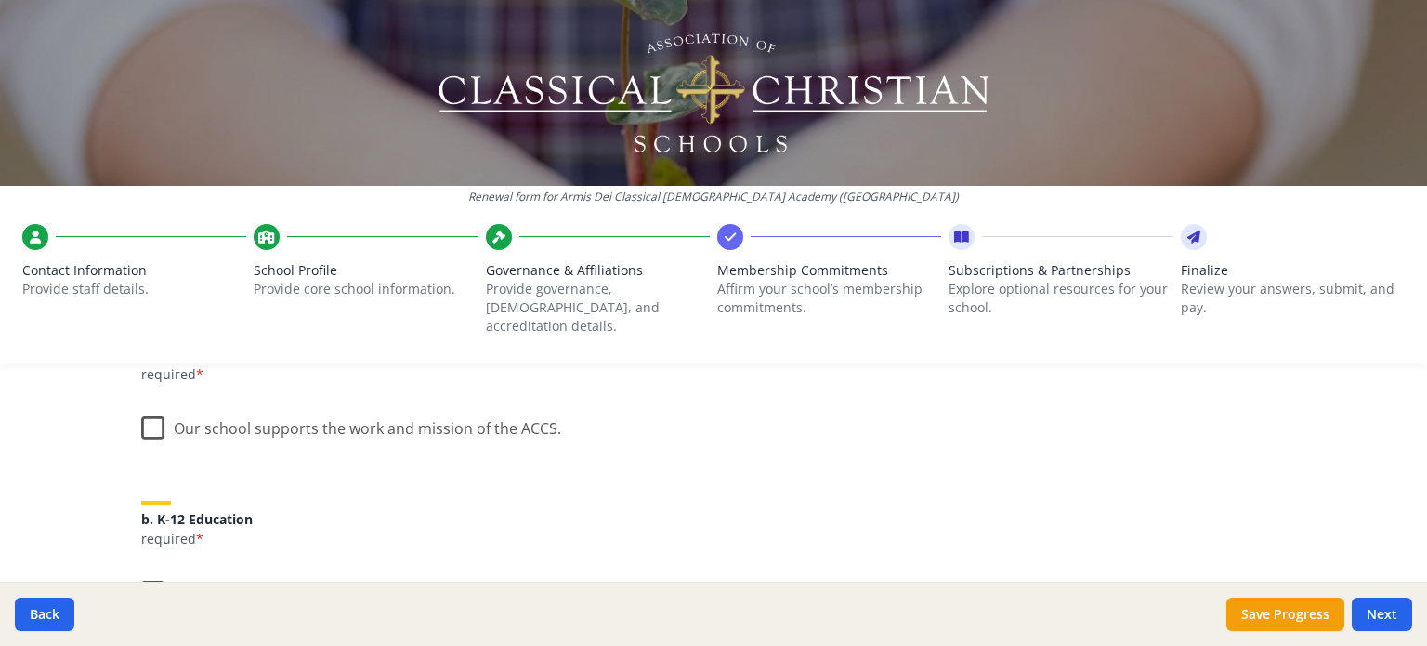
click at [143, 425] on label "Our school supports the work and mission of the ACCS." at bounding box center [351, 424] width 420 height 40
click at [0, 0] on input "Our school supports the work and mission of the ACCS." at bounding box center [0, 0] width 0 height 0
click at [151, 568] on label "Our school is committed to providing or finding a path to full K-12 classical […" at bounding box center [713, 599] width 1144 height 62
click at [0, 0] on input "Our school is committed to providing or finding a path to full K-12 classical […" at bounding box center [0, 0] width 0 height 0
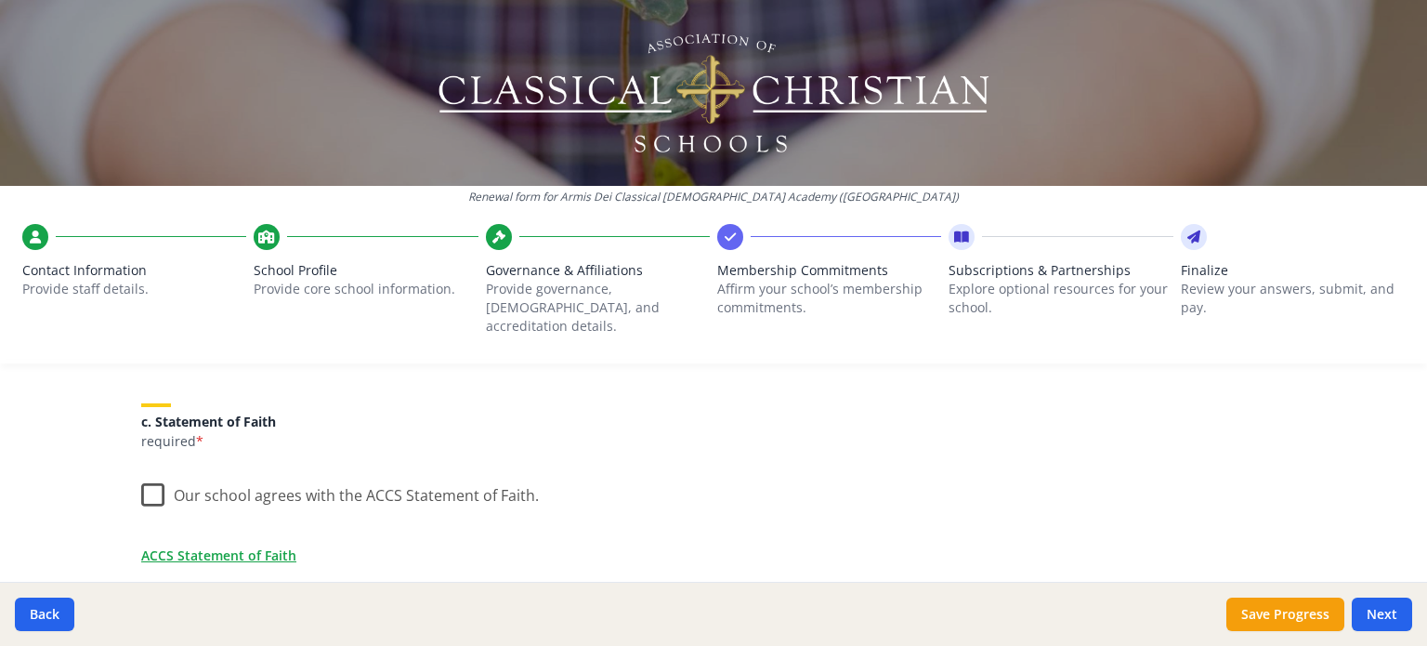
scroll to position [606, 0]
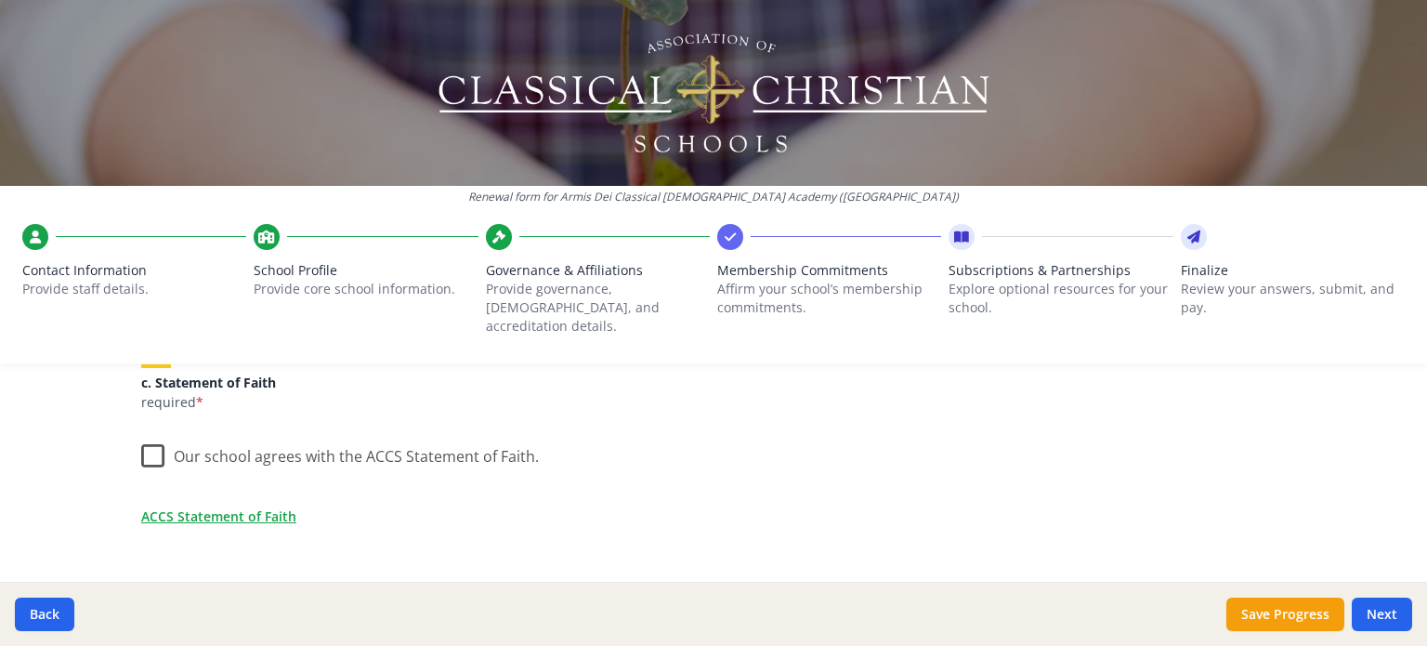
click at [144, 437] on label "Our school agrees with the ACCS Statement of Faith." at bounding box center [340, 452] width 398 height 40
click at [0, 0] on input "Our school agrees with the ACCS Statement of Faith." at bounding box center [0, 0] width 0 height 0
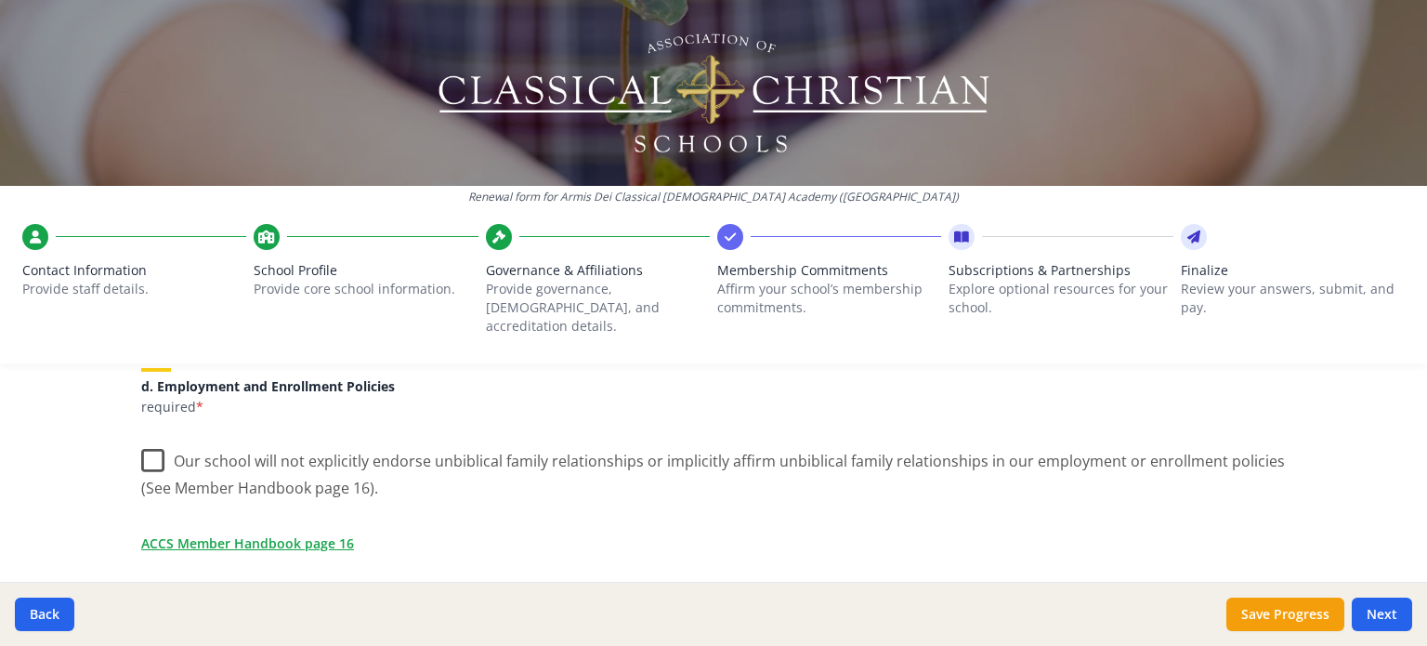
scroll to position [833, 0]
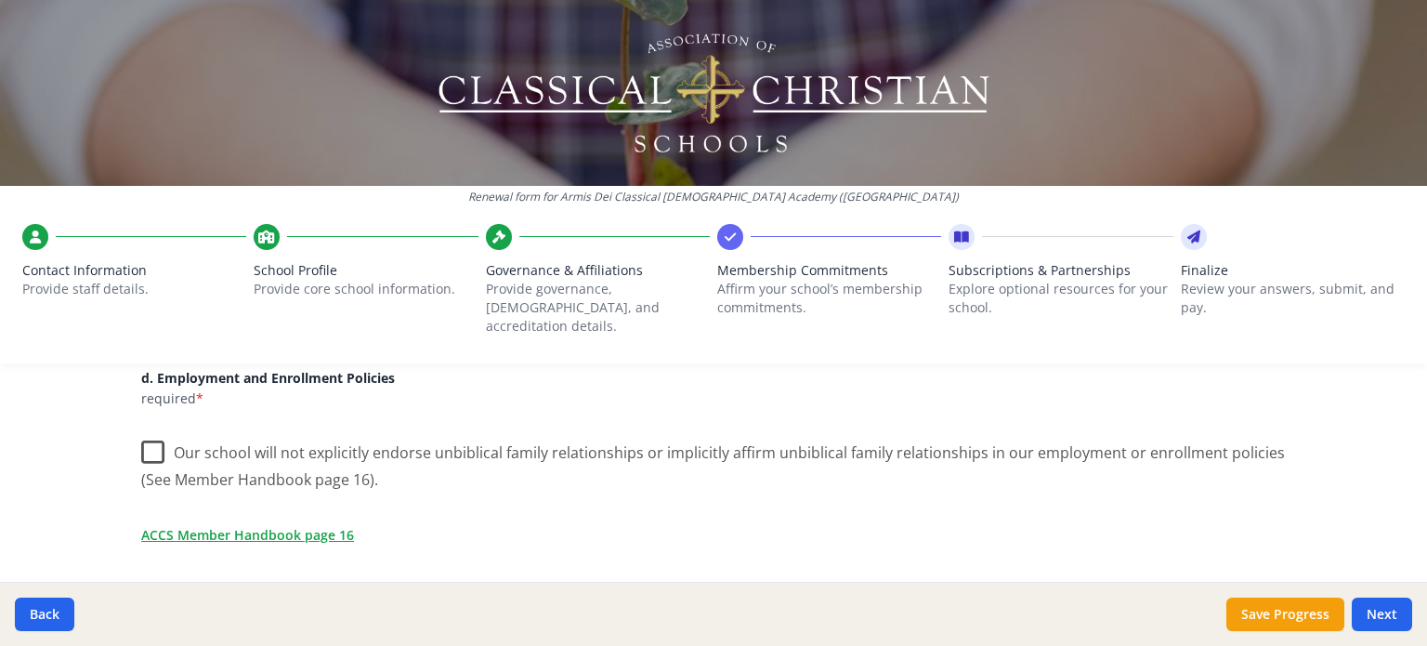
click at [150, 437] on label "Our school will not explicitly endorse unbiblical family relationships or impli…" at bounding box center [713, 459] width 1144 height 62
click at [0, 0] on input "Our school will not explicitly endorse unbiblical family relationships or impli…" at bounding box center [0, 0] width 0 height 0
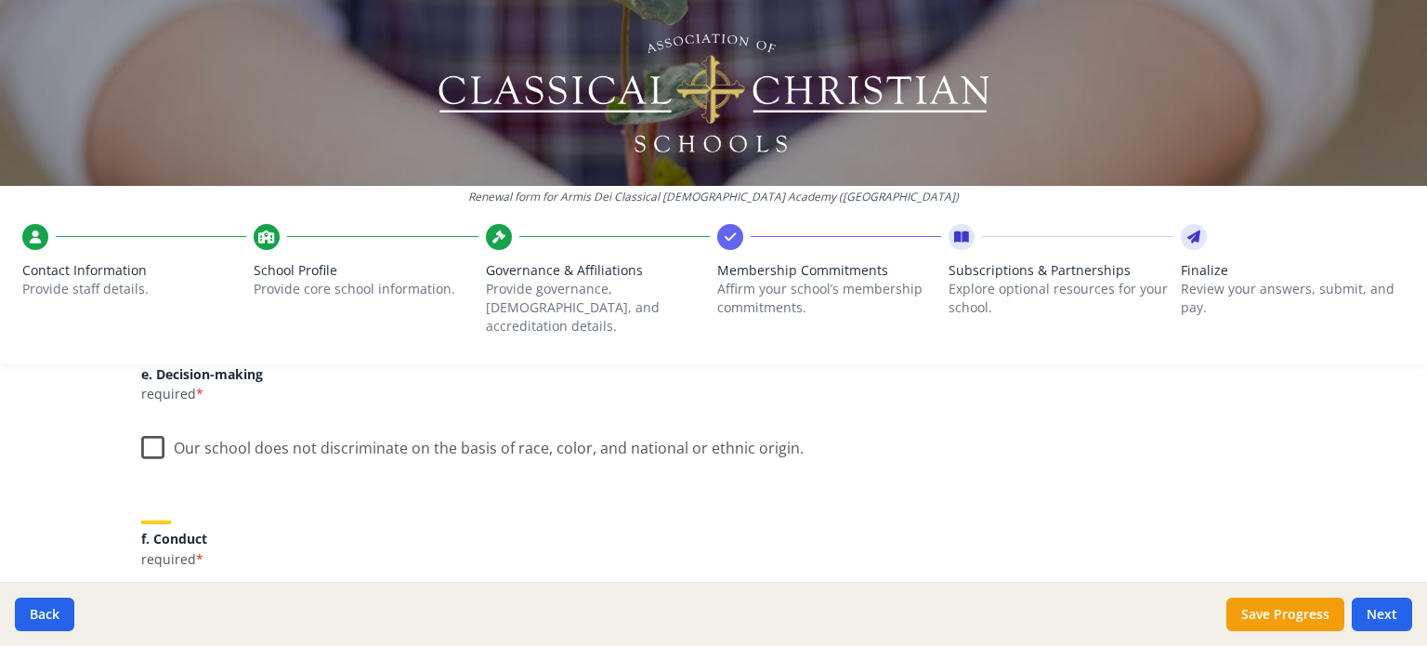
scroll to position [1125, 0]
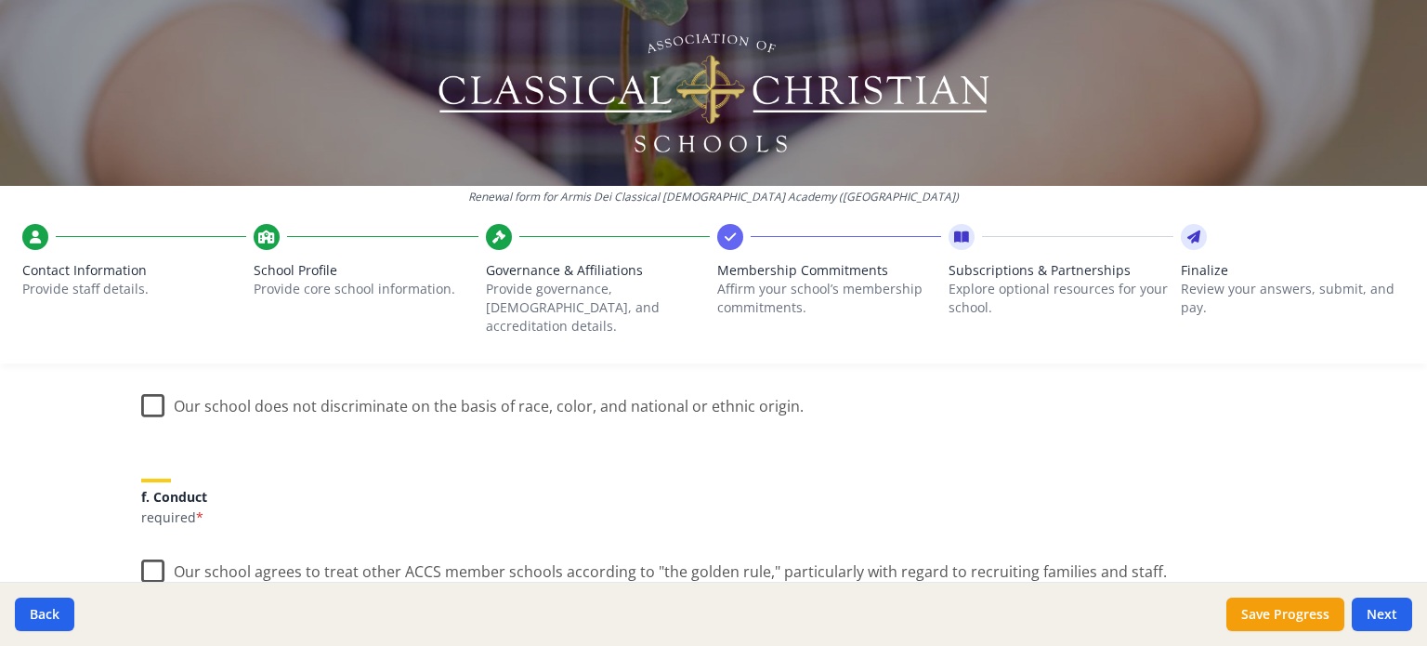
click at [154, 391] on label "Our school does not discriminate on the basis of race, color, and national or e…" at bounding box center [472, 402] width 662 height 40
click at [0, 0] on input "Our school does not discriminate on the basis of race, color, and national or e…" at bounding box center [0, 0] width 0 height 0
click at [150, 547] on label "Our school agrees to treat other ACCS member schools according to "the golden r…" at bounding box center [654, 567] width 1026 height 40
click at [0, 0] on input "Our school agrees to treat other ACCS member schools according to "the golden r…" at bounding box center [0, 0] width 0 height 0
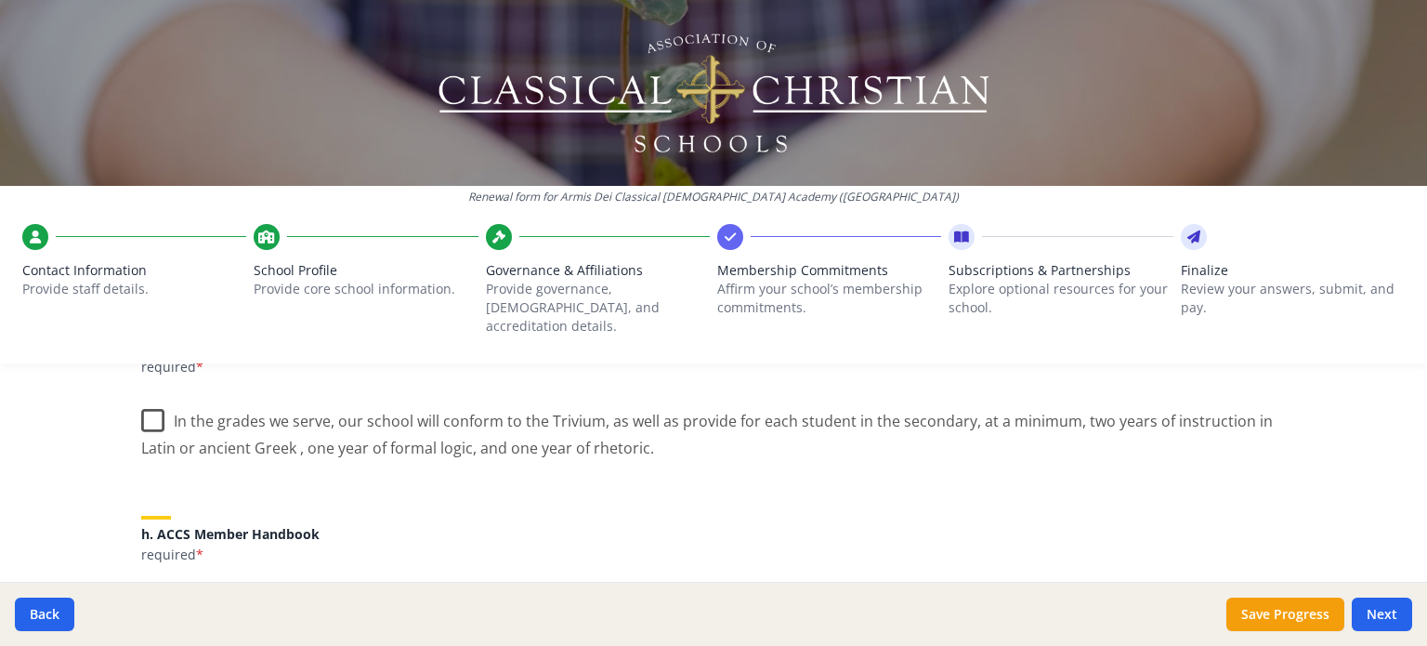
scroll to position [1443, 0]
click at [155, 400] on label "In the grades we serve, our school will conform to the Trivium, as well as prov…" at bounding box center [713, 425] width 1144 height 62
click at [0, 0] on input "In the grades we serve, our school will conform to the Trivium, as well as prov…" at bounding box center [0, 0] width 0 height 0
drag, startPoint x: 1412, startPoint y: 391, endPoint x: 1425, endPoint y: 418, distance: 29.9
click at [1425, 418] on div "Renewal form for Armis Dei Classical [DEMOGRAPHIC_DATA] Academy ([GEOGRAPHIC_DA…" at bounding box center [713, 323] width 1427 height 646
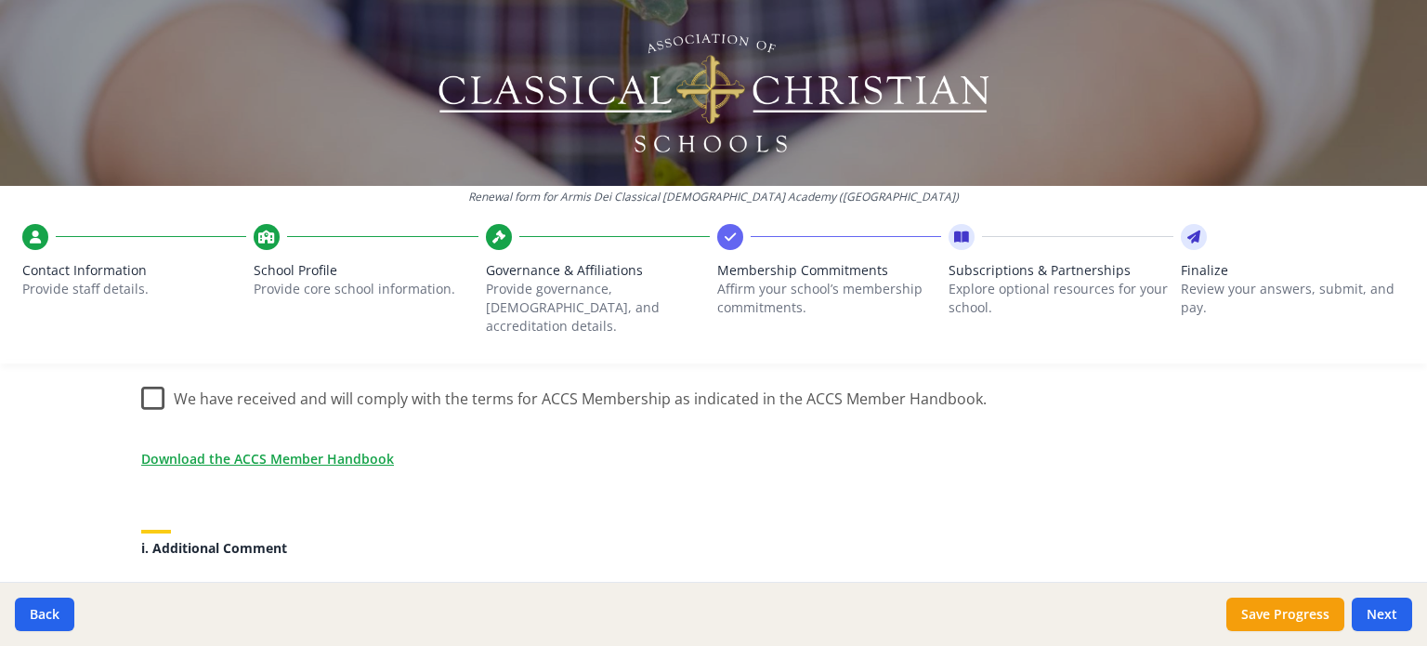
scroll to position [1656, 0]
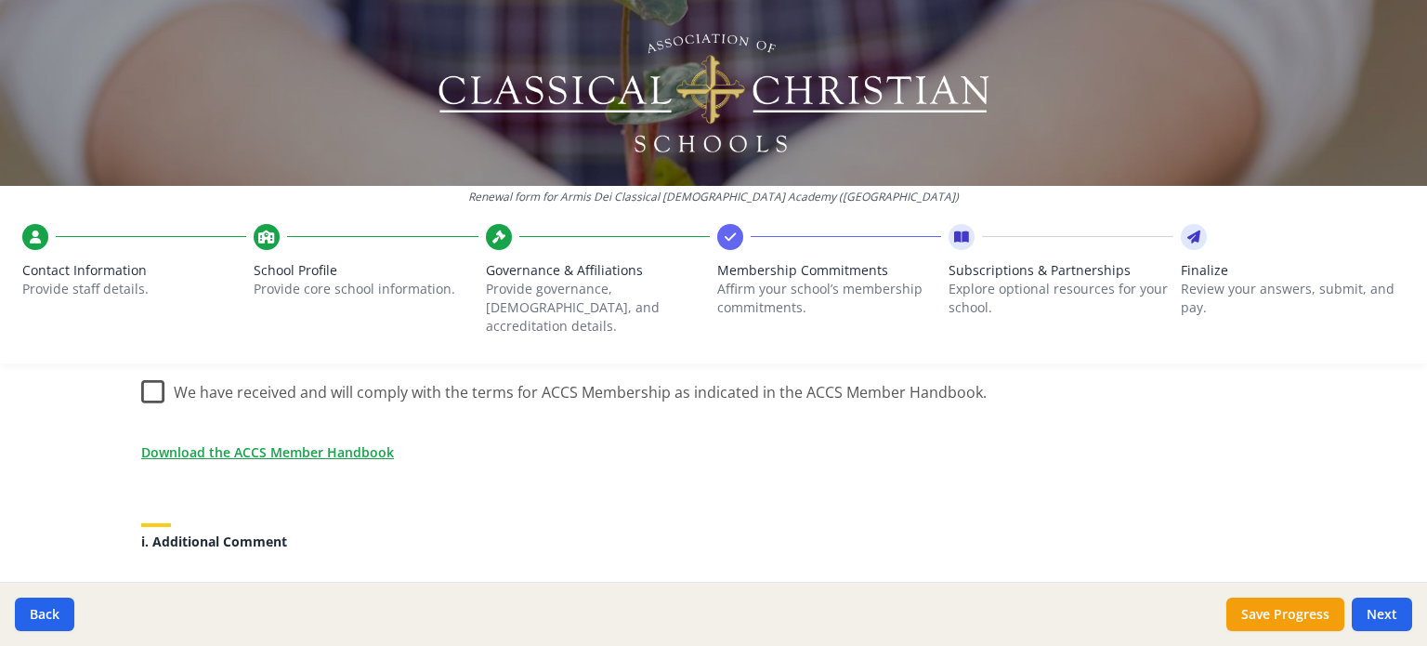
click at [151, 368] on label "We have received and will comply with the terms for ACCS Membership as indicate…" at bounding box center [563, 388] width 845 height 40
click at [0, 0] on input "We have received and will comply with the terms for ACCS Membership as indicate…" at bounding box center [0, 0] width 0 height 0
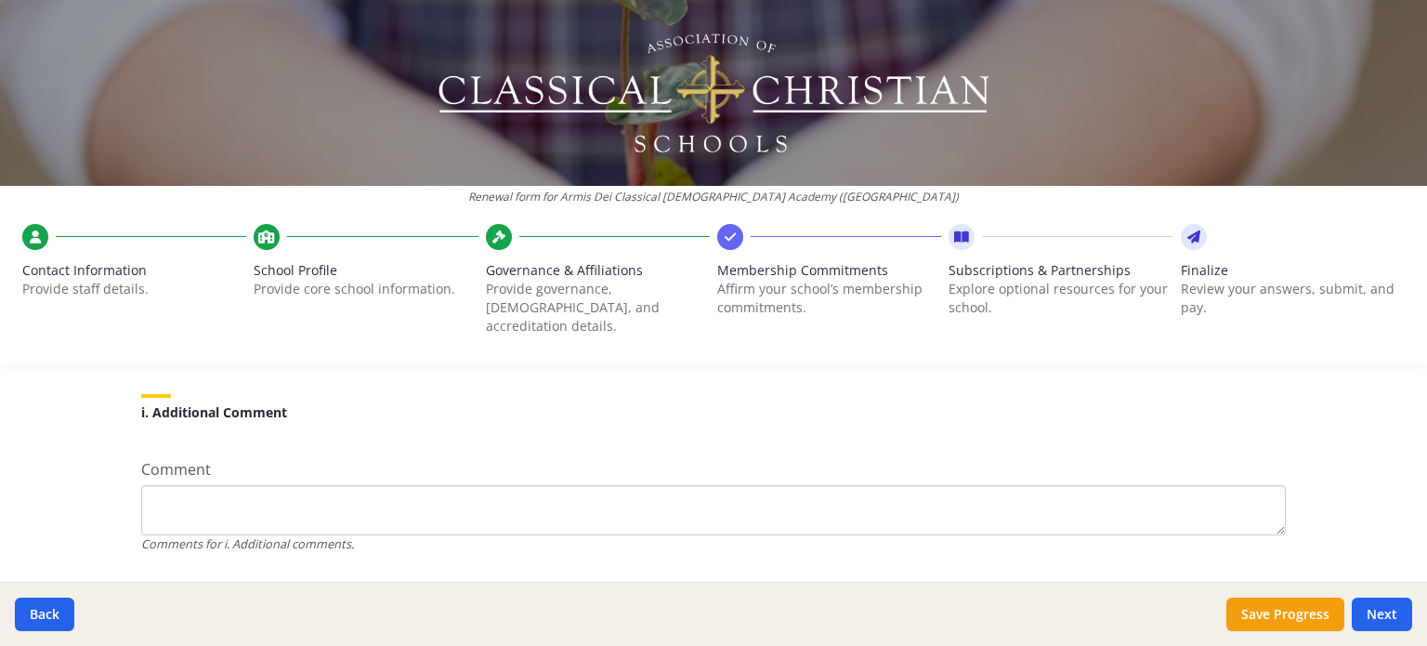
scroll to position [1816, 0]
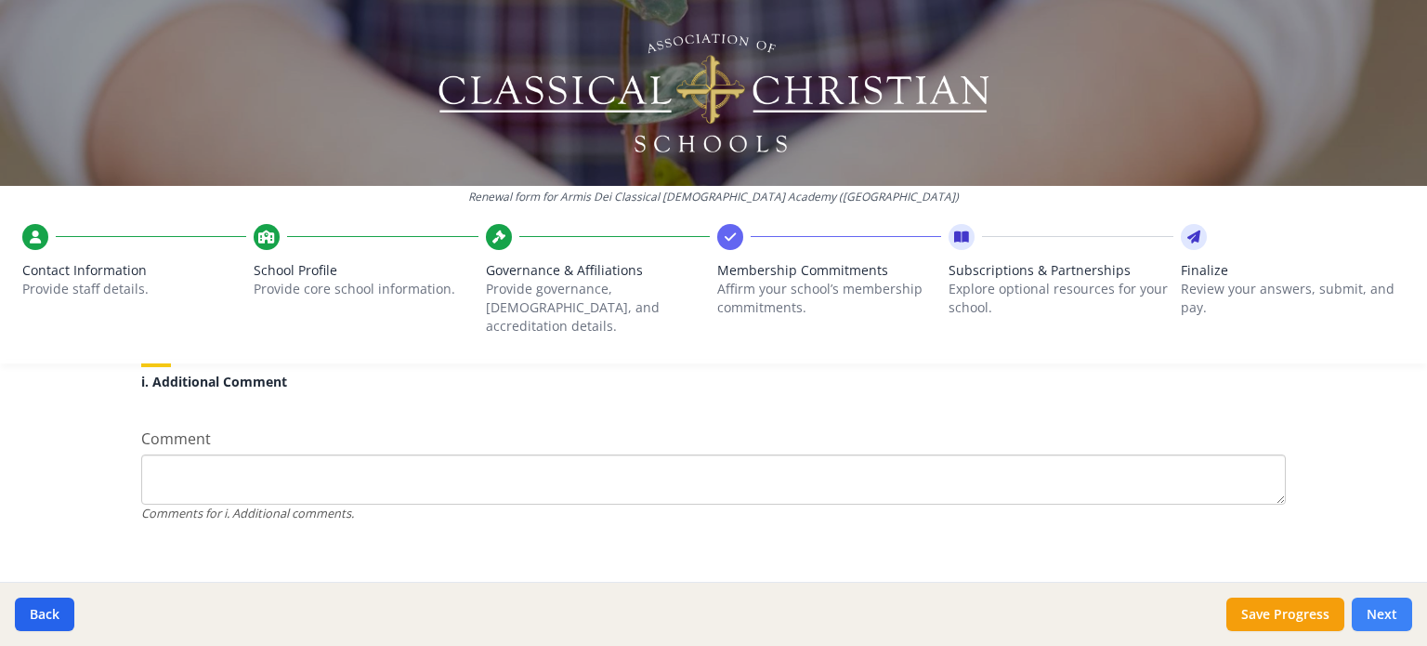
click at [1367, 606] on button "Next" at bounding box center [1382, 613] width 60 height 33
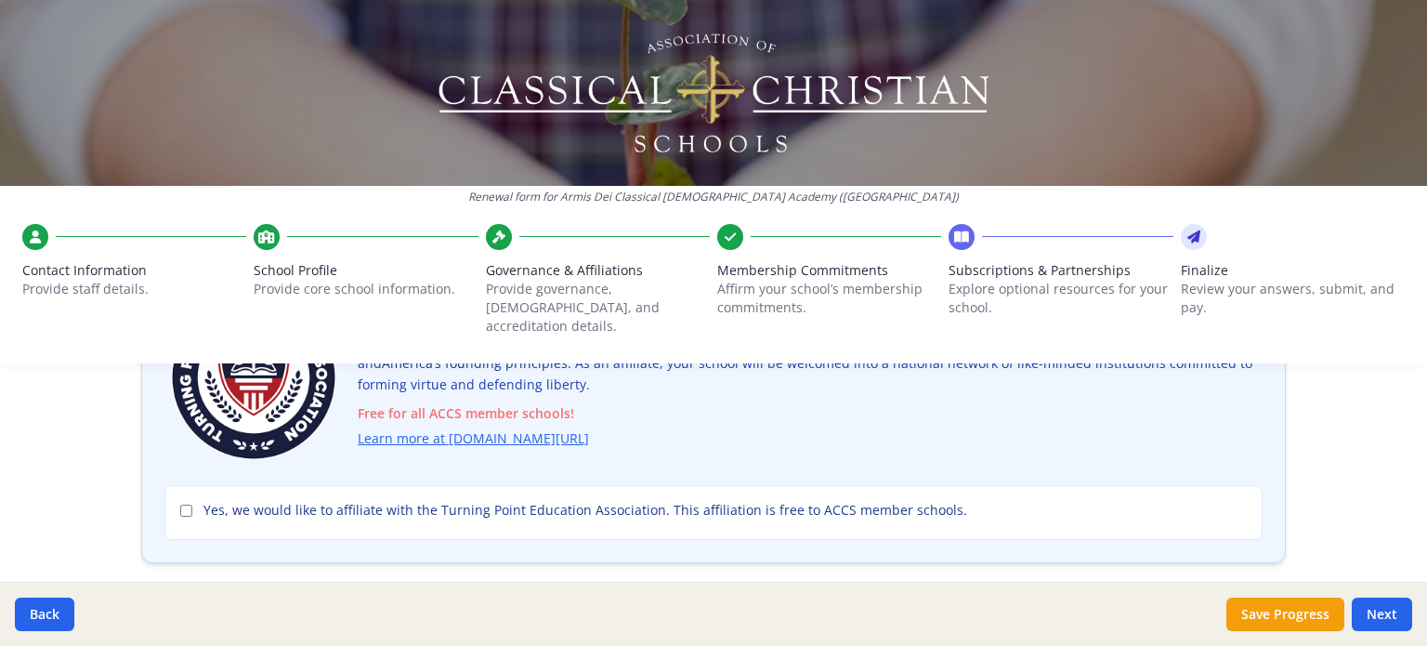
scroll to position [205, 0]
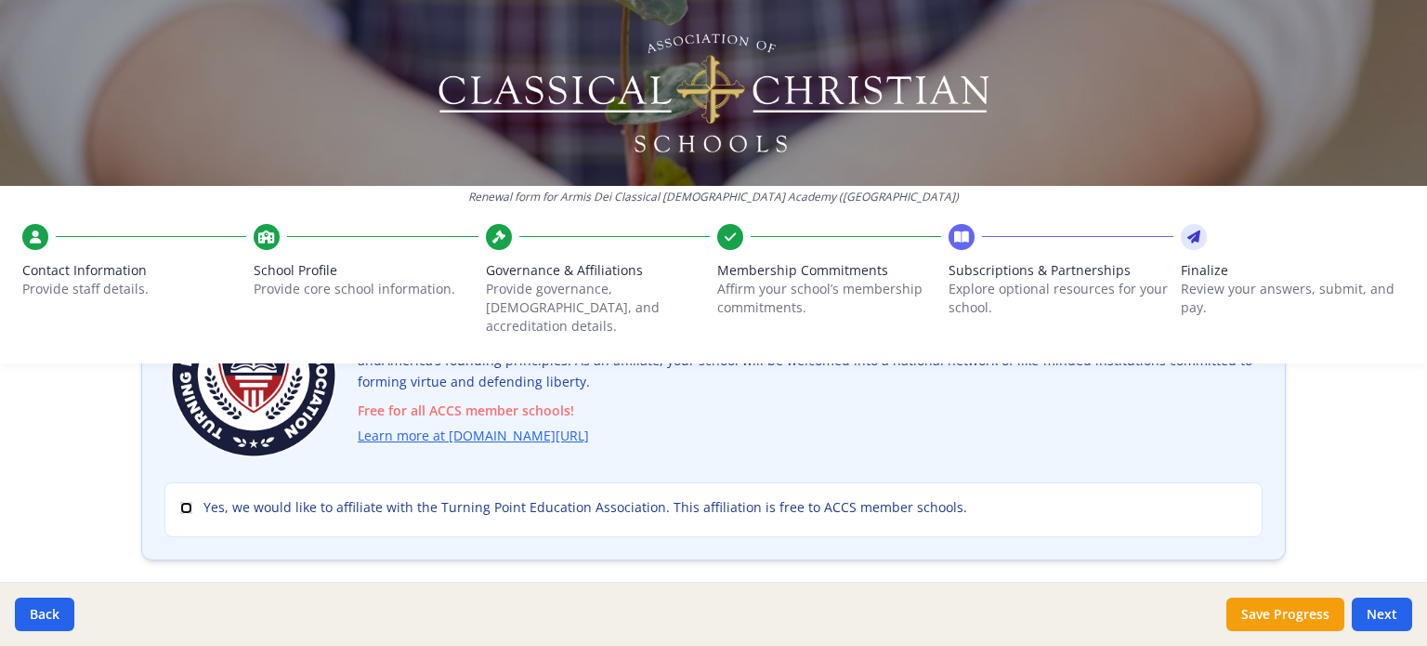
click at [180, 502] on input "Yes, we would like to affiliate with the Turning Point Education Association. T…" at bounding box center [186, 508] width 12 height 12
checkbox input "true"
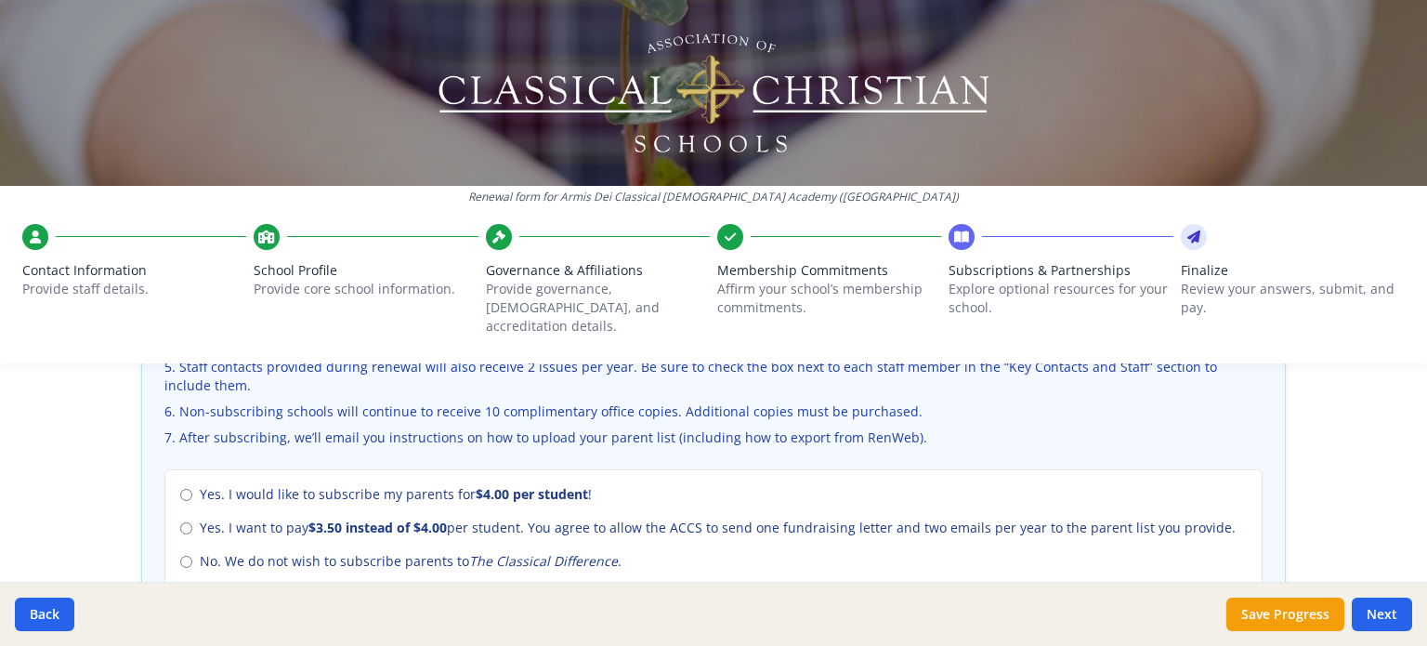
scroll to position [778, 0]
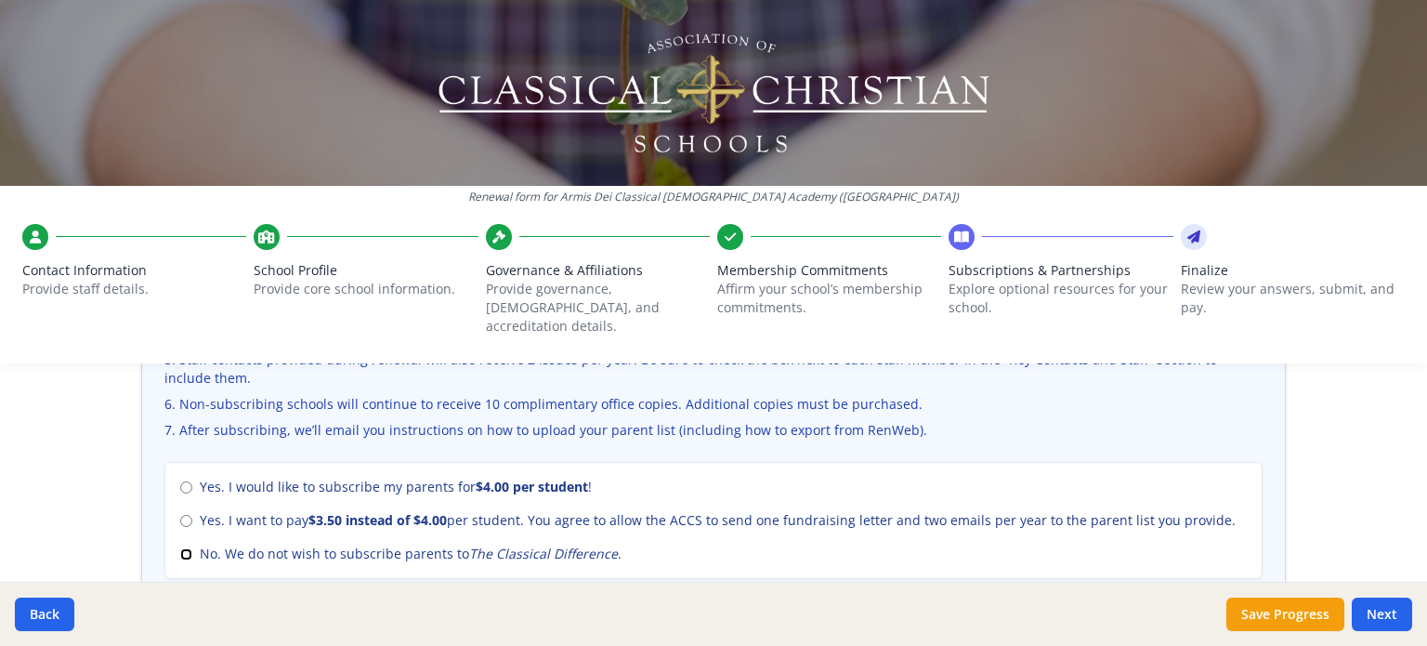
click at [182, 548] on input "No. We do not wish to subscribe parents to The Classical Difference ." at bounding box center [186, 554] width 12 height 12
radio input "true"
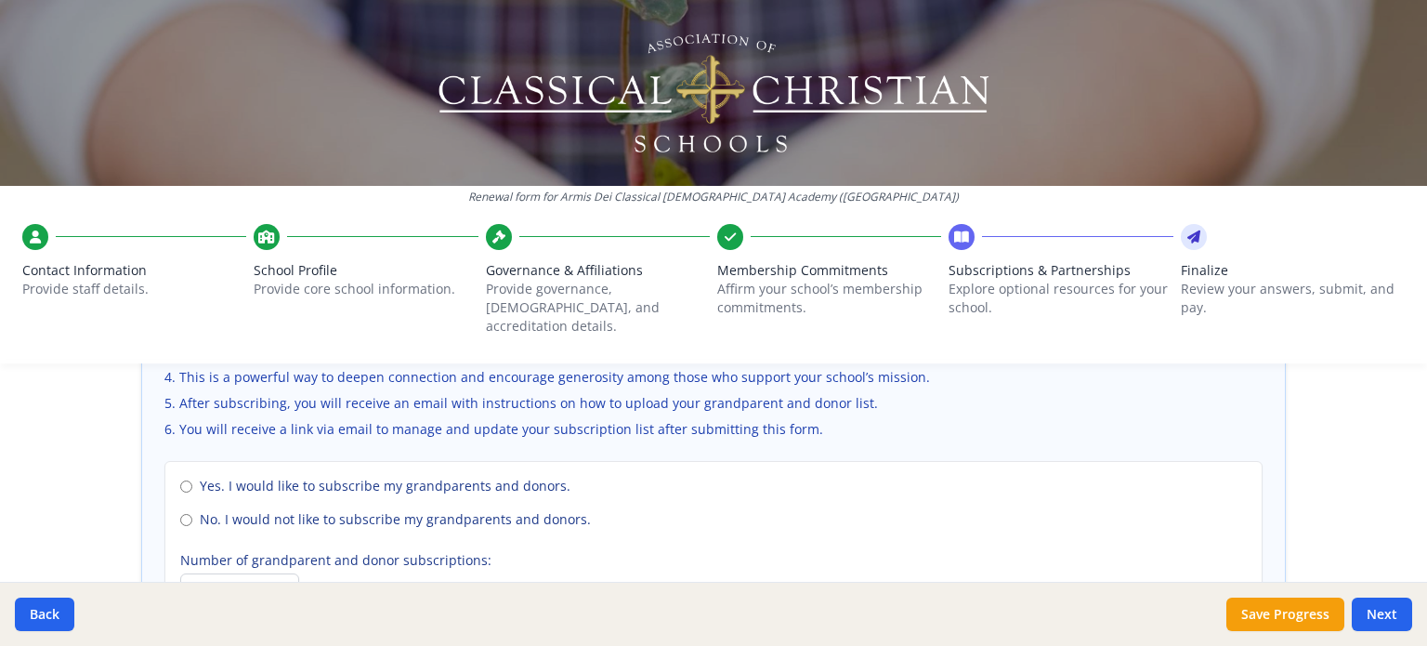
scroll to position [1366, 0]
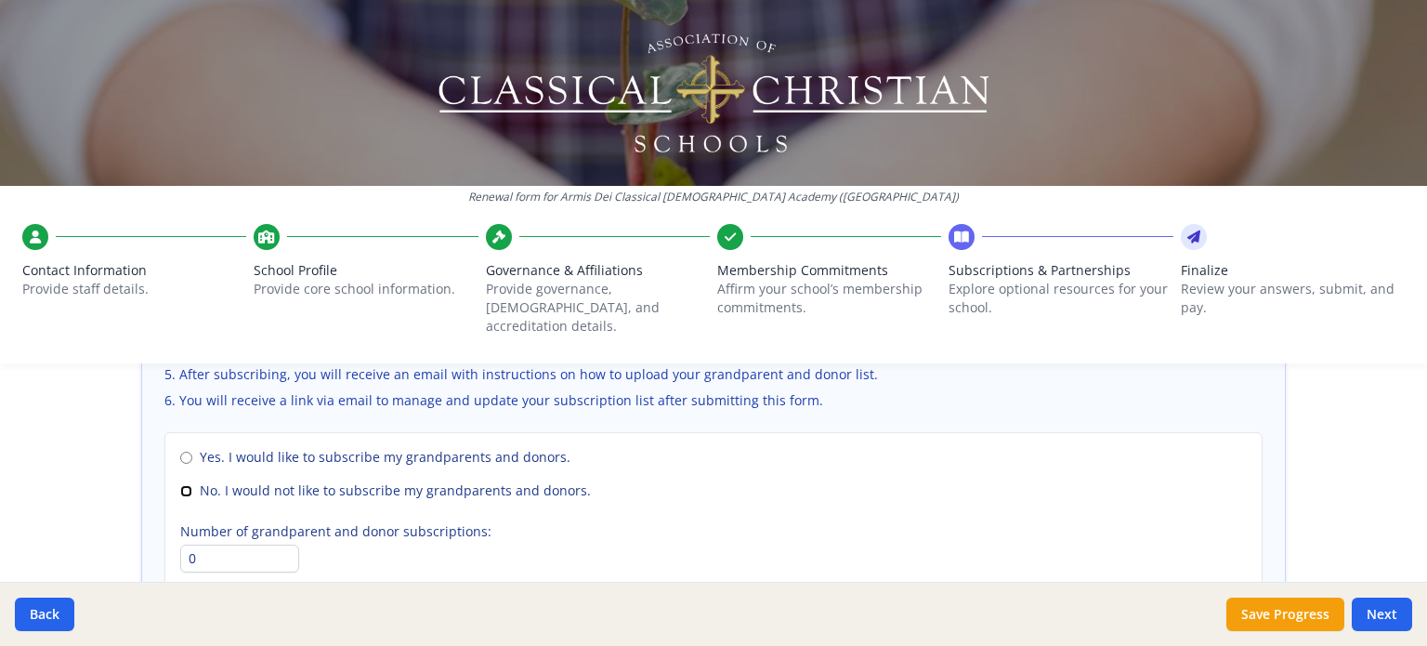
click at [180, 485] on input "No. I would not like to subscribe my grandparents and donors." at bounding box center [186, 491] width 12 height 12
radio input "true"
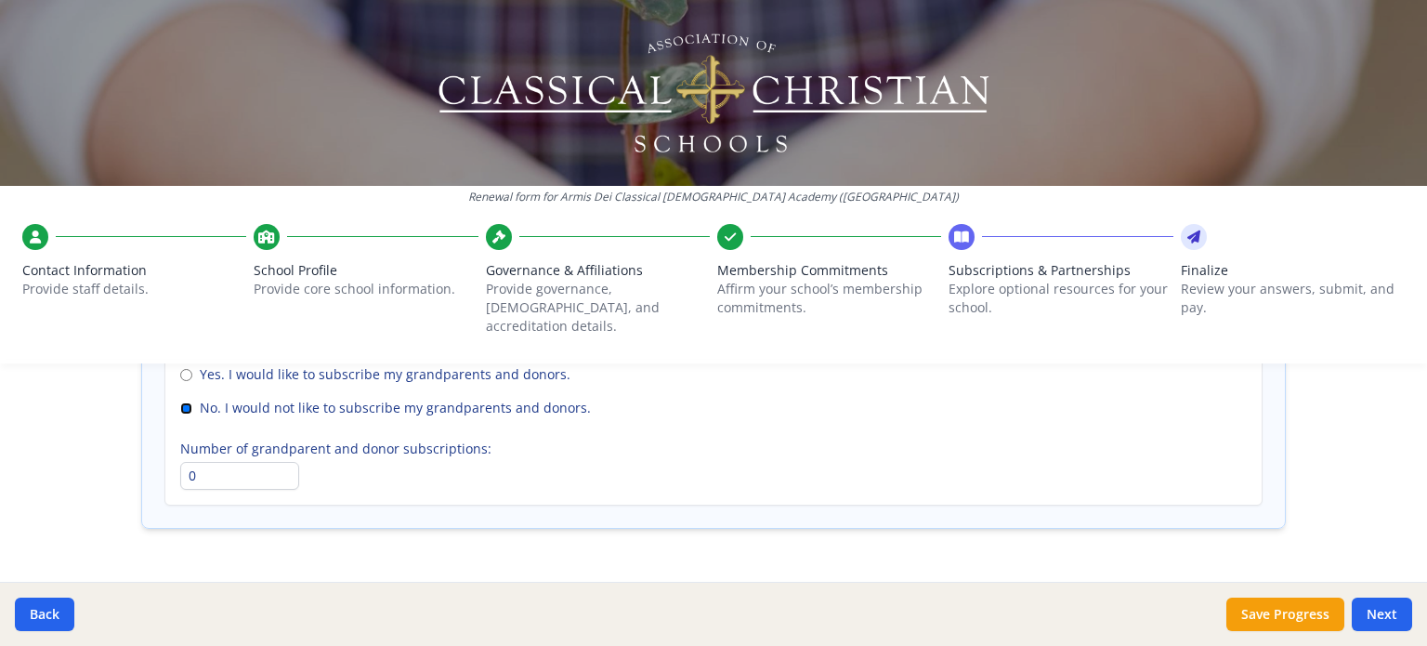
scroll to position [1474, 0]
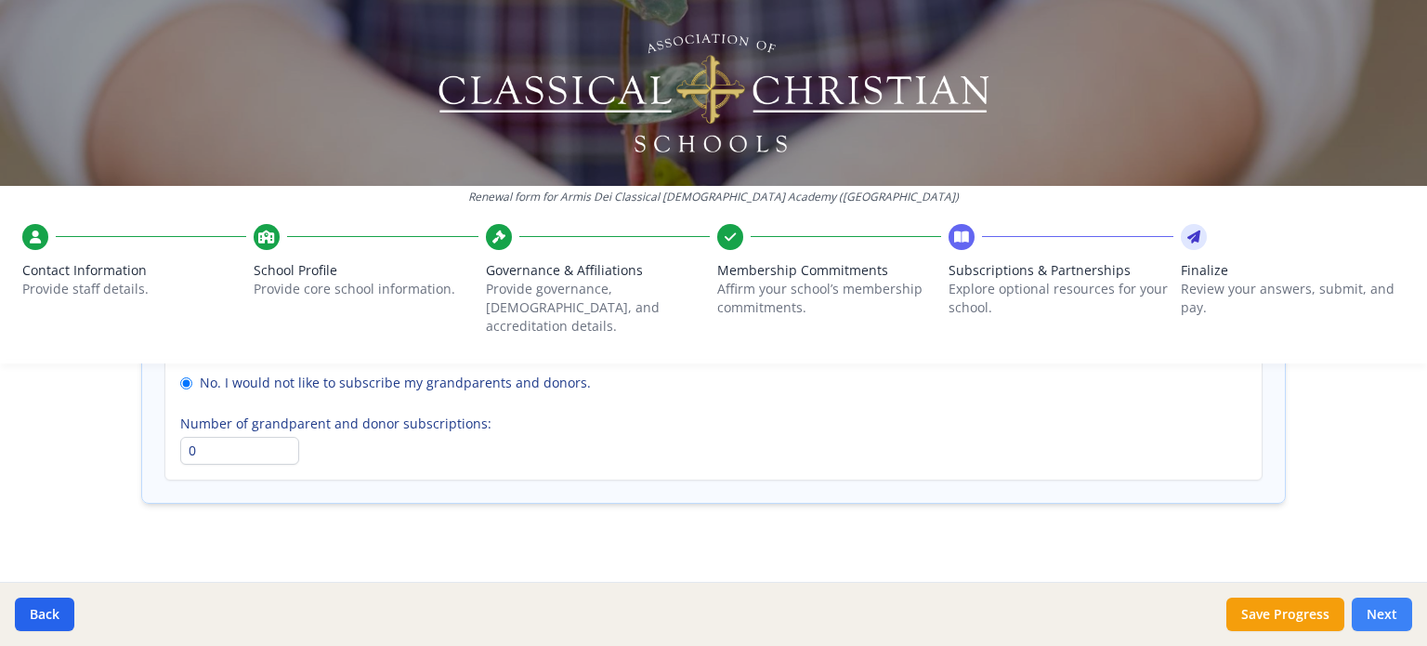
click at [1379, 617] on button "Next" at bounding box center [1382, 613] width 60 height 33
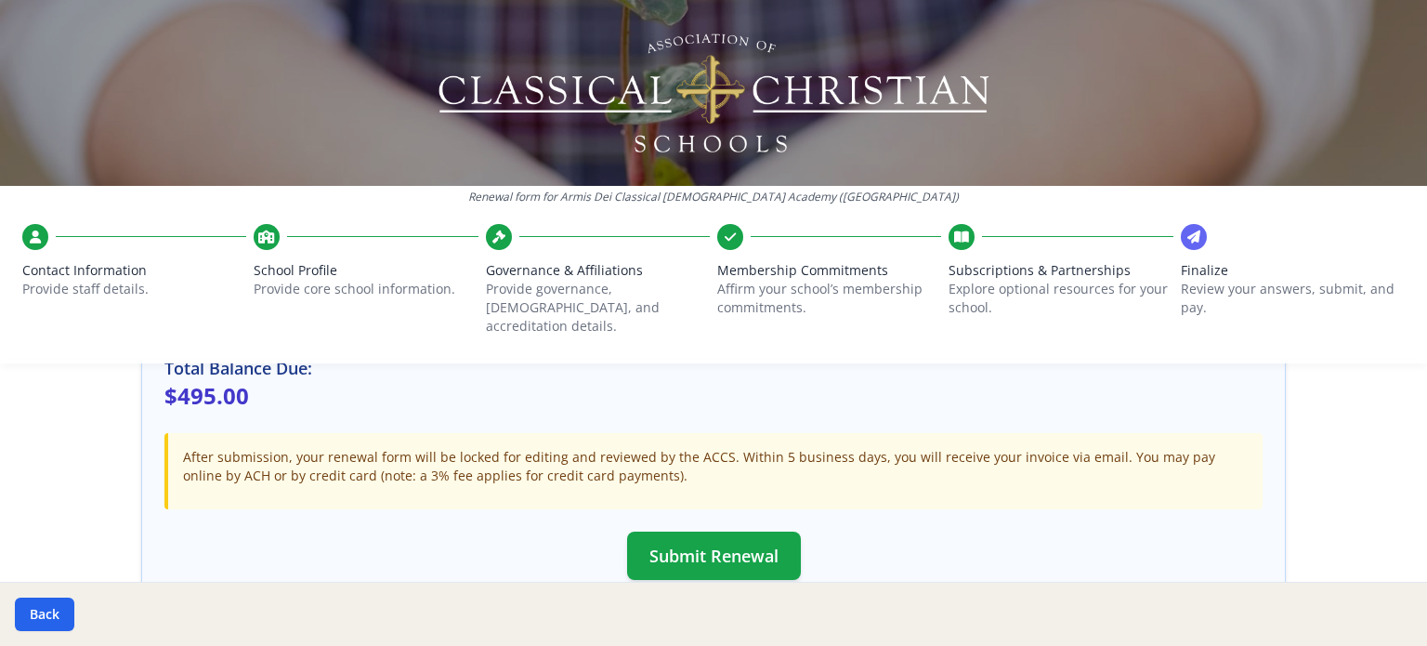
scroll to position [592, 0]
click at [749, 552] on button "Submit Renewal" at bounding box center [714, 553] width 174 height 48
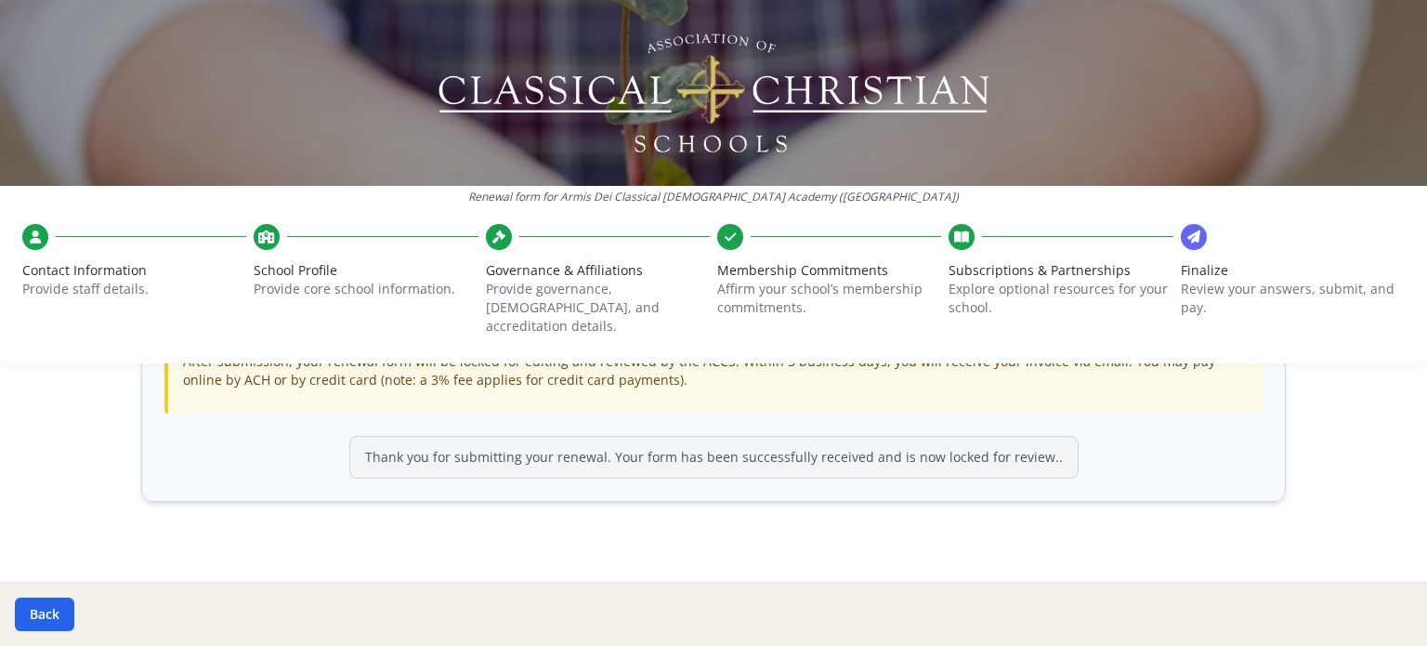
scroll to position [0, 0]
